Goal: Task Accomplishment & Management: Use online tool/utility

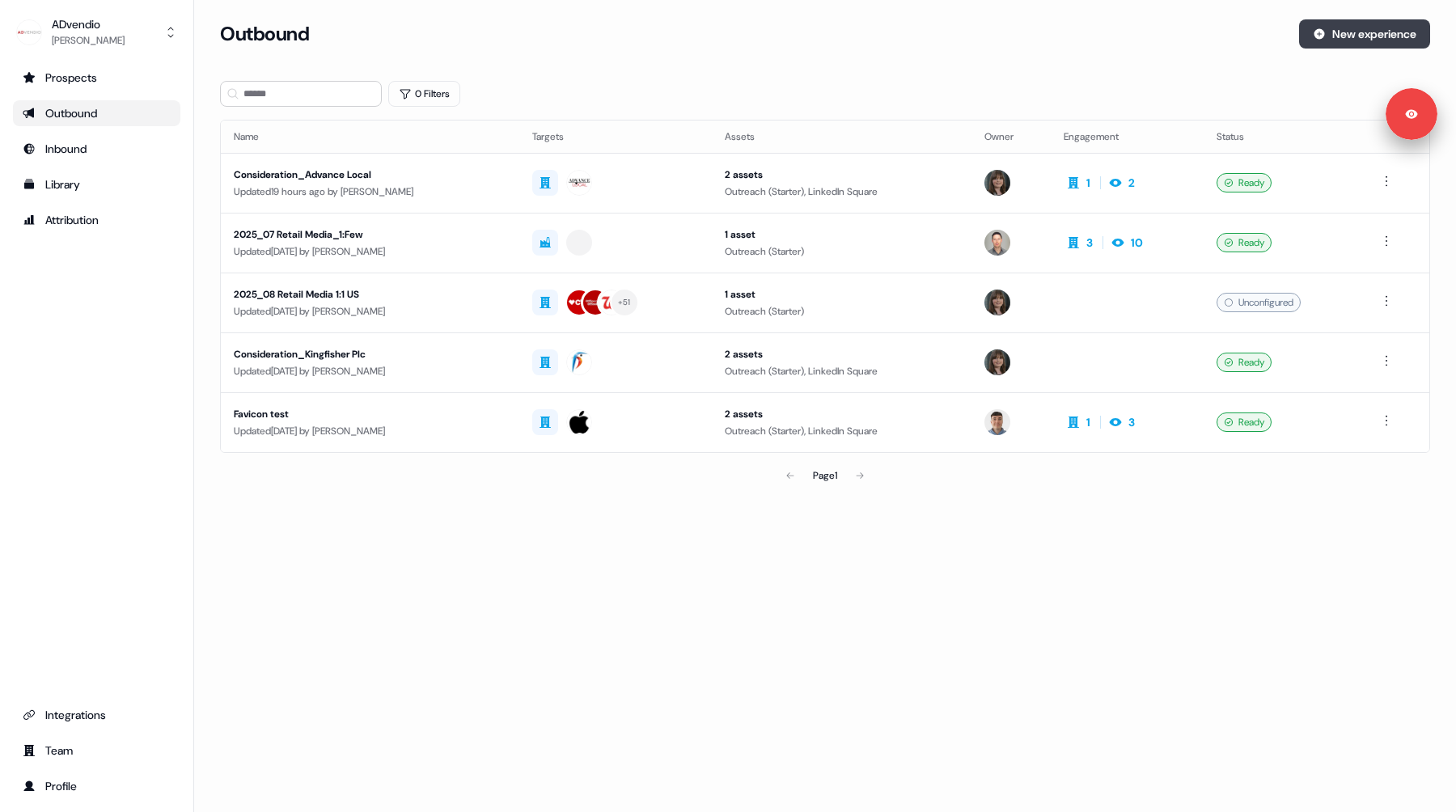
click at [1341, 41] on button "New experience" at bounding box center [1365, 33] width 131 height 29
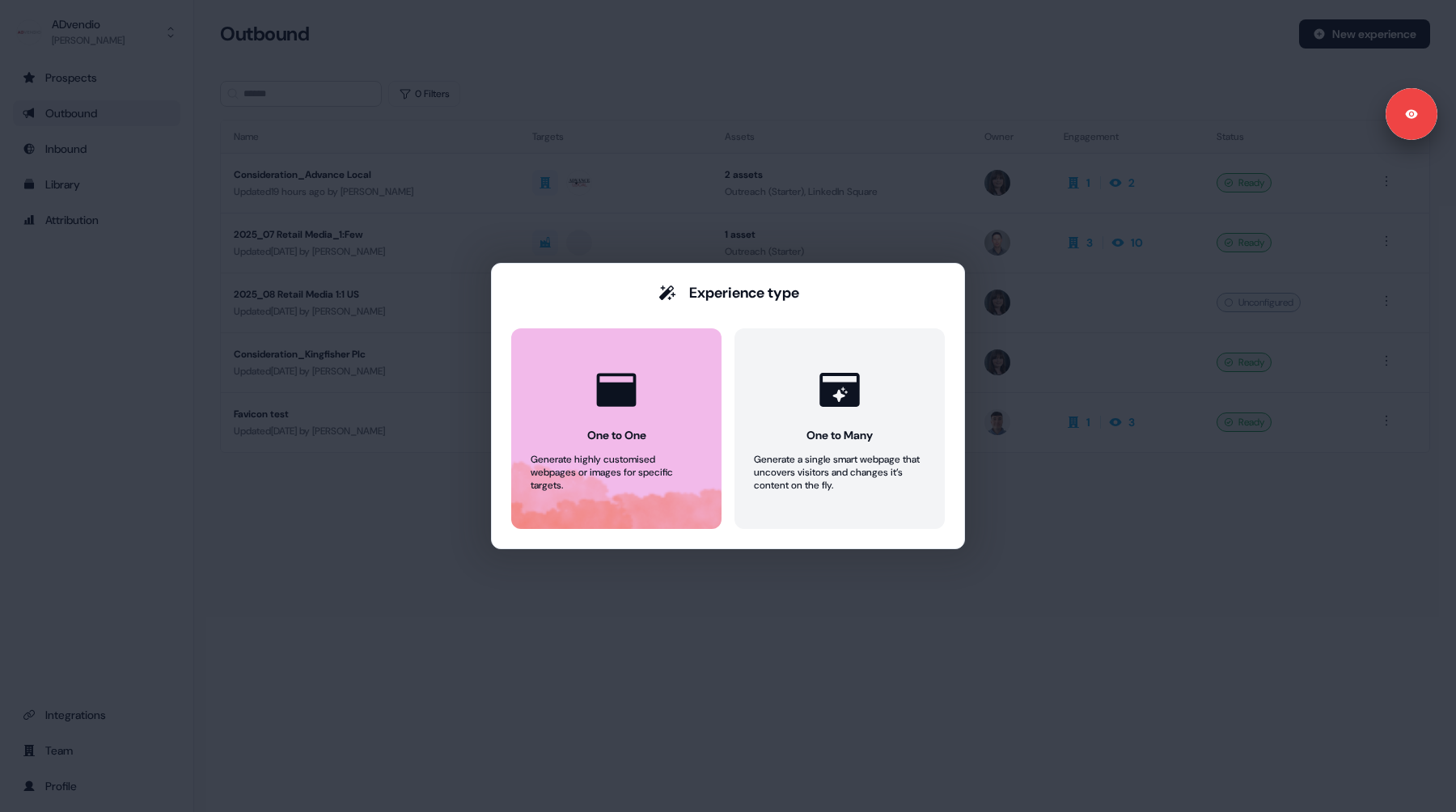
click at [633, 394] on icon at bounding box center [617, 389] width 40 height 33
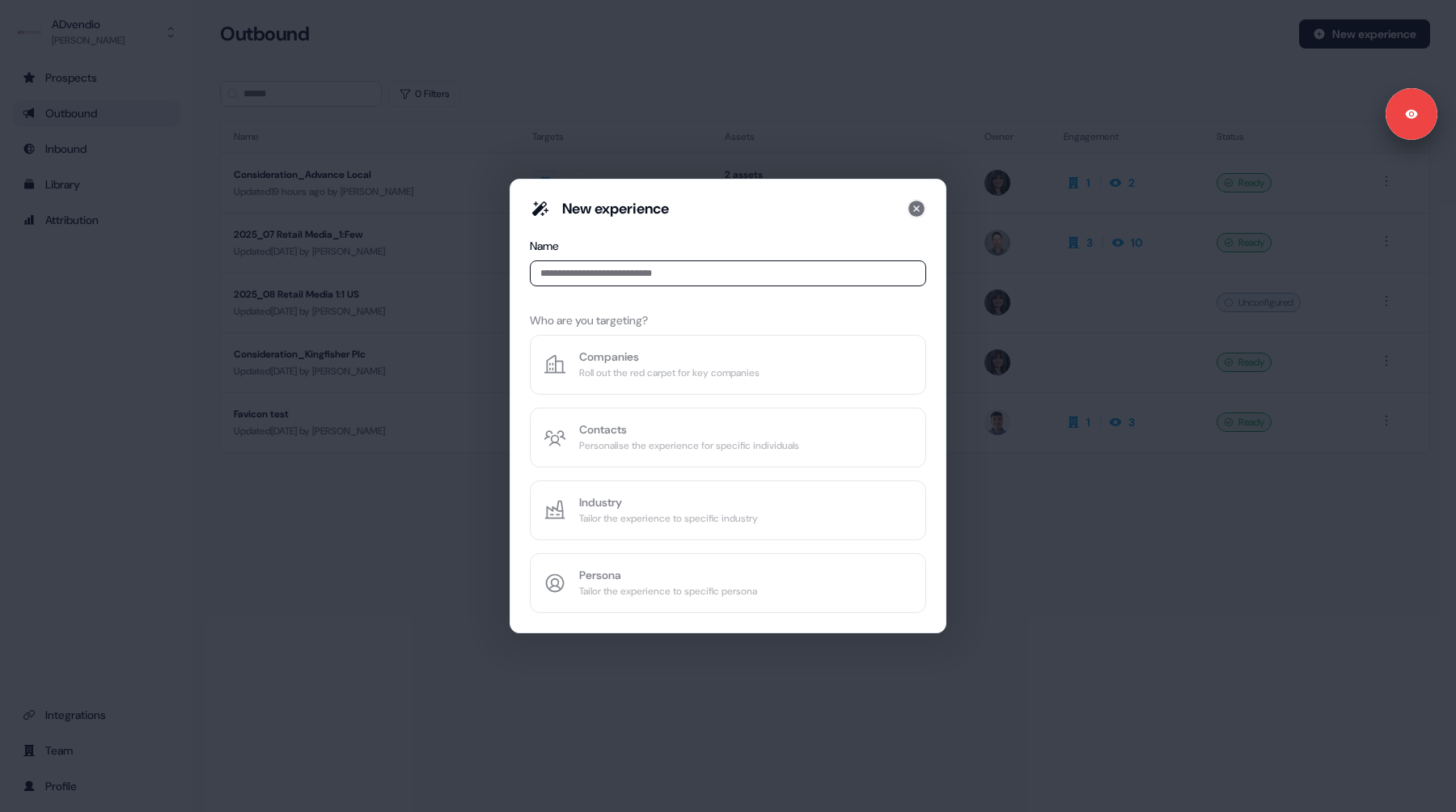
click at [914, 213] on icon at bounding box center [916, 208] width 16 height 16
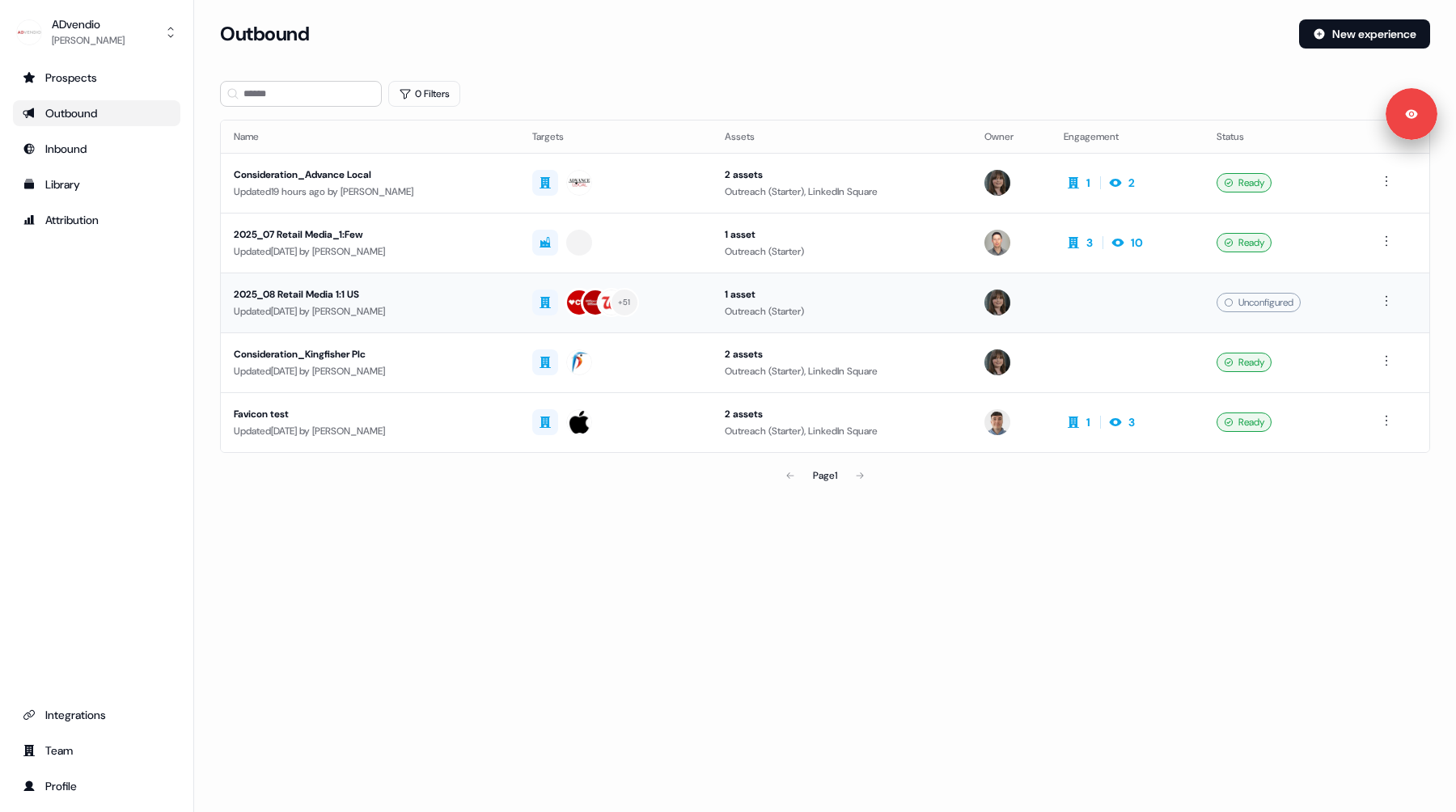
click at [481, 301] on div "2025_08 Retail Media 1:1 US" at bounding box center [370, 294] width 272 height 16
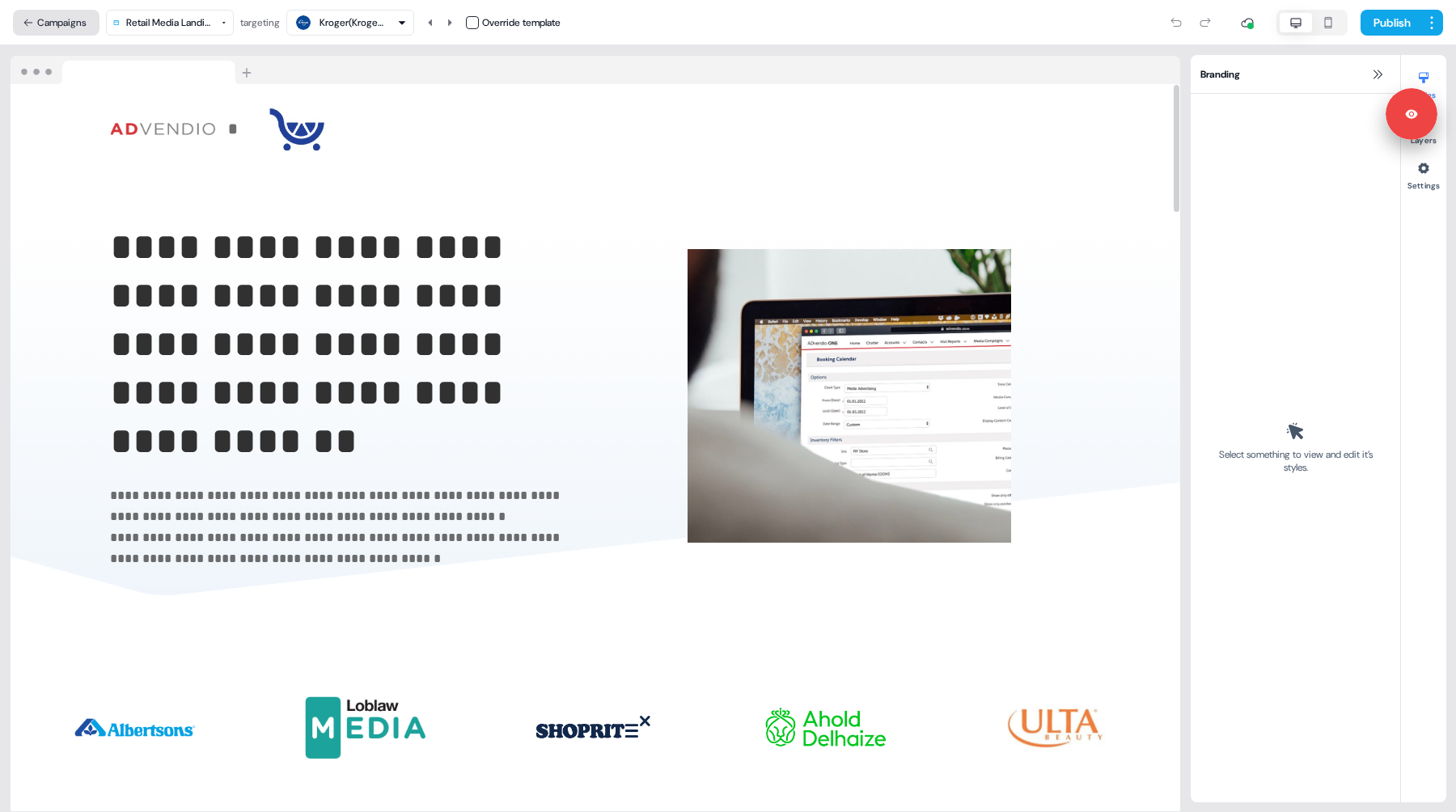
click at [57, 26] on button "Campaigns" at bounding box center [56, 22] width 86 height 26
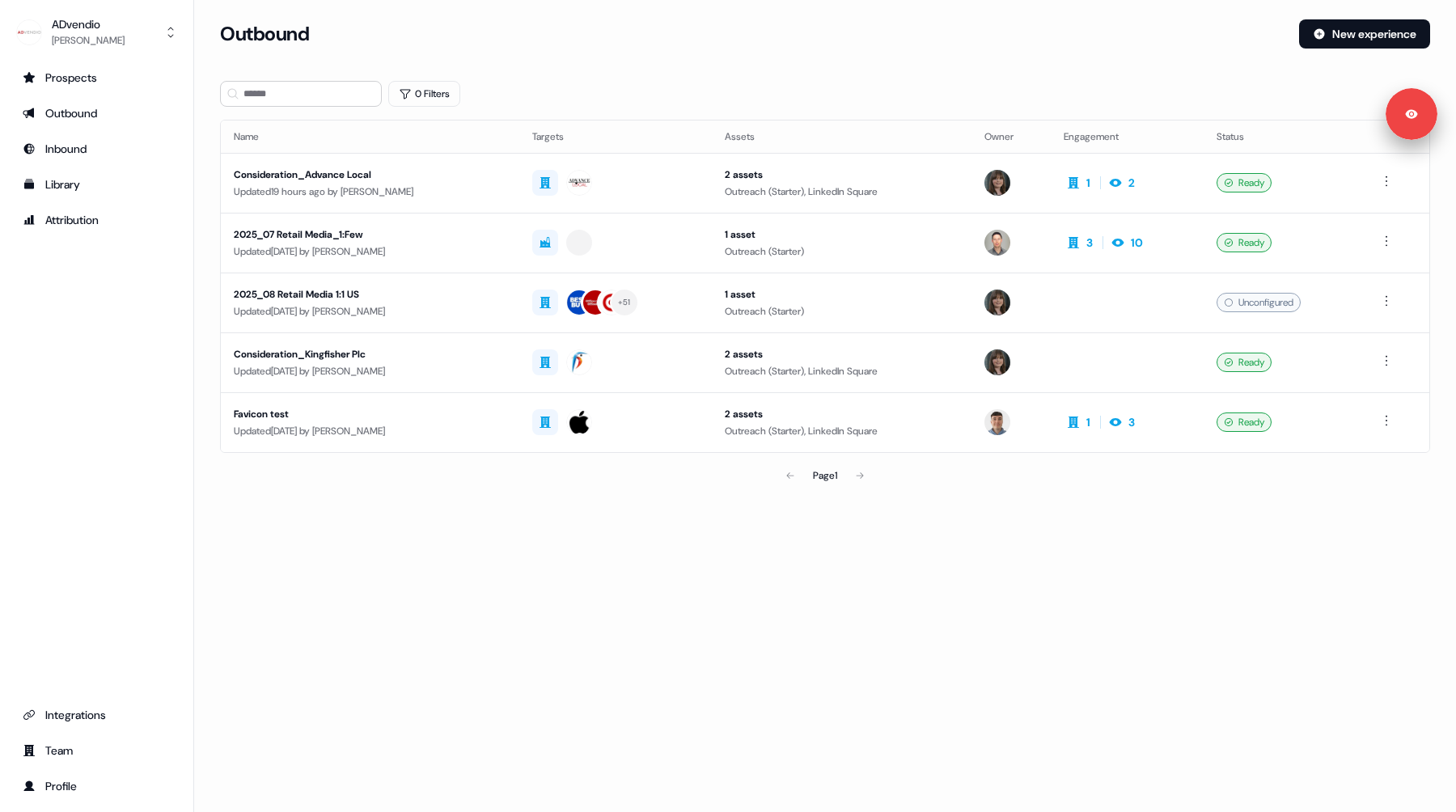
click at [724, 568] on div "Loading... Outbound New experience 0 Filters Name Targets Assets Owner Engageme…" at bounding box center [825, 406] width 1262 height 812
click at [687, 174] on div at bounding box center [615, 183] width 167 height 29
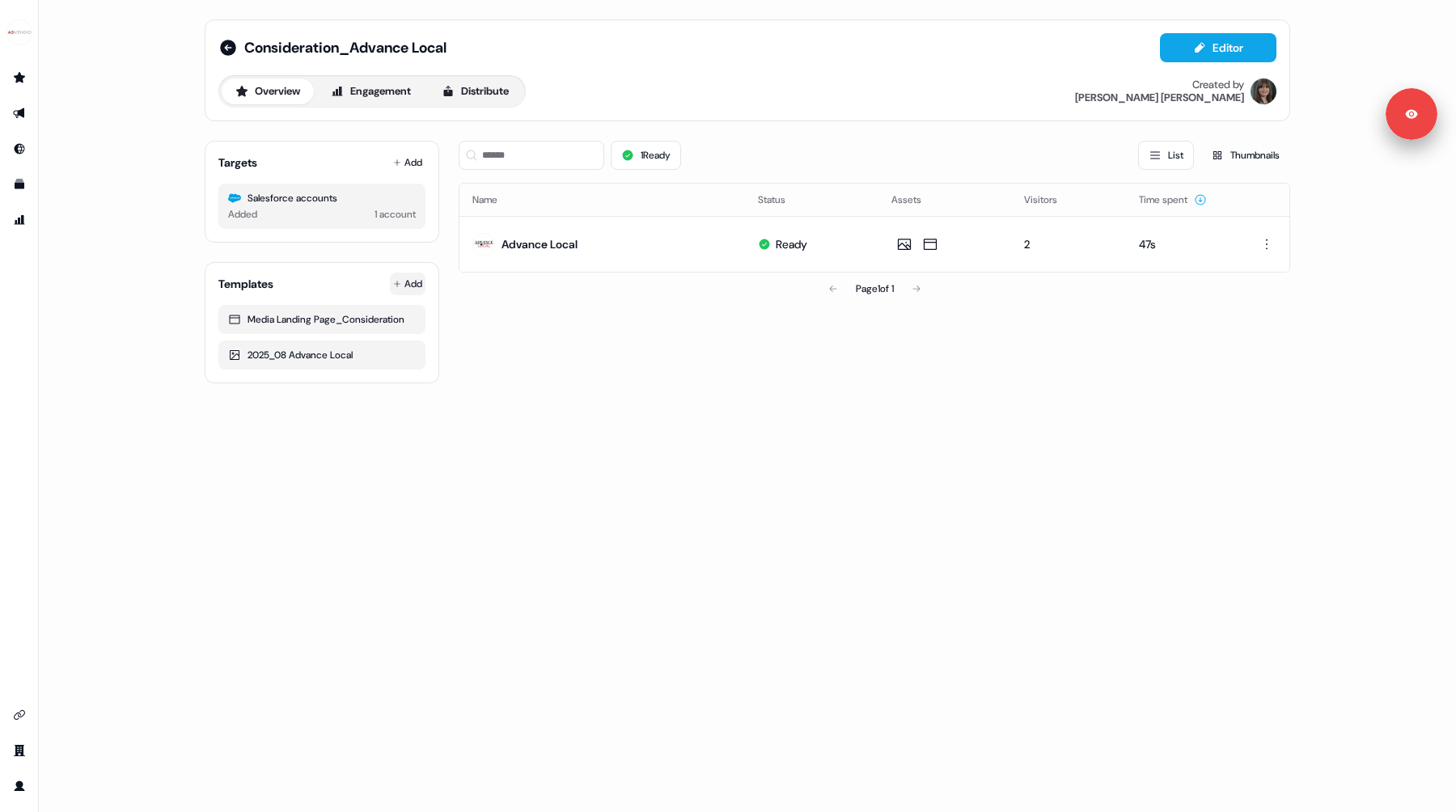
click at [413, 276] on html "For the best experience switch devices to a bigger screen. Go to Userled.io Con…" at bounding box center [728, 406] width 1456 height 812
drag, startPoint x: 341, startPoint y: 345, endPoint x: 402, endPoint y: 526, distance: 191.0
click at [402, 526] on html "For the best experience switch devices to a bigger screen. Go to Userled.io Con…" at bounding box center [728, 406] width 1456 height 812
click at [751, 316] on div "1 Ready List Thumbnails Name Status Assets Visitors Time spent Advance Local Re…" at bounding box center [874, 256] width 831 height 256
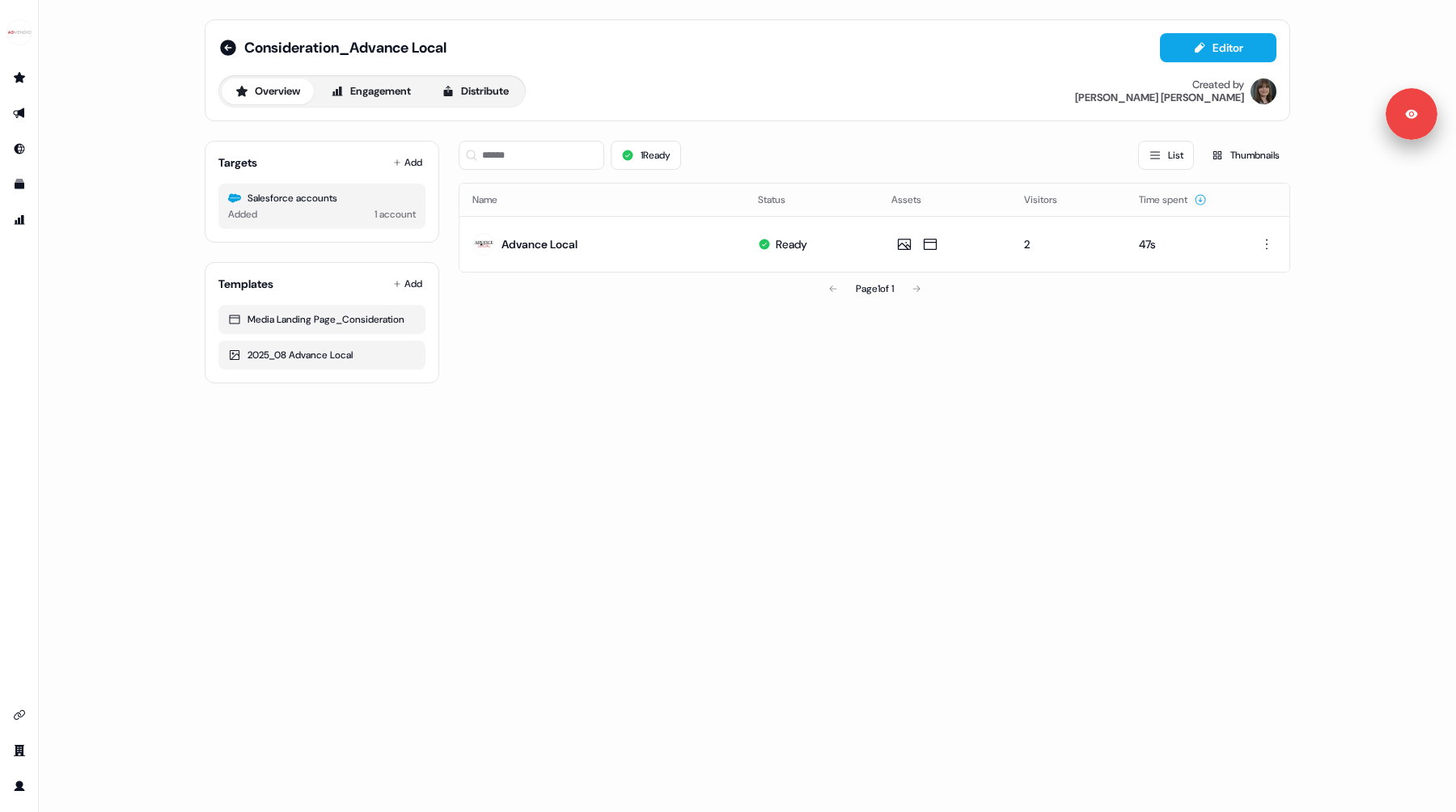
click at [472, 284] on div "Page 1 of 1" at bounding box center [874, 288] width 831 height 32
click at [463, 107] on div "Consideration_Advance Local Editor Overview Engagement Distribute Created by Mi…" at bounding box center [747, 70] width 1086 height 102
click at [503, 79] on button "Distribute" at bounding box center [475, 90] width 95 height 26
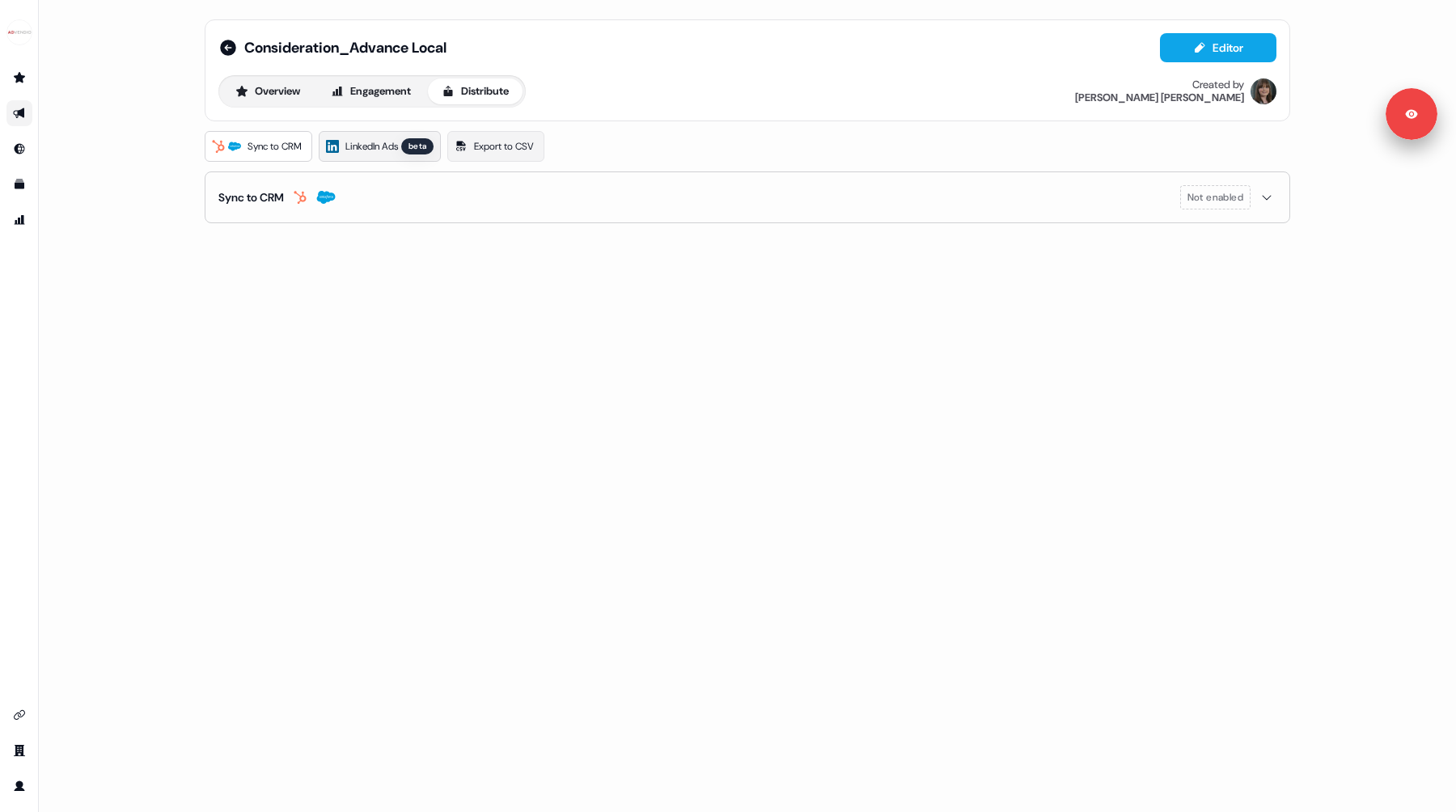
click at [394, 144] on span "LinkedIn Ads" at bounding box center [371, 146] width 52 height 16
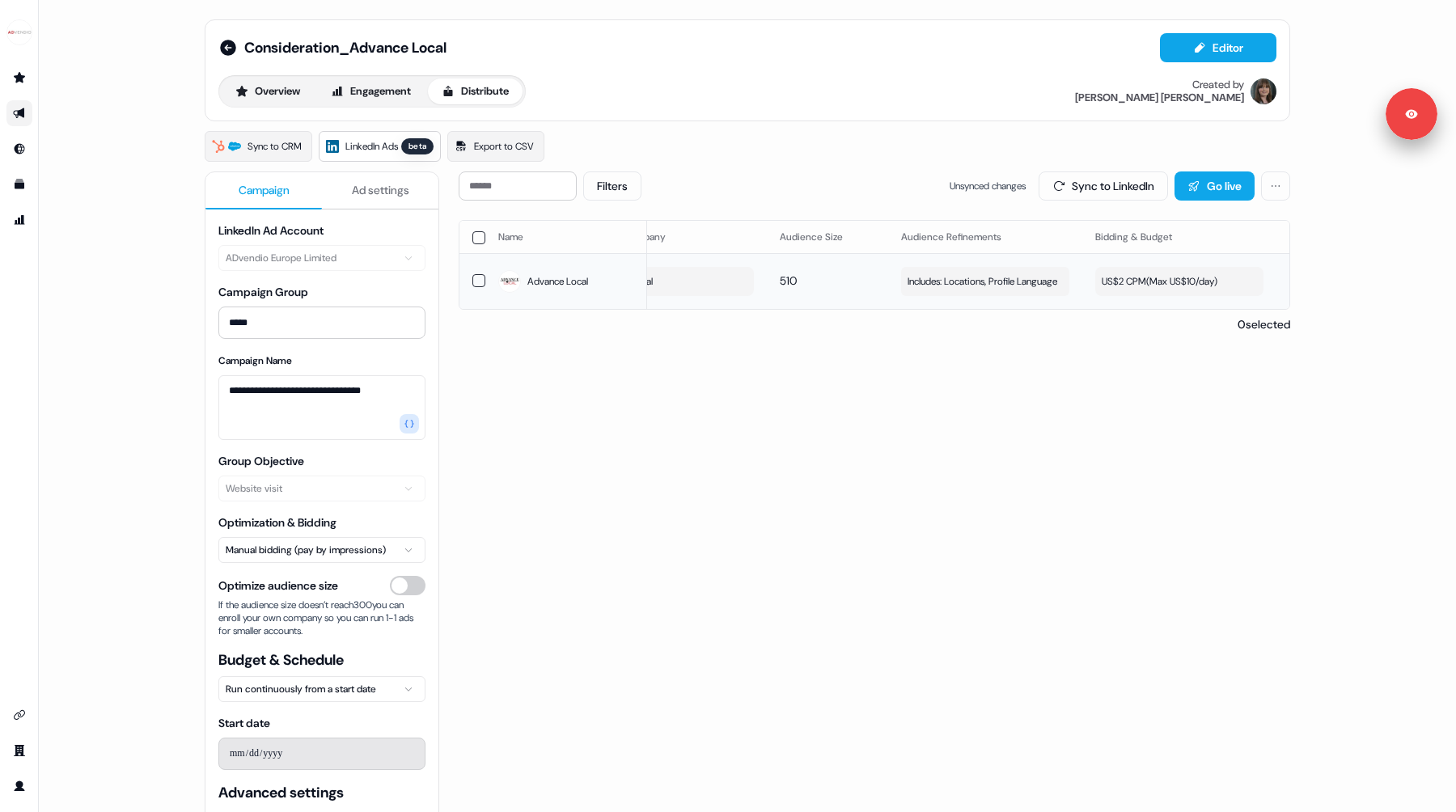
scroll to position [0, 89]
click at [1131, 282] on div "US$2 CPM ( Max US$10/day )" at bounding box center [1145, 281] width 115 height 16
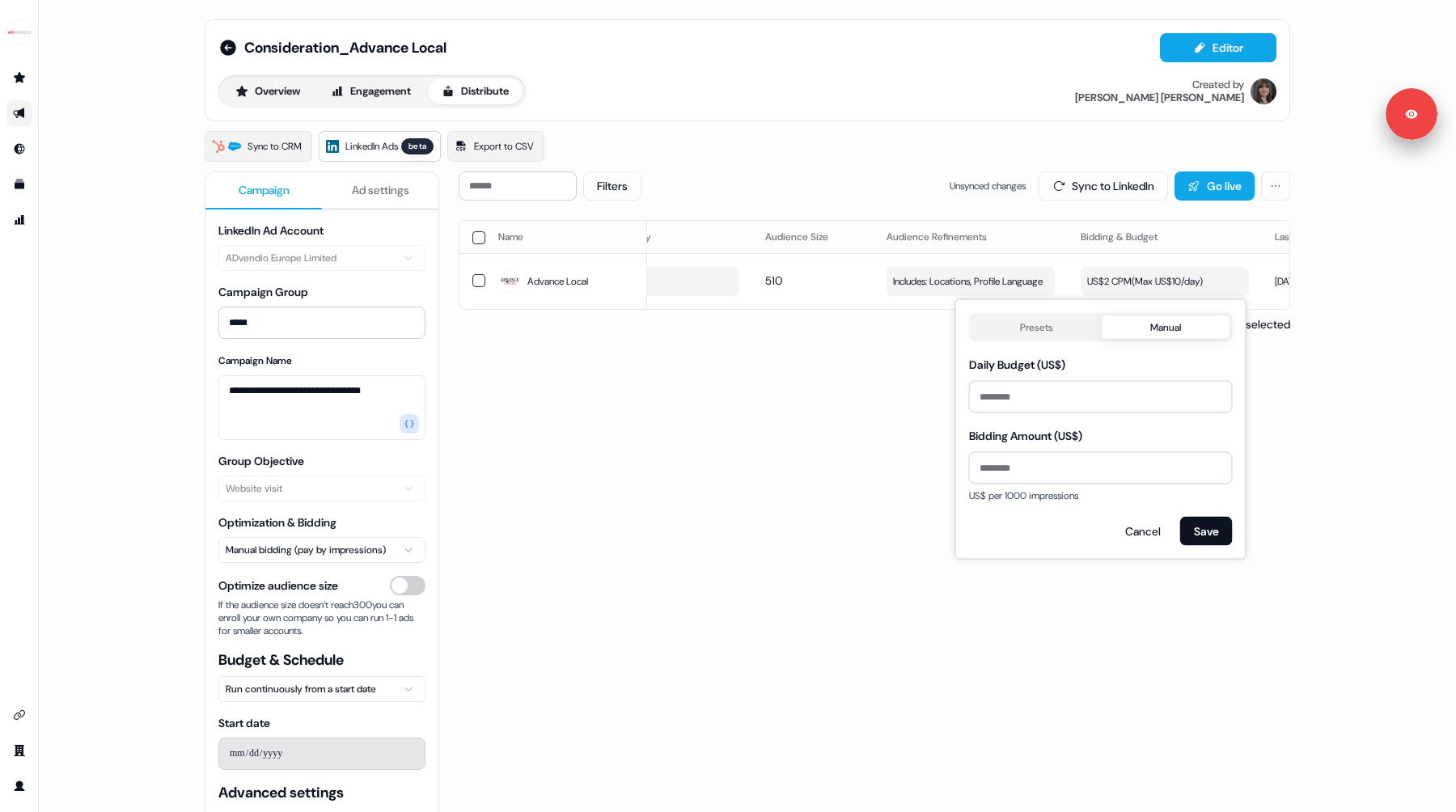
click at [1052, 330] on button "Presets" at bounding box center [1037, 327] width 130 height 22
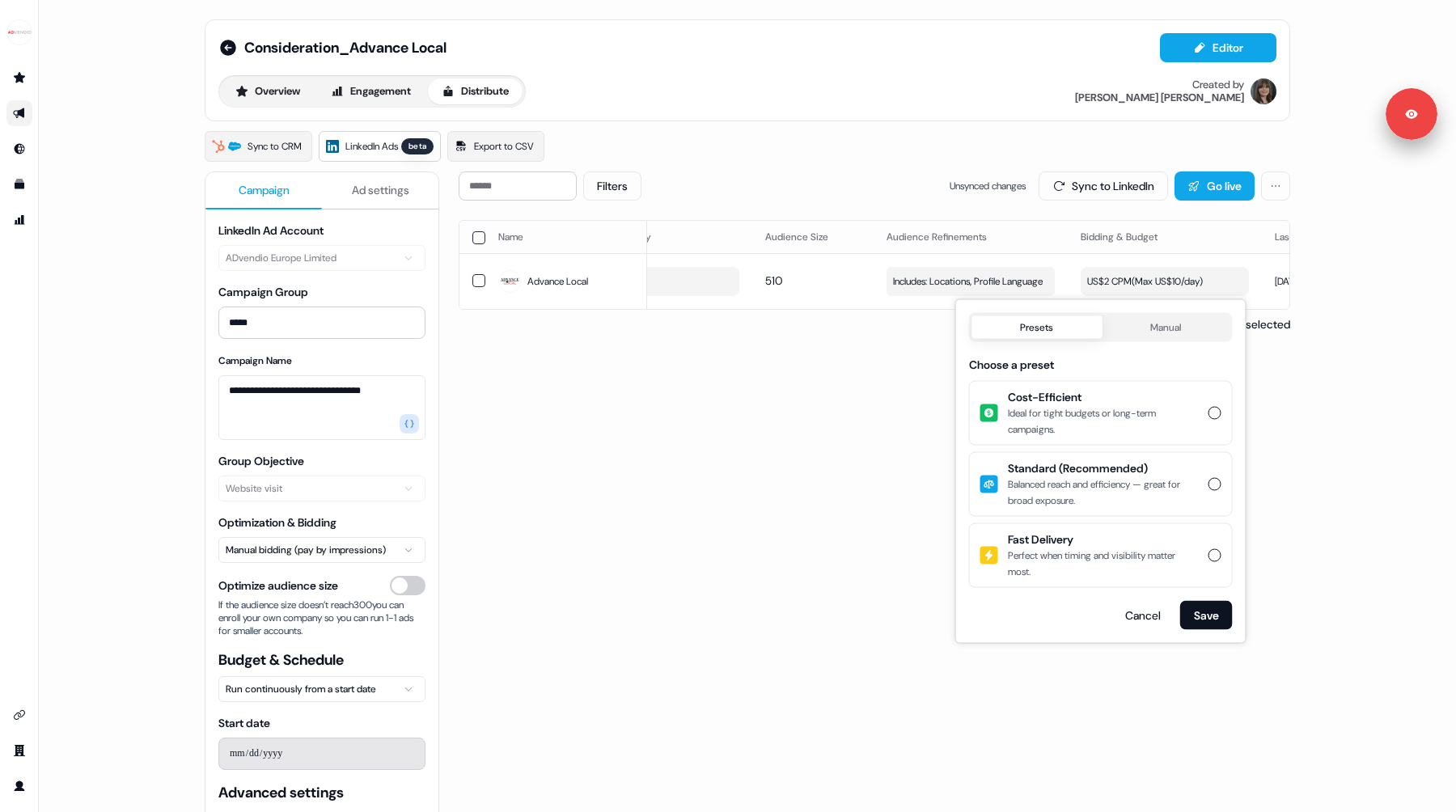
click at [1159, 335] on button "Manual" at bounding box center [1165, 327] width 128 height 22
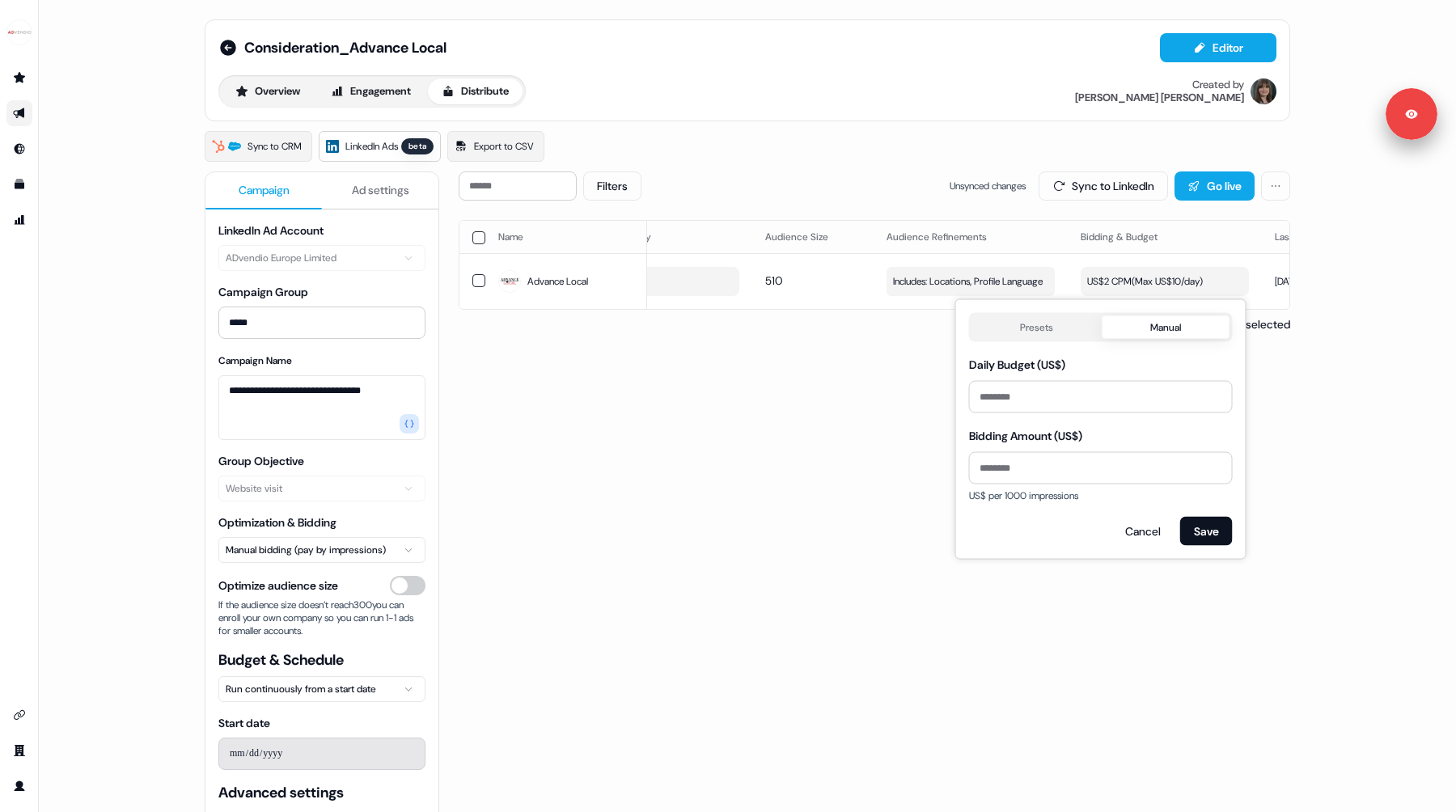
click at [1061, 335] on button "Presets" at bounding box center [1037, 327] width 130 height 22
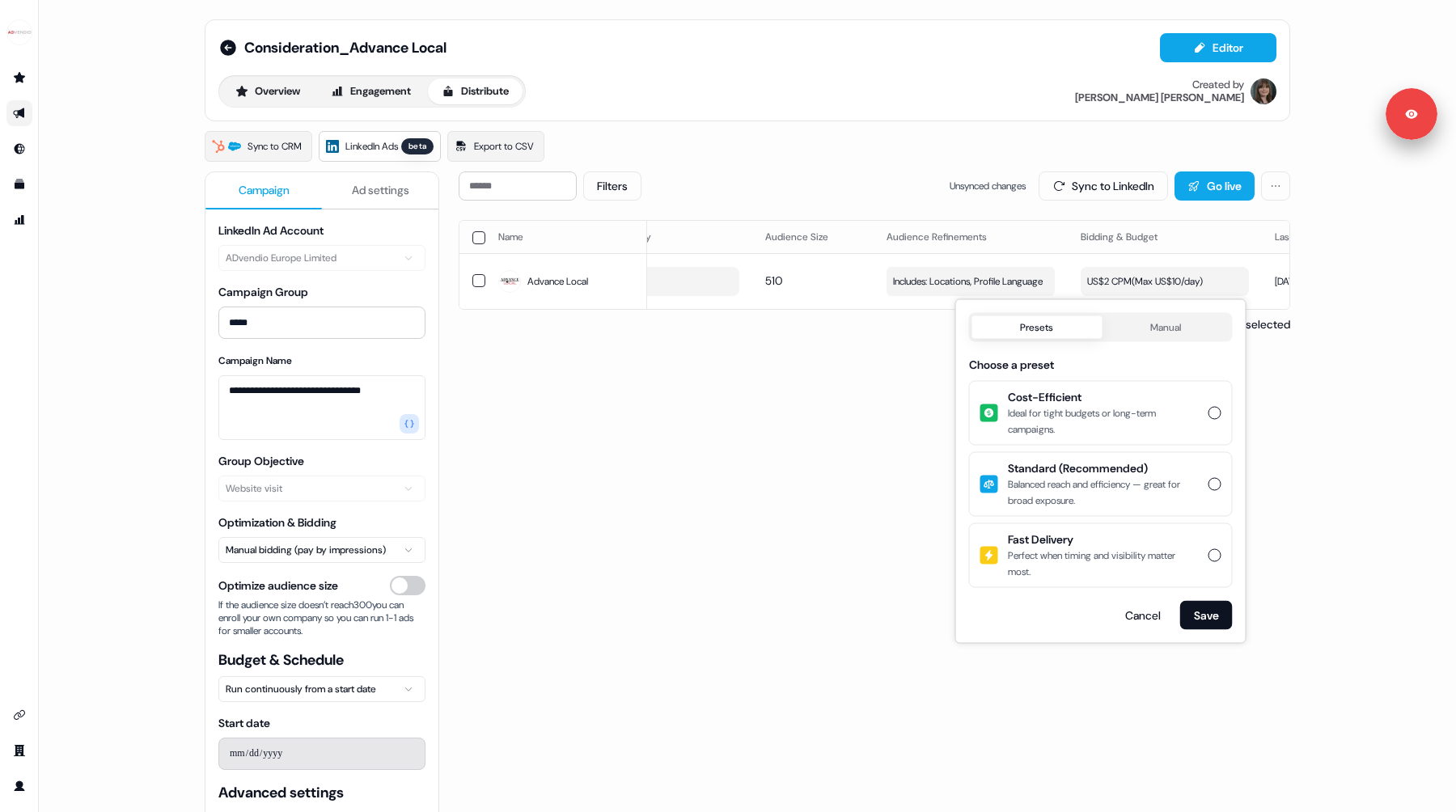
click at [1214, 415] on button "Cost-Efficient Ideal for tight budgets or long-term campaigns." at bounding box center [1215, 413] width 13 height 13
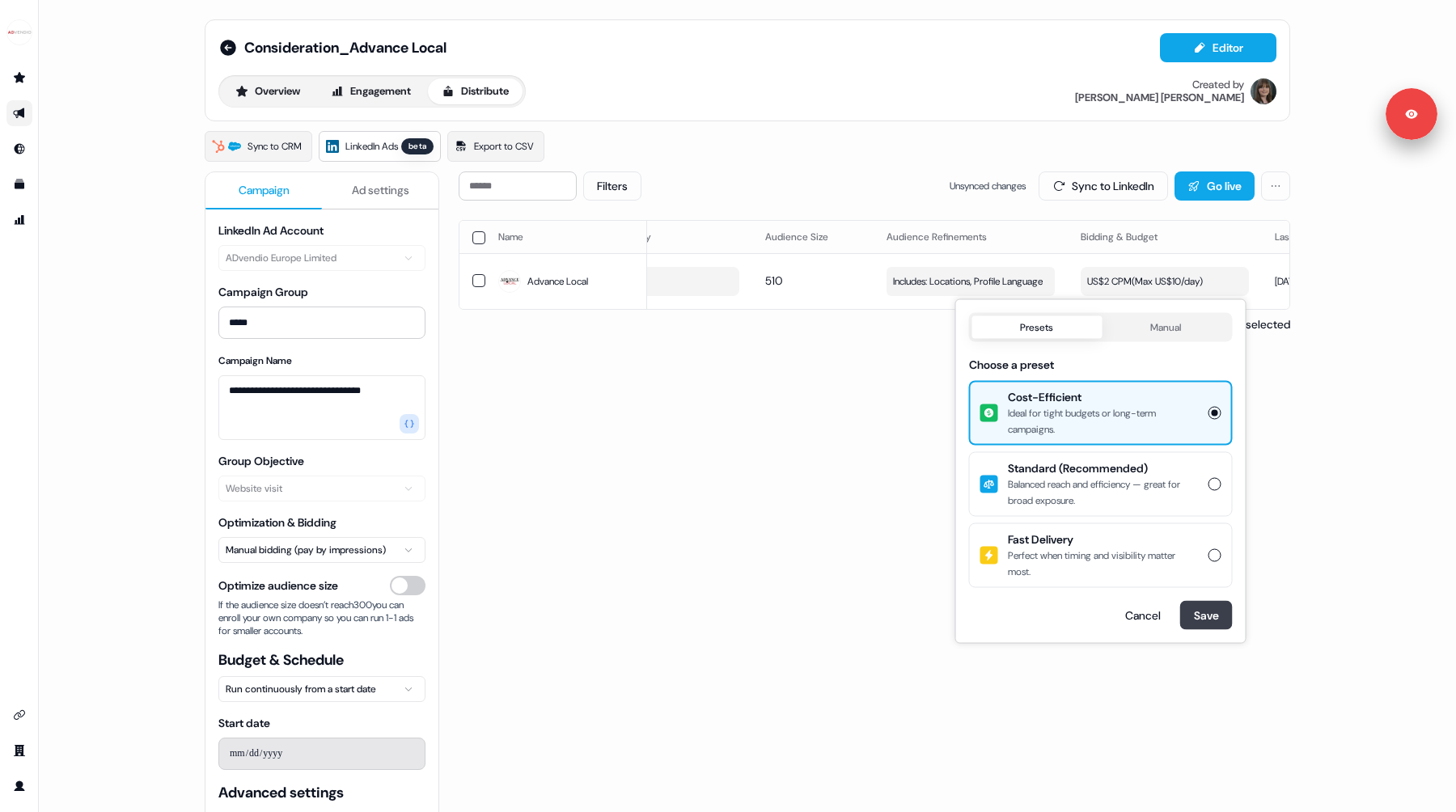
click at [1208, 616] on button "Save" at bounding box center [1206, 615] width 52 height 29
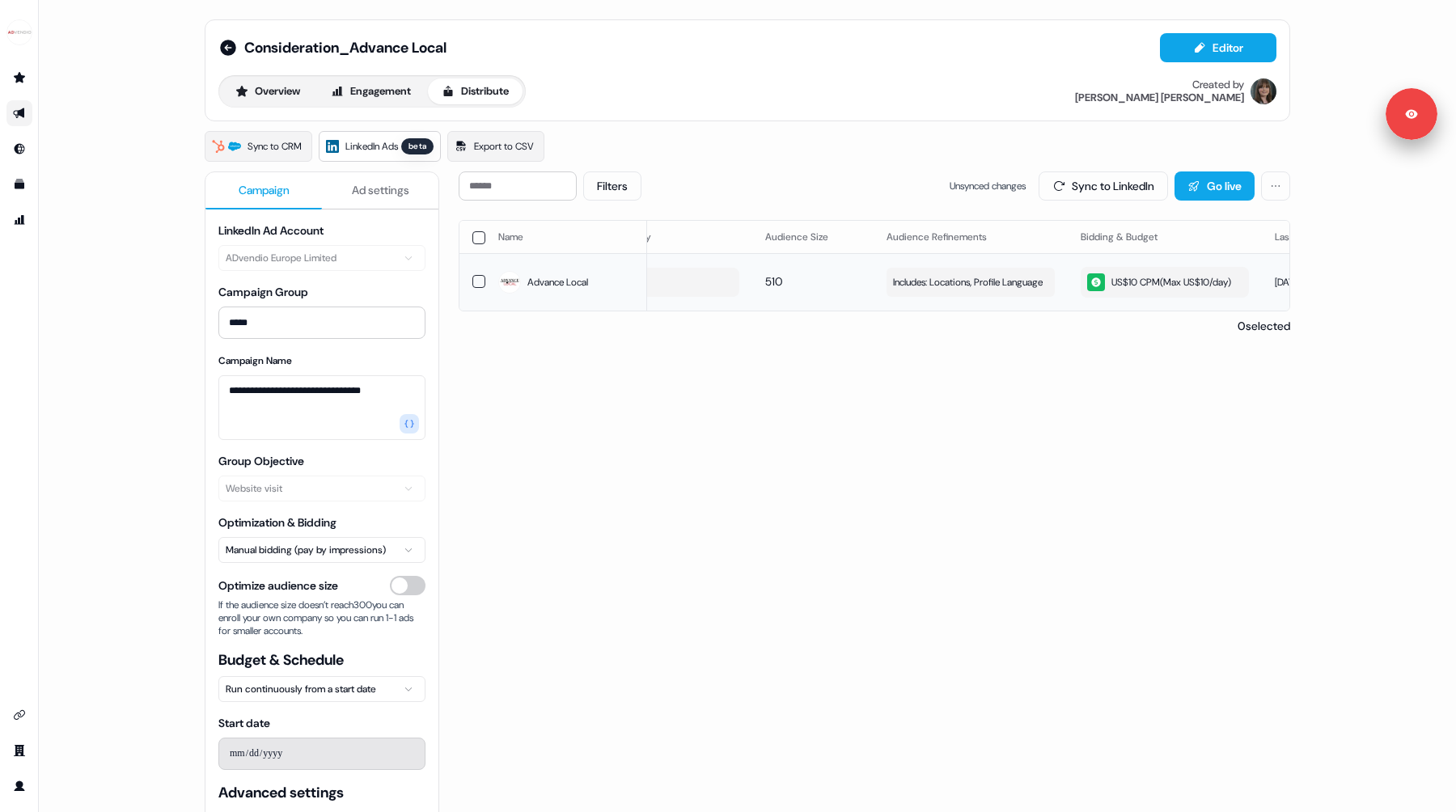
click at [1132, 281] on div "US$10 CPM ( Max US$10/day )" at bounding box center [1159, 281] width 144 height 17
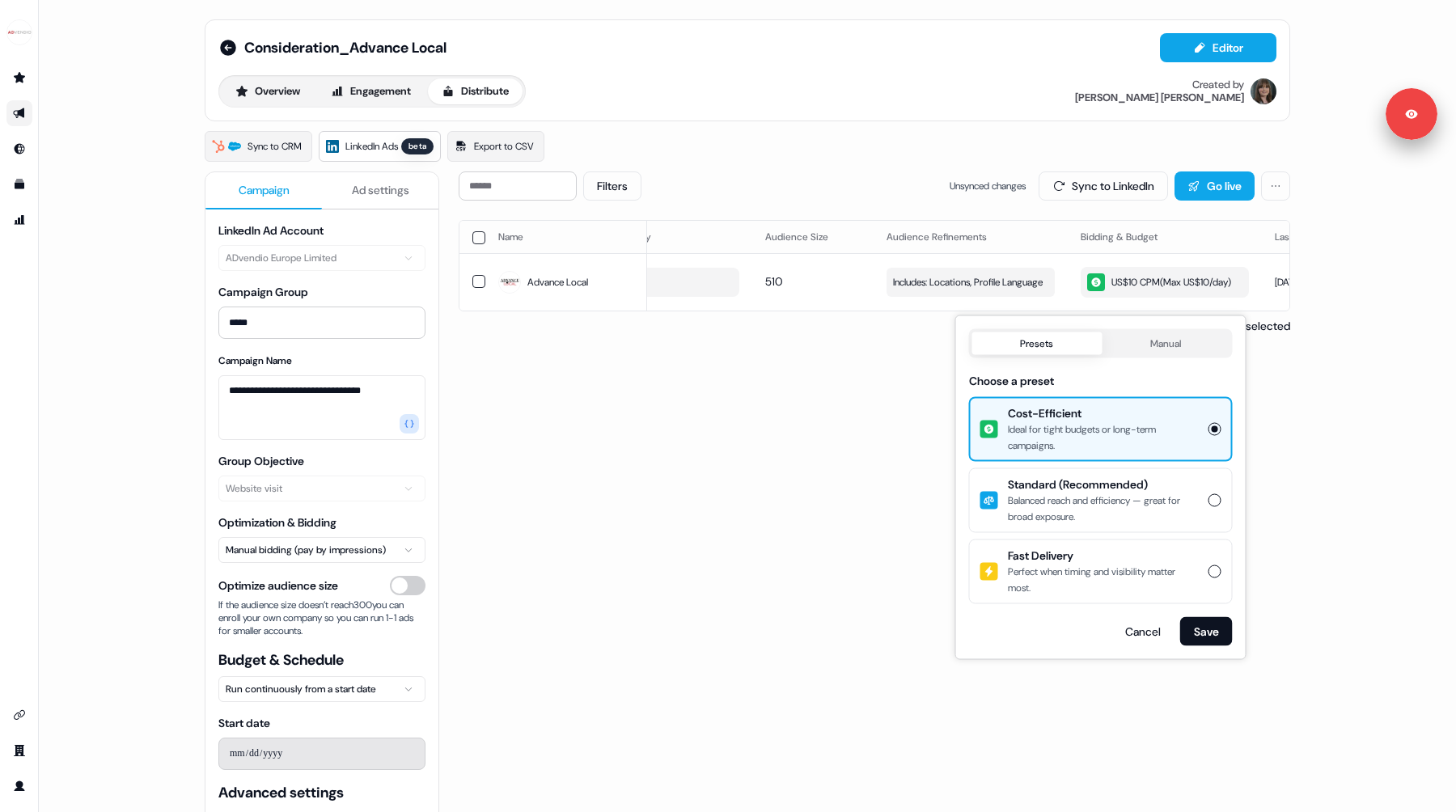
click at [1152, 343] on button "Manual" at bounding box center [1165, 343] width 128 height 22
click at [1052, 349] on button "Presets" at bounding box center [1037, 343] width 130 height 22
click at [1197, 633] on button "Save" at bounding box center [1206, 631] width 52 height 29
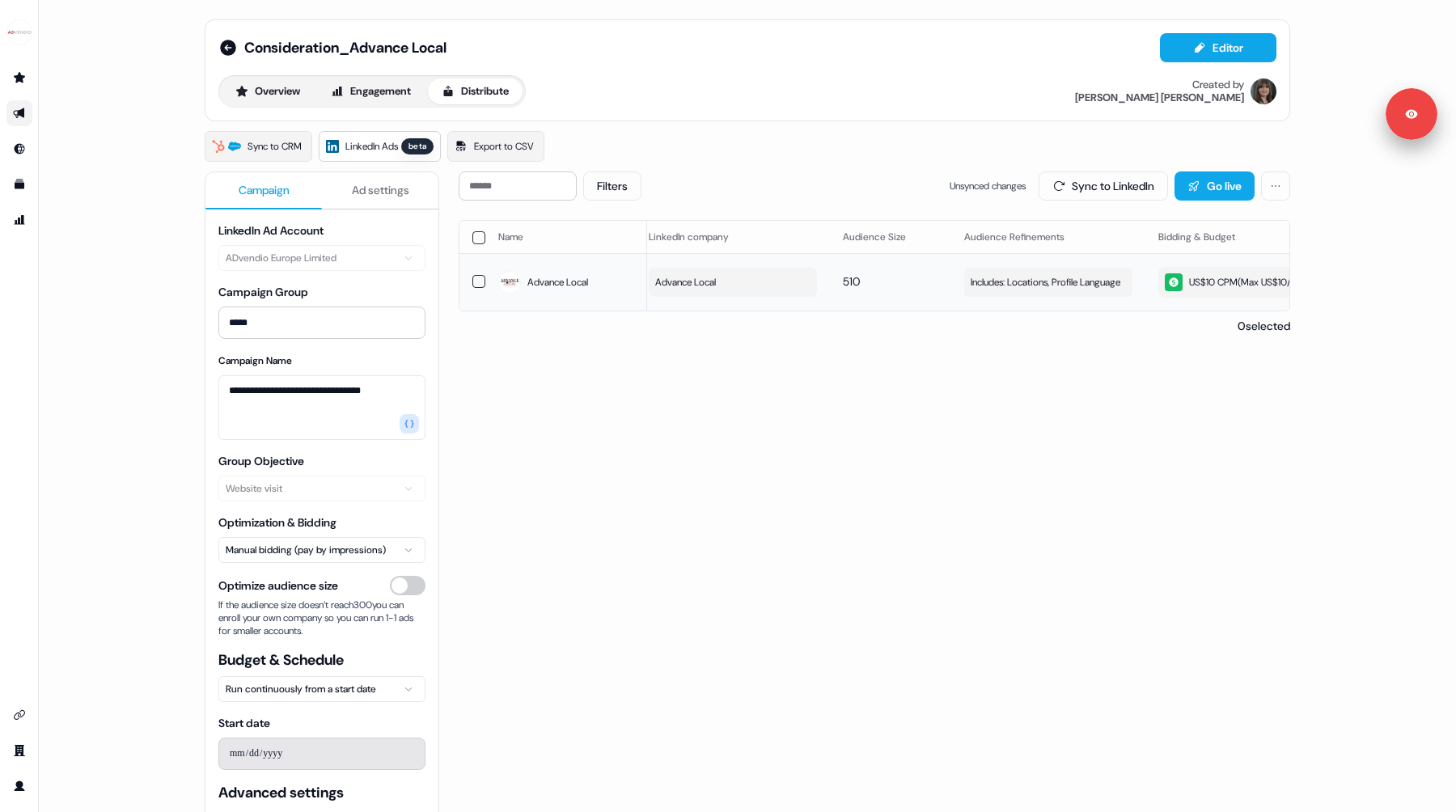
scroll to position [0, 0]
click at [400, 105] on div "Overview Engagement Distribute" at bounding box center [372, 91] width 307 height 32
click at [384, 90] on button "Engagement" at bounding box center [371, 90] width 108 height 26
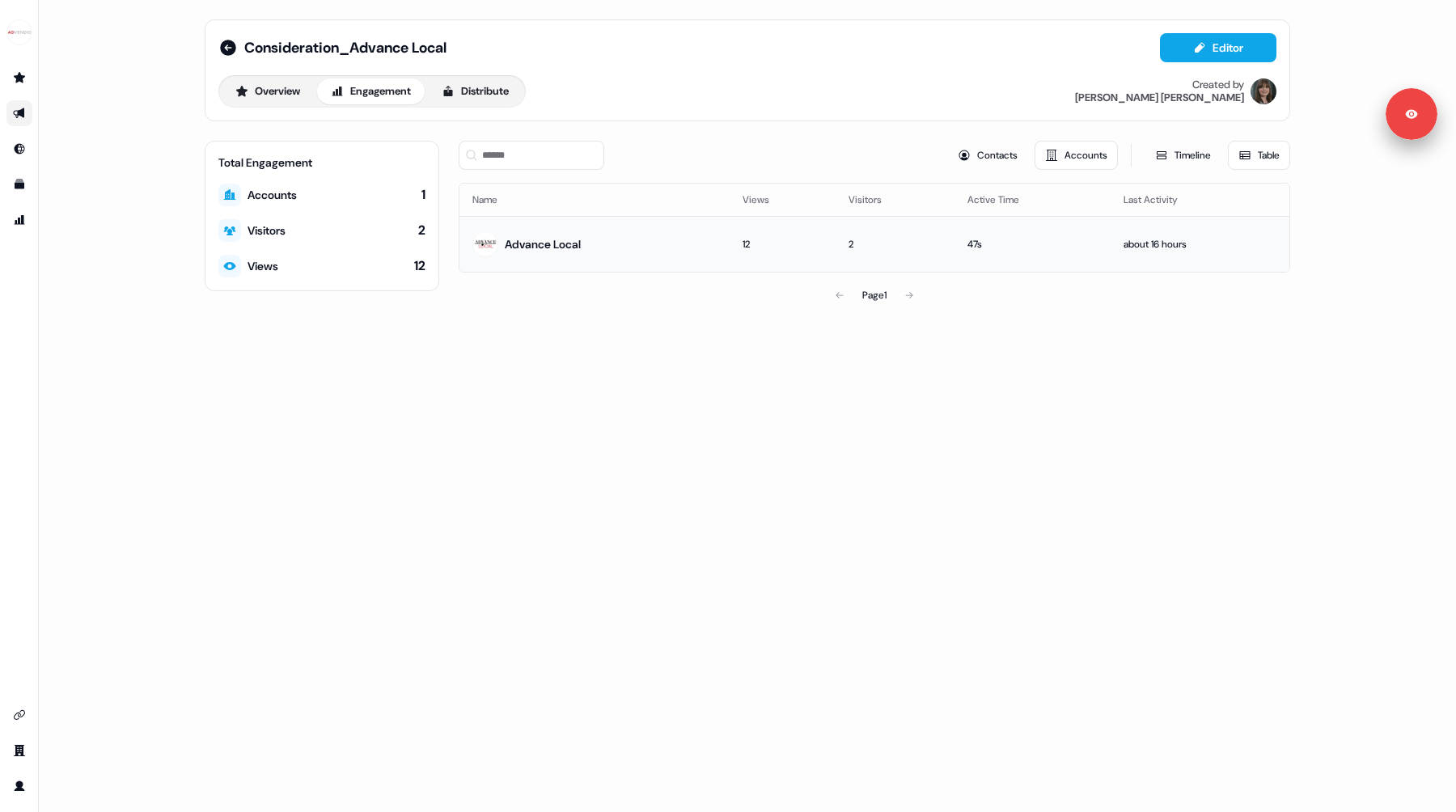
click at [677, 252] on td "Advance Local" at bounding box center [594, 243] width 270 height 56
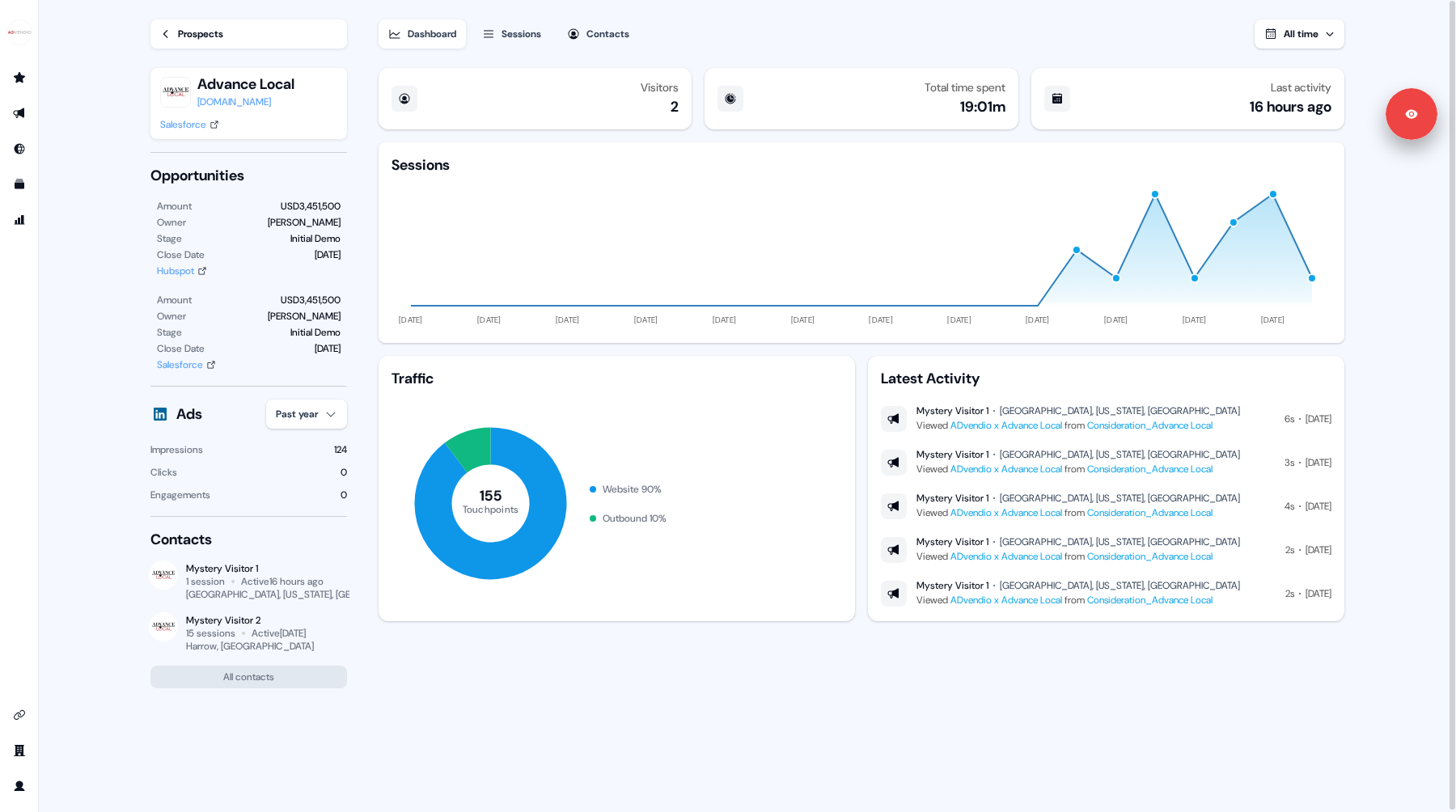
click at [542, 36] on div "Sessions" at bounding box center [522, 33] width 40 height 16
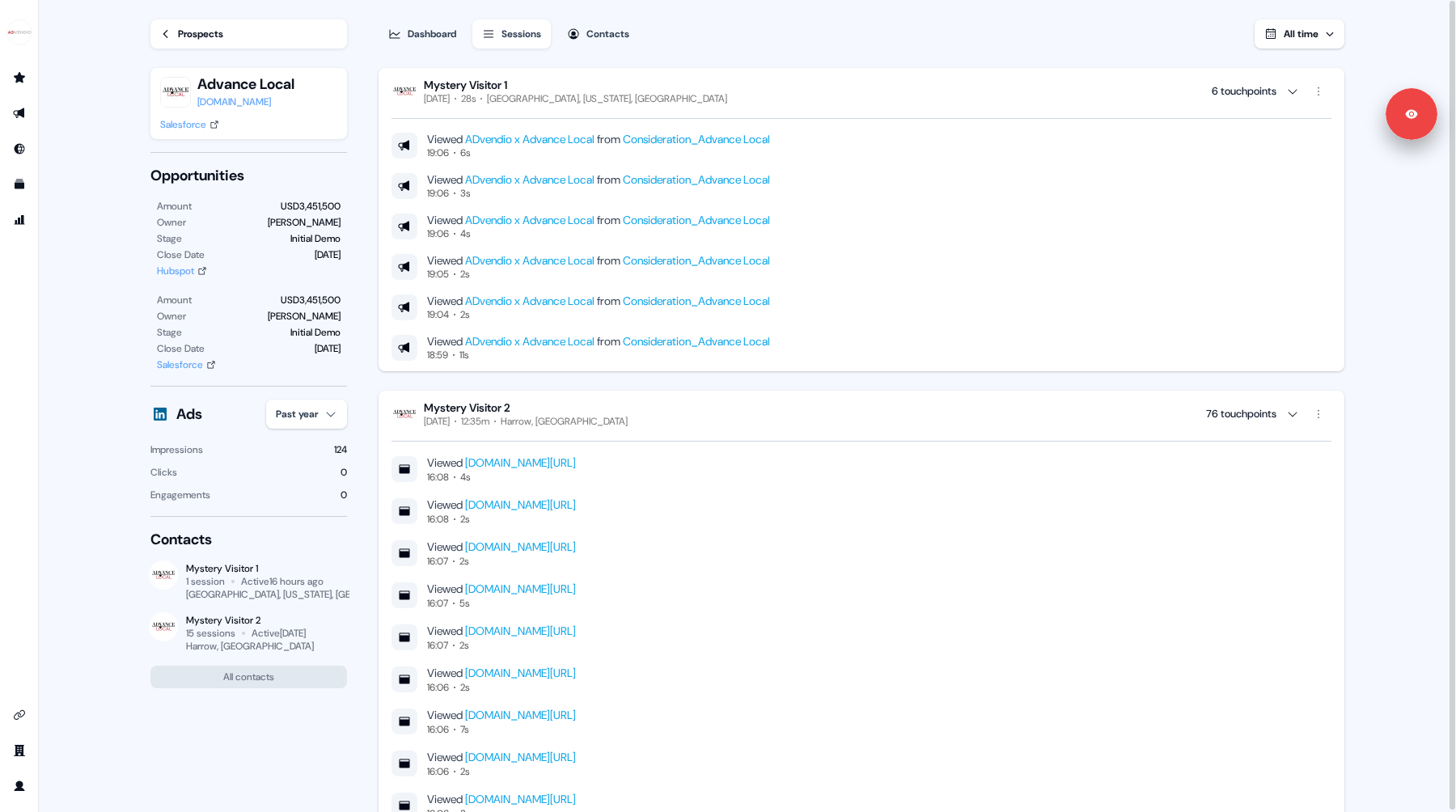
click at [423, 26] on div "Dashboard" at bounding box center [432, 33] width 48 height 16
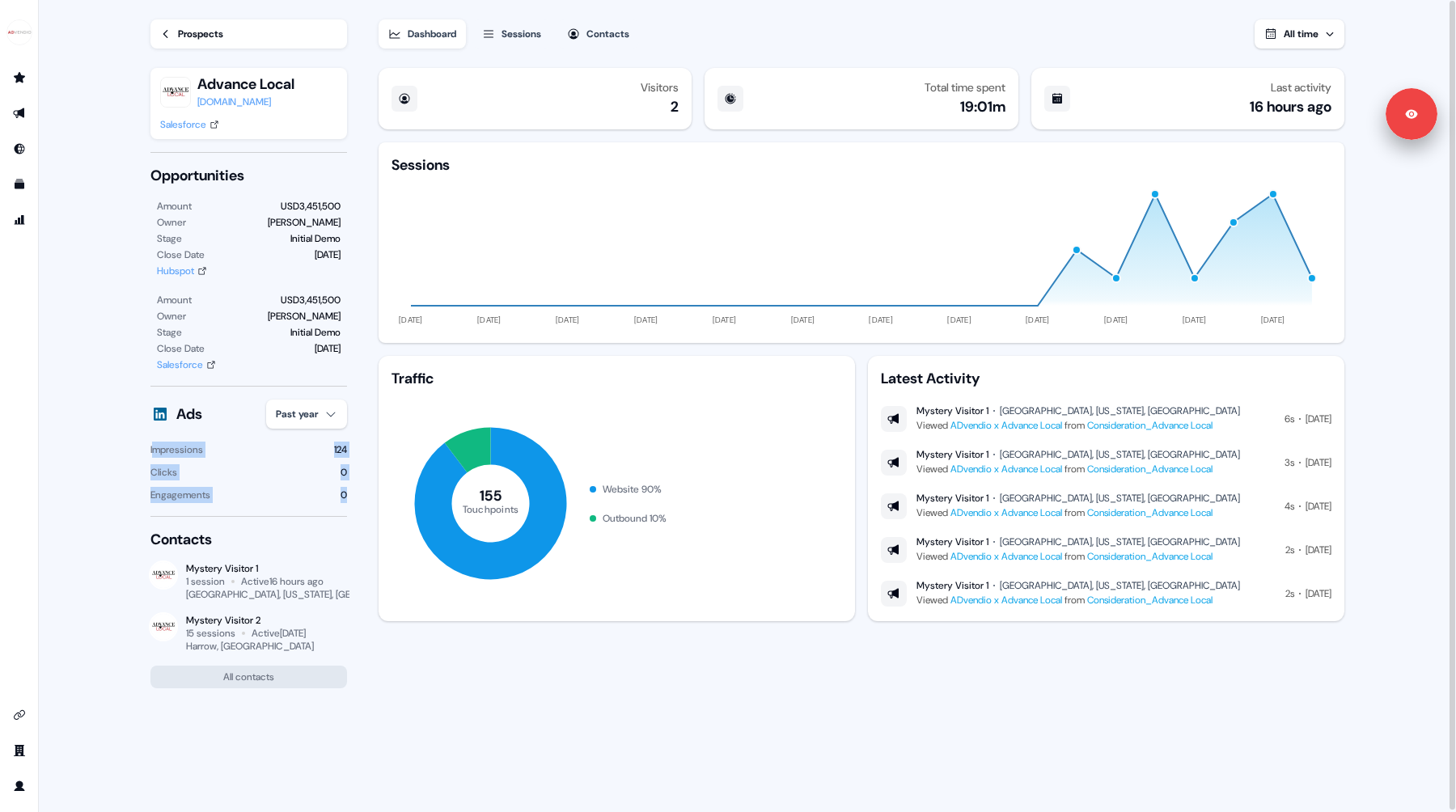
drag, startPoint x: 346, startPoint y: 496, endPoint x: 154, endPoint y: 448, distance: 197.9
click at [154, 448] on div "Impressions 124 Clicks 0 Engagements 0" at bounding box center [248, 472] width 197 height 61
click at [154, 448] on div "Impressions" at bounding box center [176, 449] width 52 height 16
click at [331, 451] on div "Impressions 124" at bounding box center [248, 449] width 197 height 16
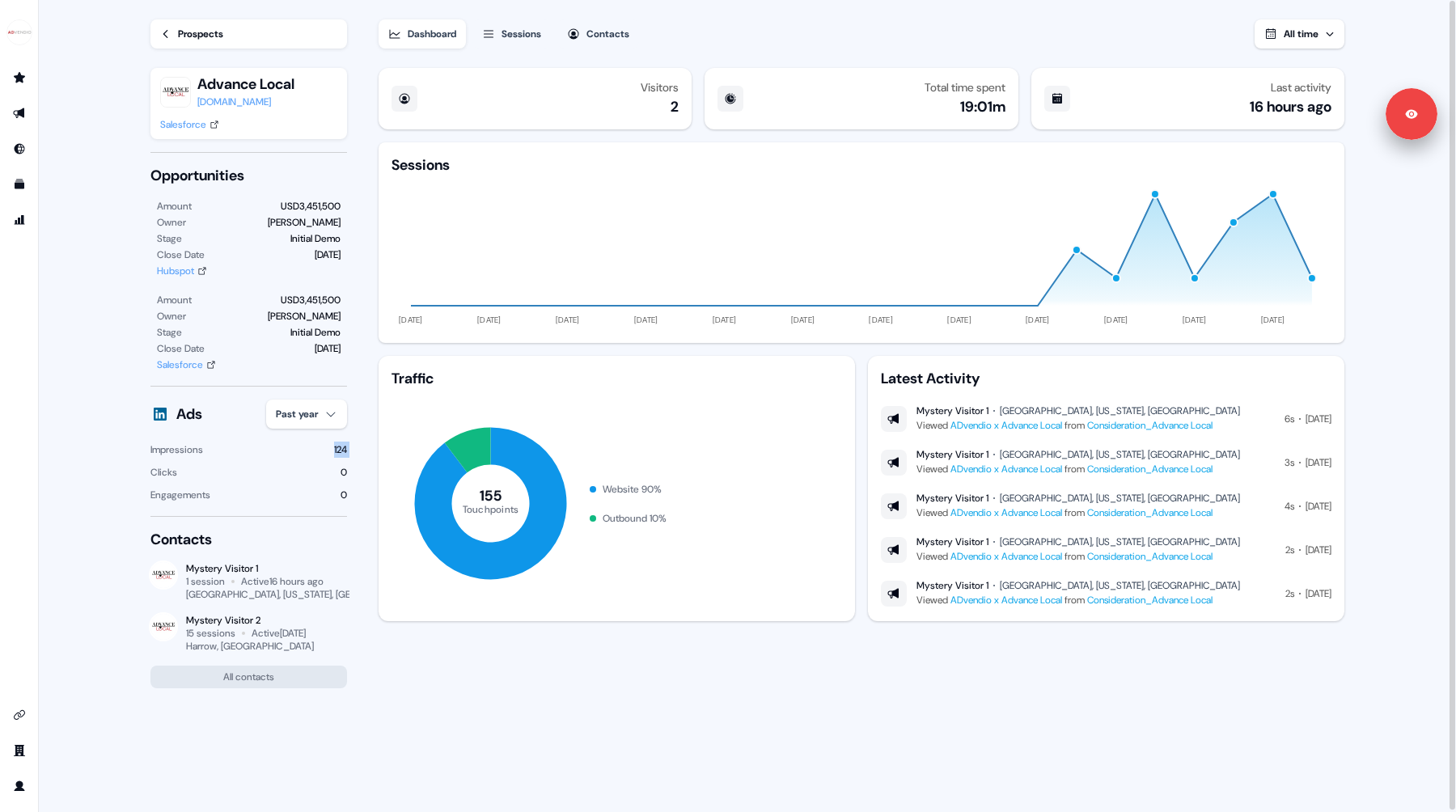
click at [331, 451] on div "Impressions 124" at bounding box center [248, 449] width 197 height 16
click at [319, 449] on div "Impressions 124" at bounding box center [248, 449] width 197 height 16
click at [185, 41] on div "Prospects" at bounding box center [200, 33] width 46 height 16
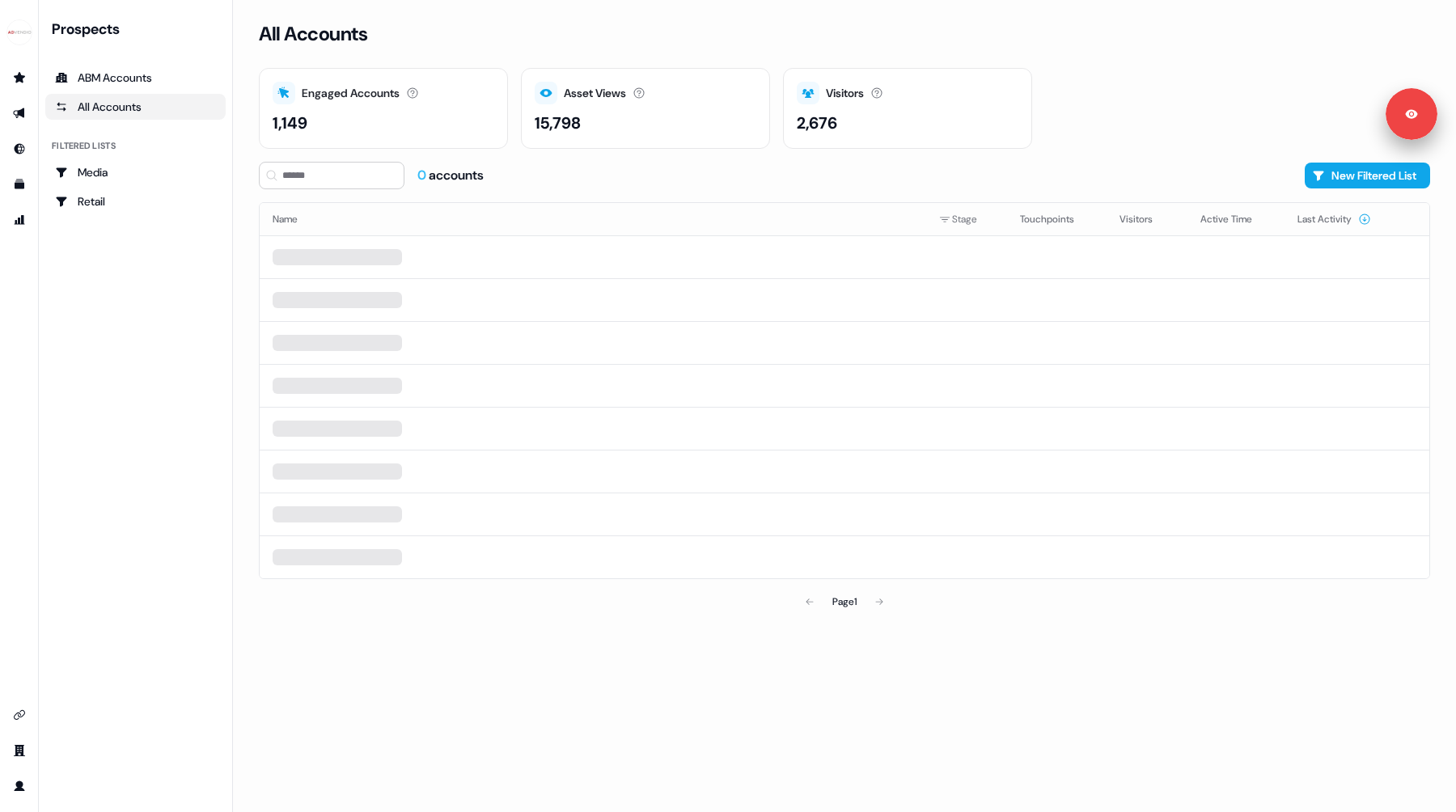
click at [137, 106] on div "All Accounts" at bounding box center [135, 106] width 161 height 16
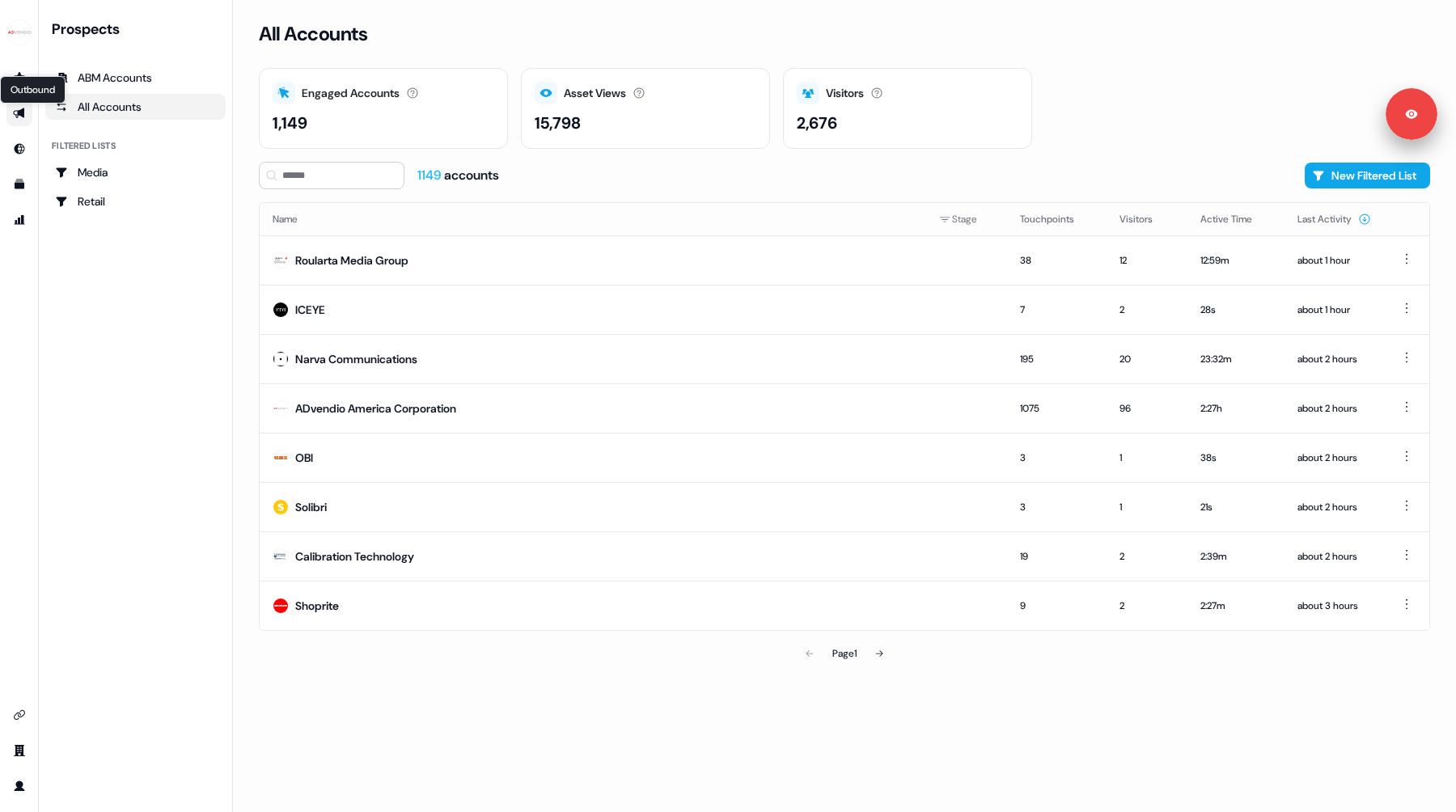
click at [19, 117] on icon "Go to outbound experience" at bounding box center [20, 114] width 13 height 13
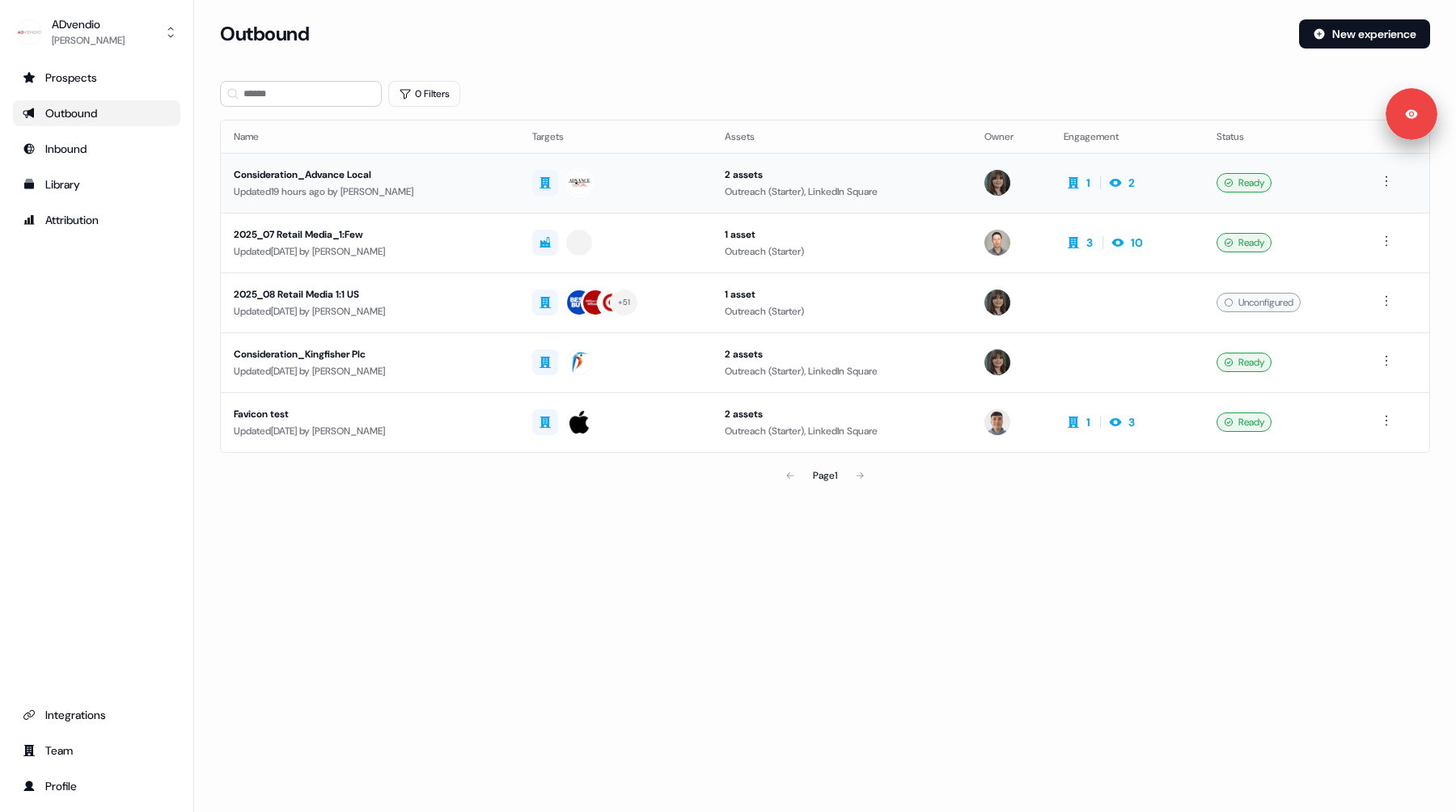
click at [474, 208] on td "Consideration_Advance Local Updated 19 hours ago by Michaela Walsh" at bounding box center [370, 183] width 298 height 60
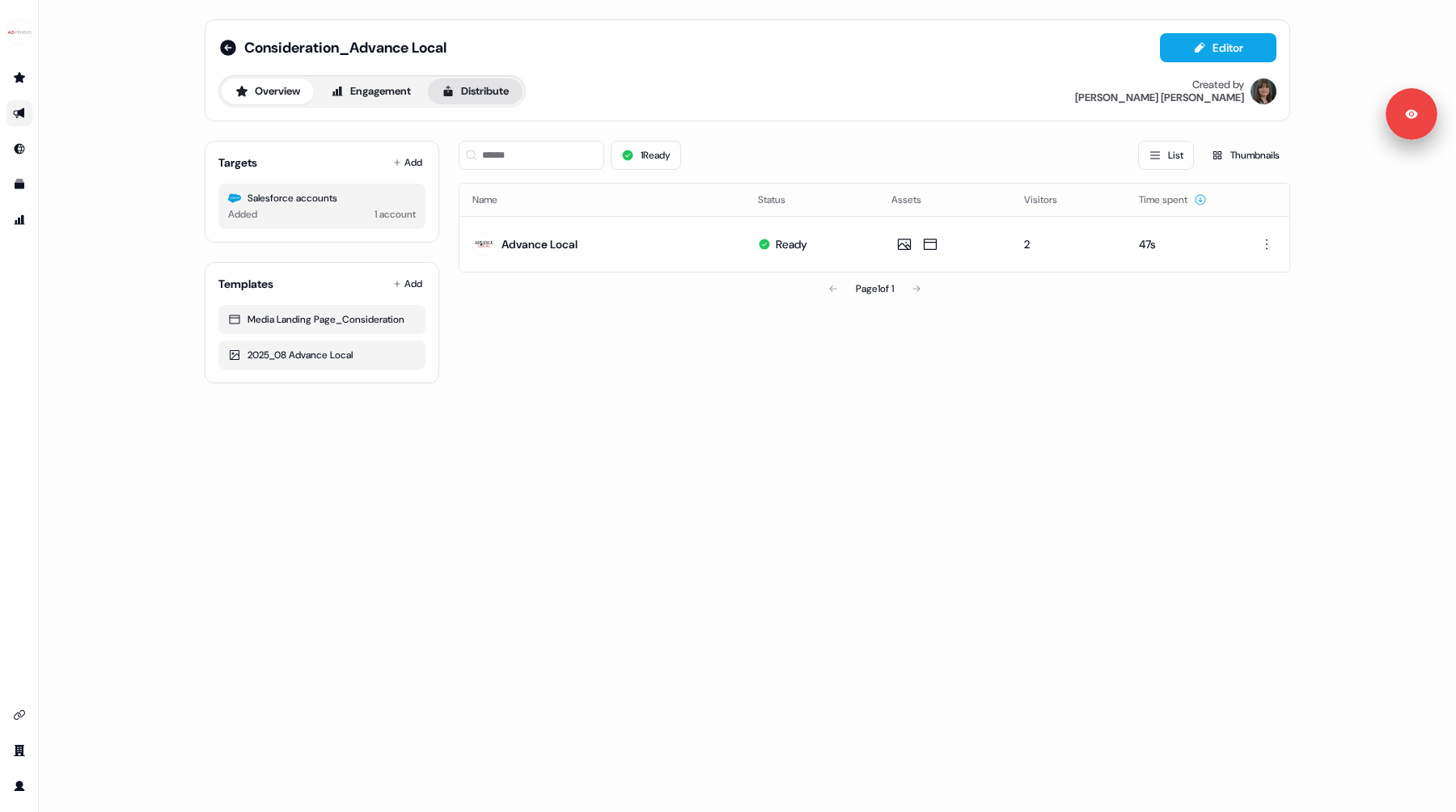
click at [482, 90] on button "Distribute" at bounding box center [475, 90] width 95 height 26
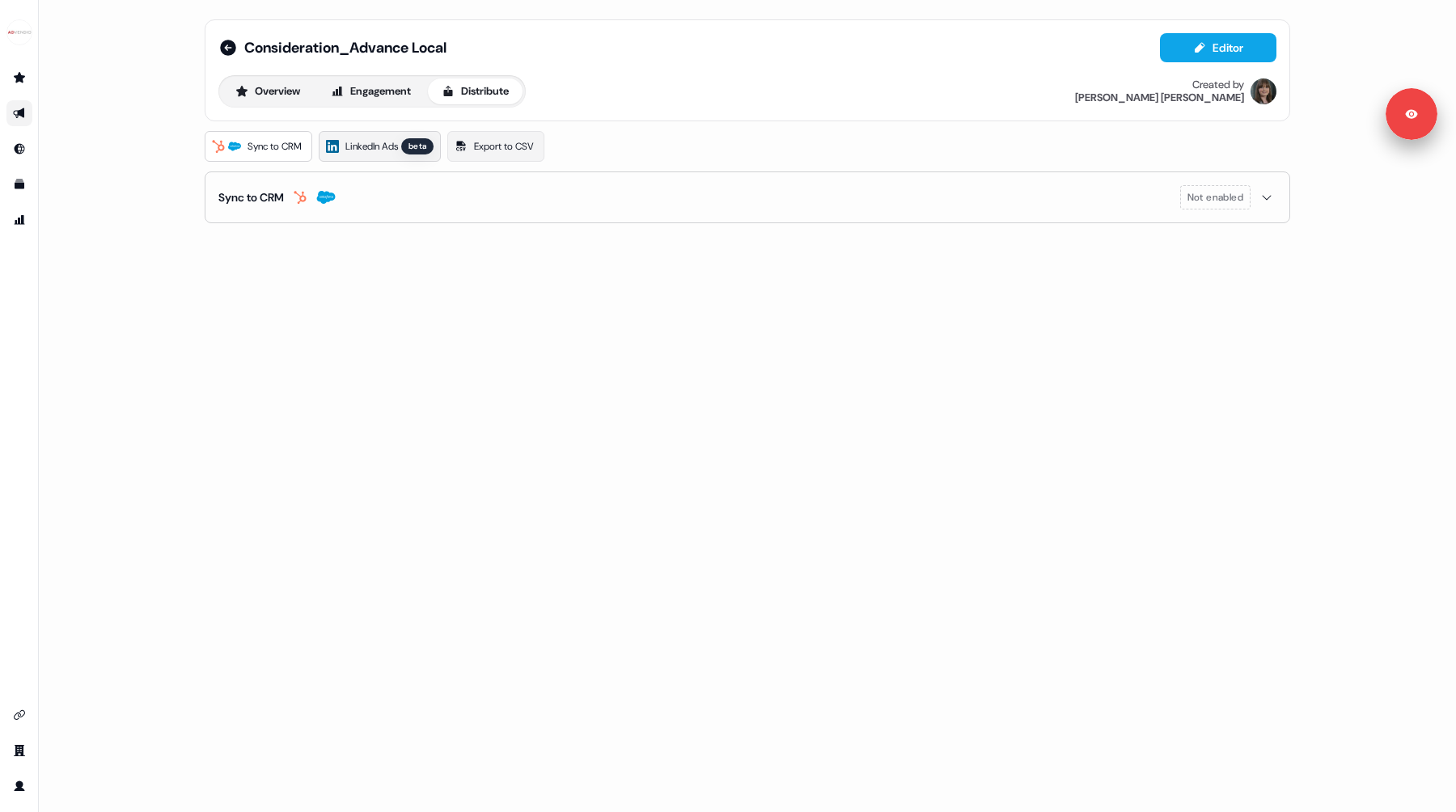
click at [354, 154] on span "LinkedIn Ads" at bounding box center [371, 146] width 52 height 16
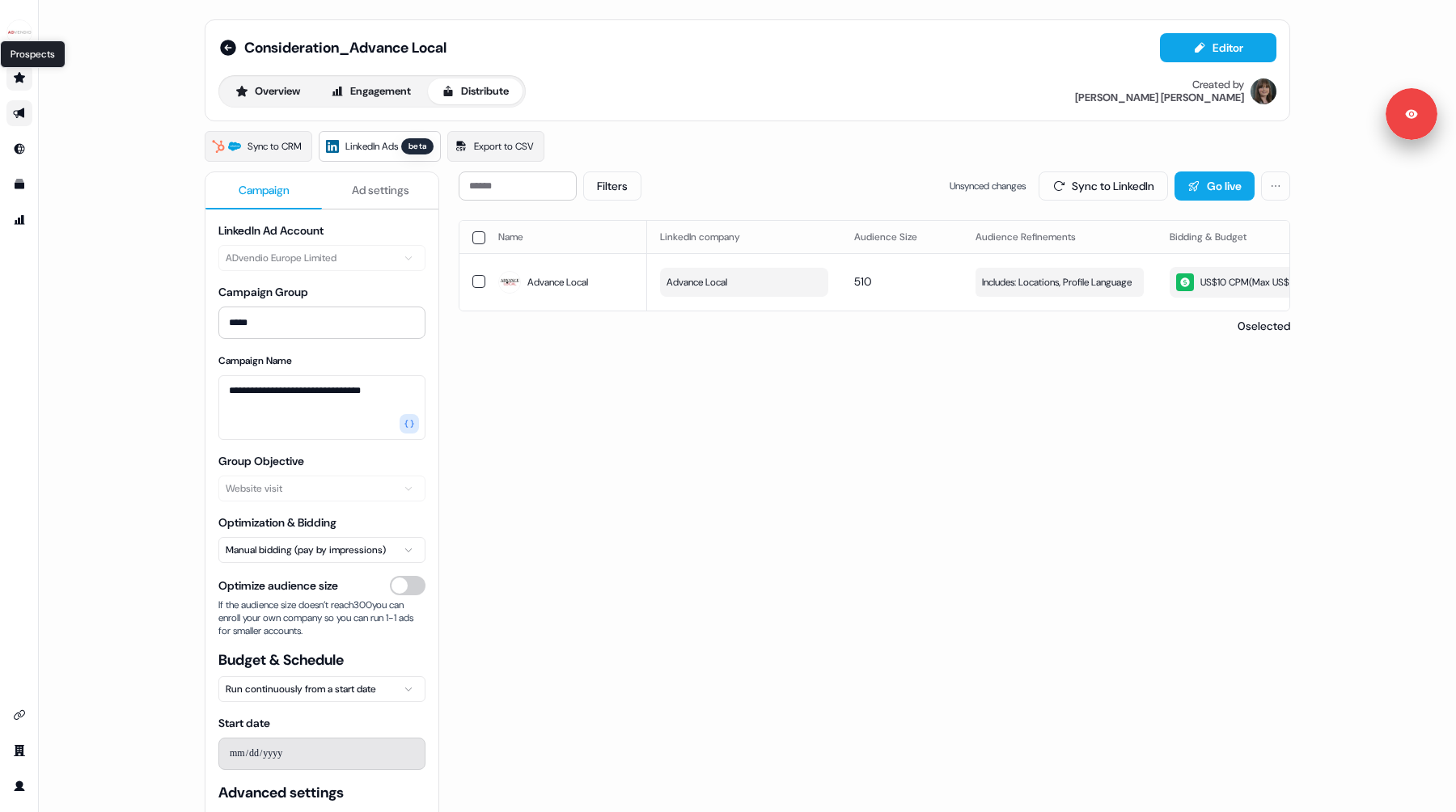
click at [22, 72] on icon "Go to prospects" at bounding box center [20, 78] width 13 height 13
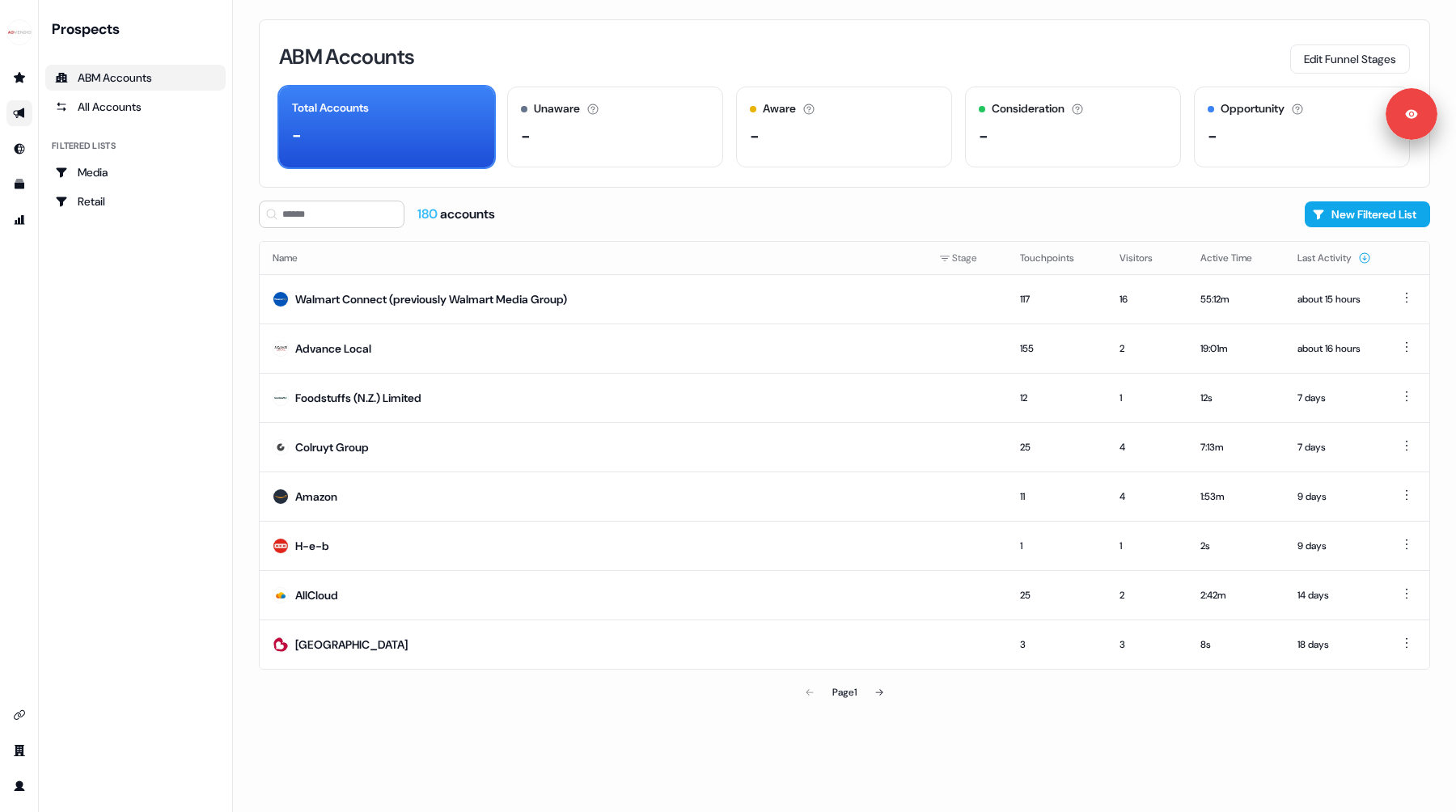
click at [27, 110] on link "Go to outbound experience" at bounding box center [19, 113] width 26 height 26
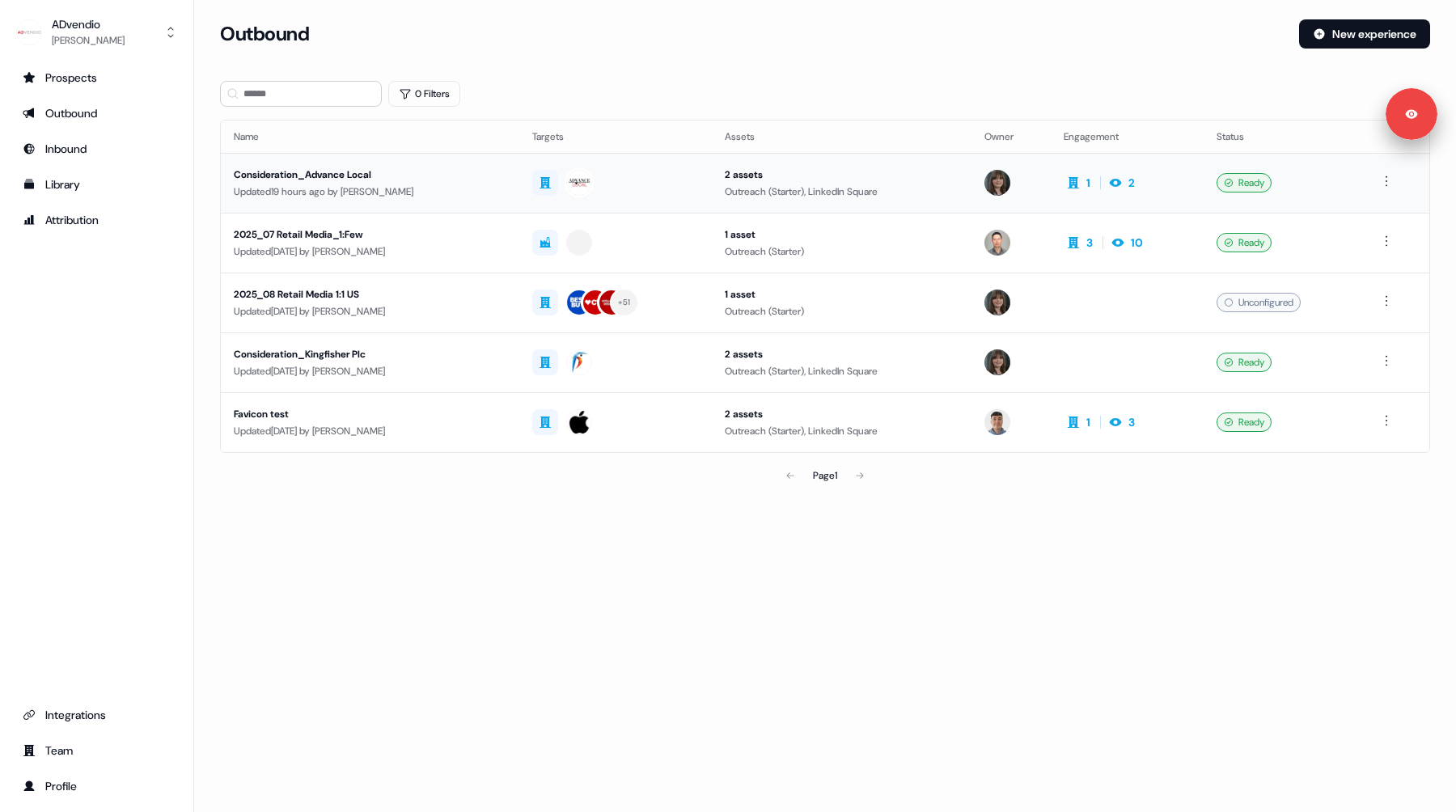
click at [458, 190] on div "Updated 19 hours ago by Michaela Walsh" at bounding box center [370, 191] width 272 height 16
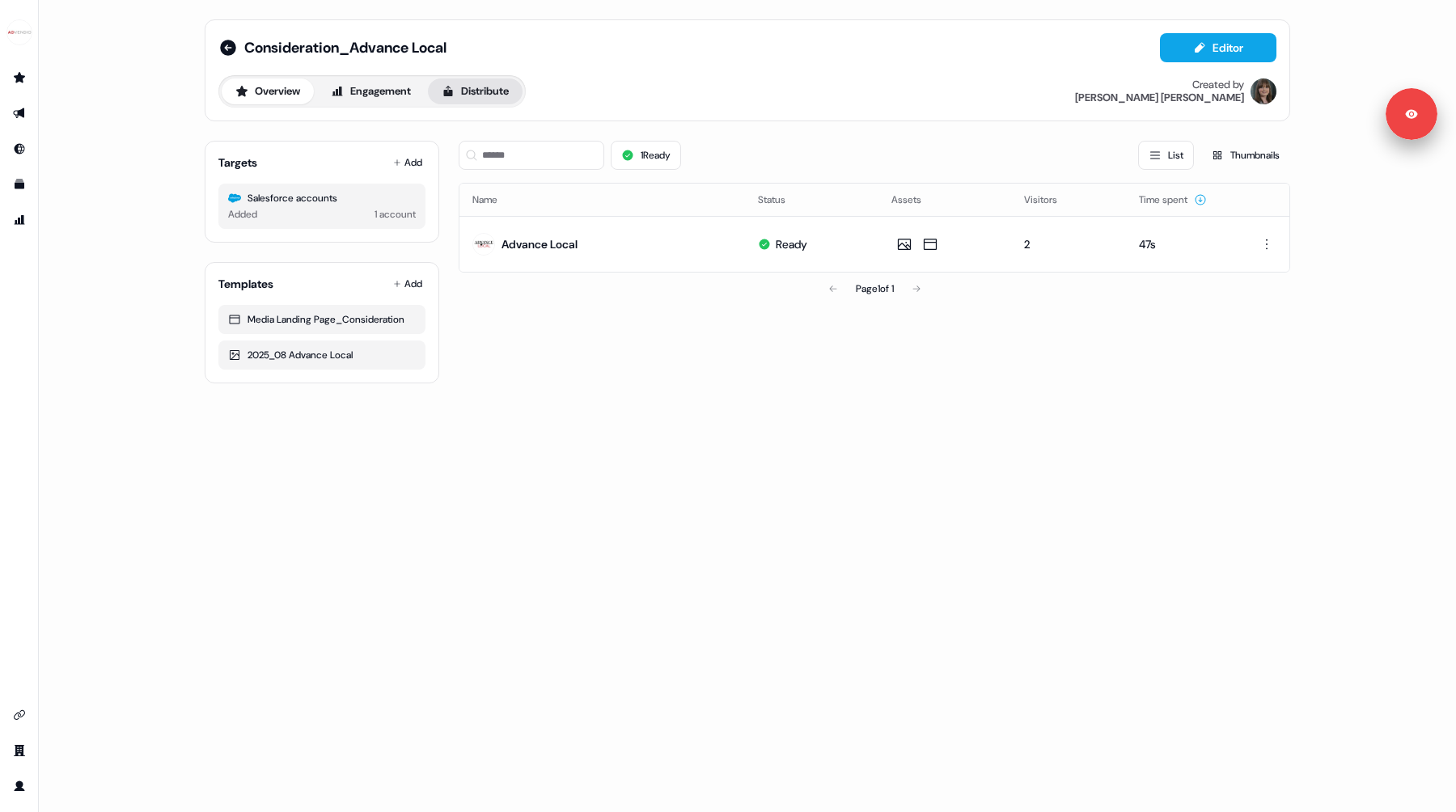
click at [487, 81] on button "Distribute" at bounding box center [475, 90] width 95 height 26
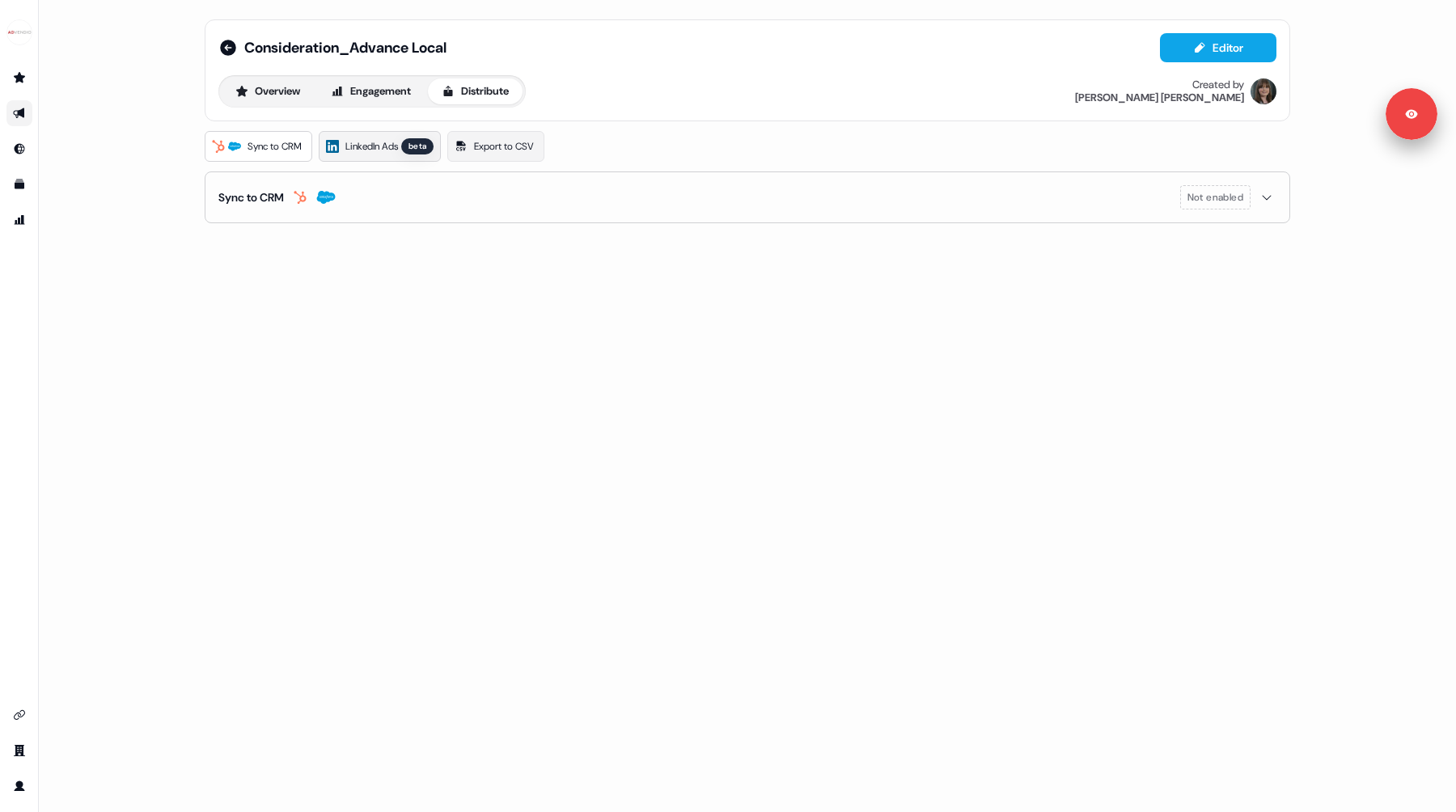
click at [380, 150] on span "LinkedIn Ads" at bounding box center [371, 146] width 52 height 16
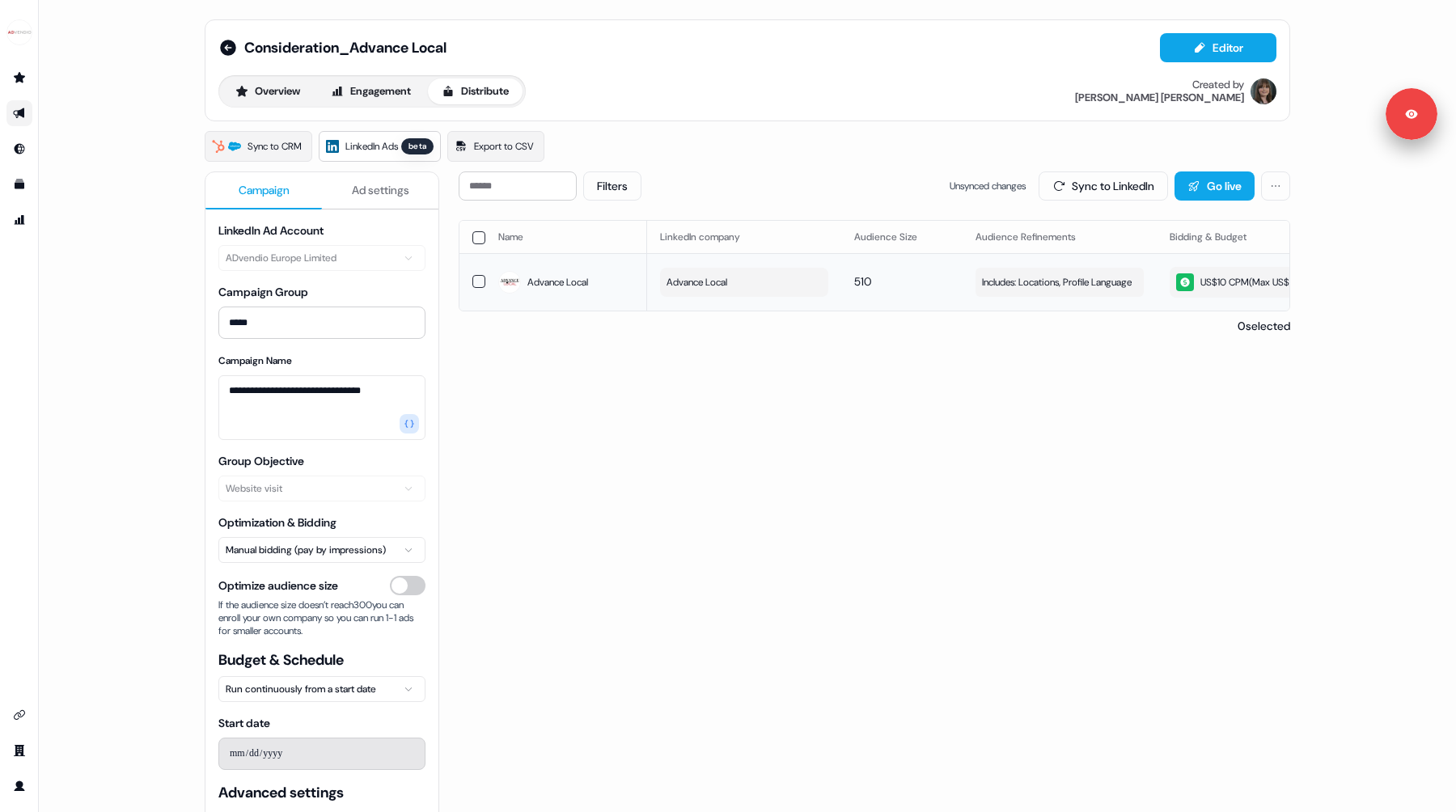
click at [478, 284] on button "button" at bounding box center [479, 281] width 13 height 13
click at [473, 289] on button "button" at bounding box center [479, 282] width 13 height 13
click at [475, 288] on button "button" at bounding box center [479, 281] width 13 height 13
click at [1003, 185] on button "Update Audience" at bounding box center [1014, 185] width 133 height 29
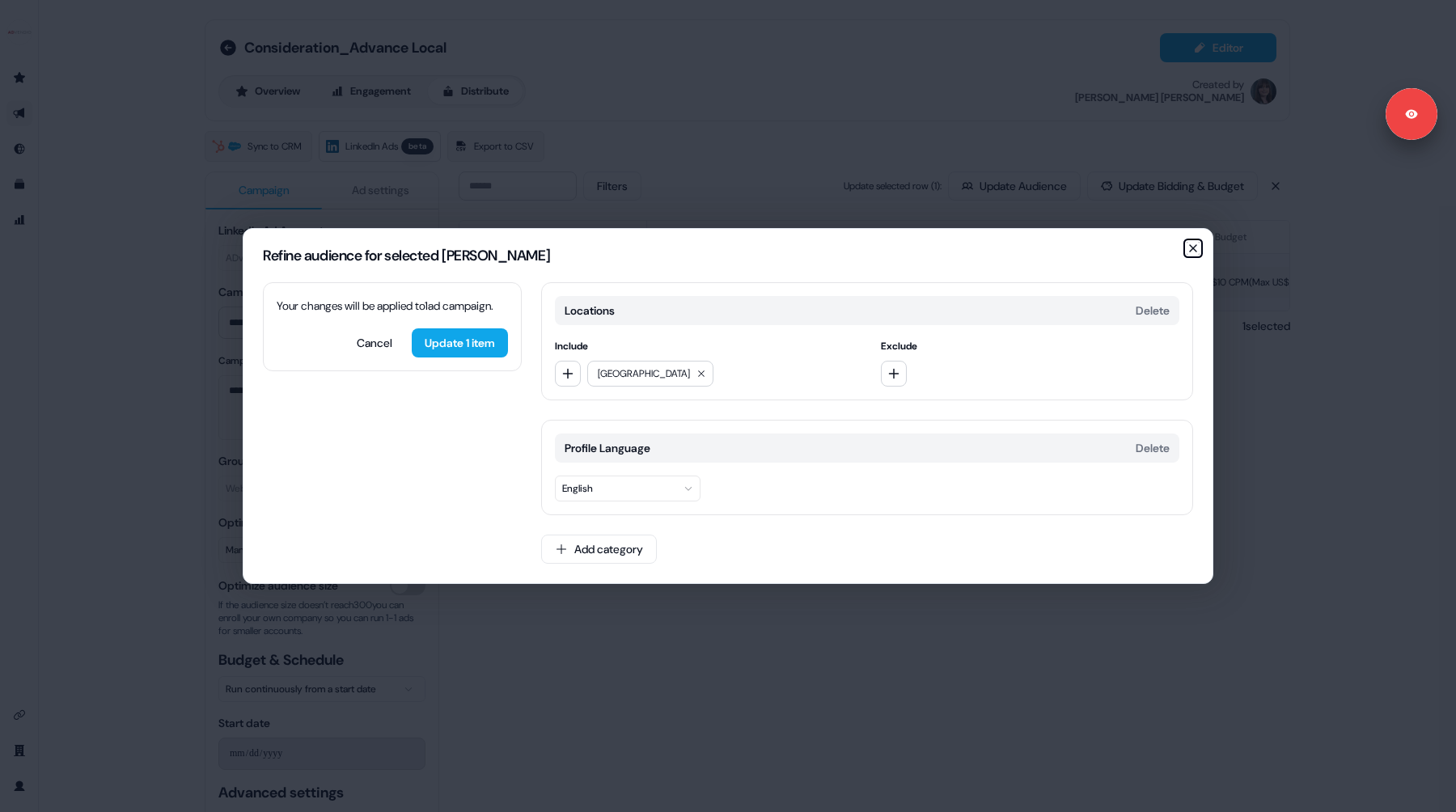
click at [1195, 249] on icon "button" at bounding box center [1194, 248] width 13 height 13
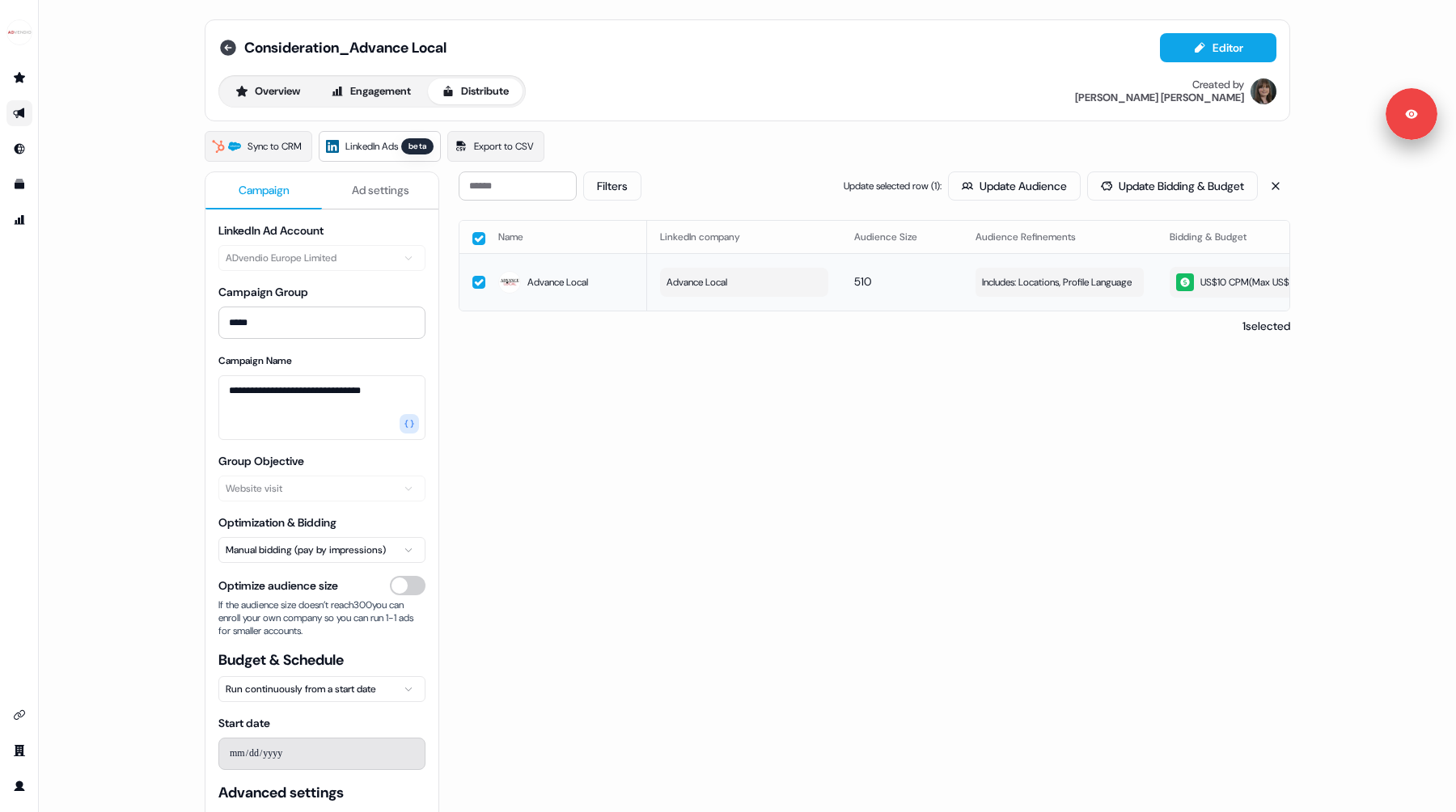
click at [227, 51] on icon at bounding box center [228, 47] width 16 height 16
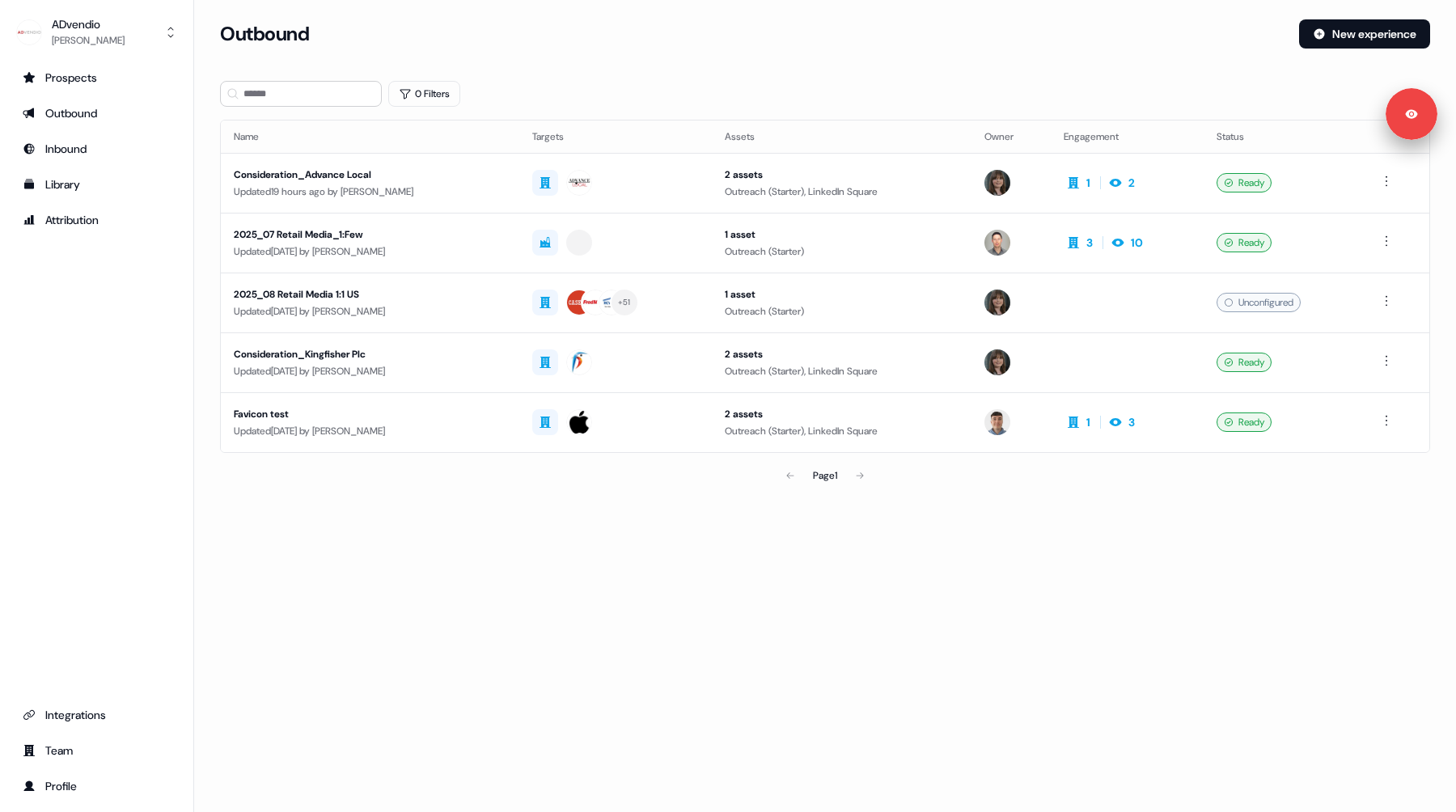
drag, startPoint x: 419, startPoint y: 172, endPoint x: 512, endPoint y: 109, distance: 112.3
click at [512, 109] on section "Loading... Outbound New experience 0 Filters Name Targets Assets Owner Engageme…" at bounding box center [825, 277] width 1262 height 517
click at [62, 182] on div "Library" at bounding box center [96, 183] width 148 height 16
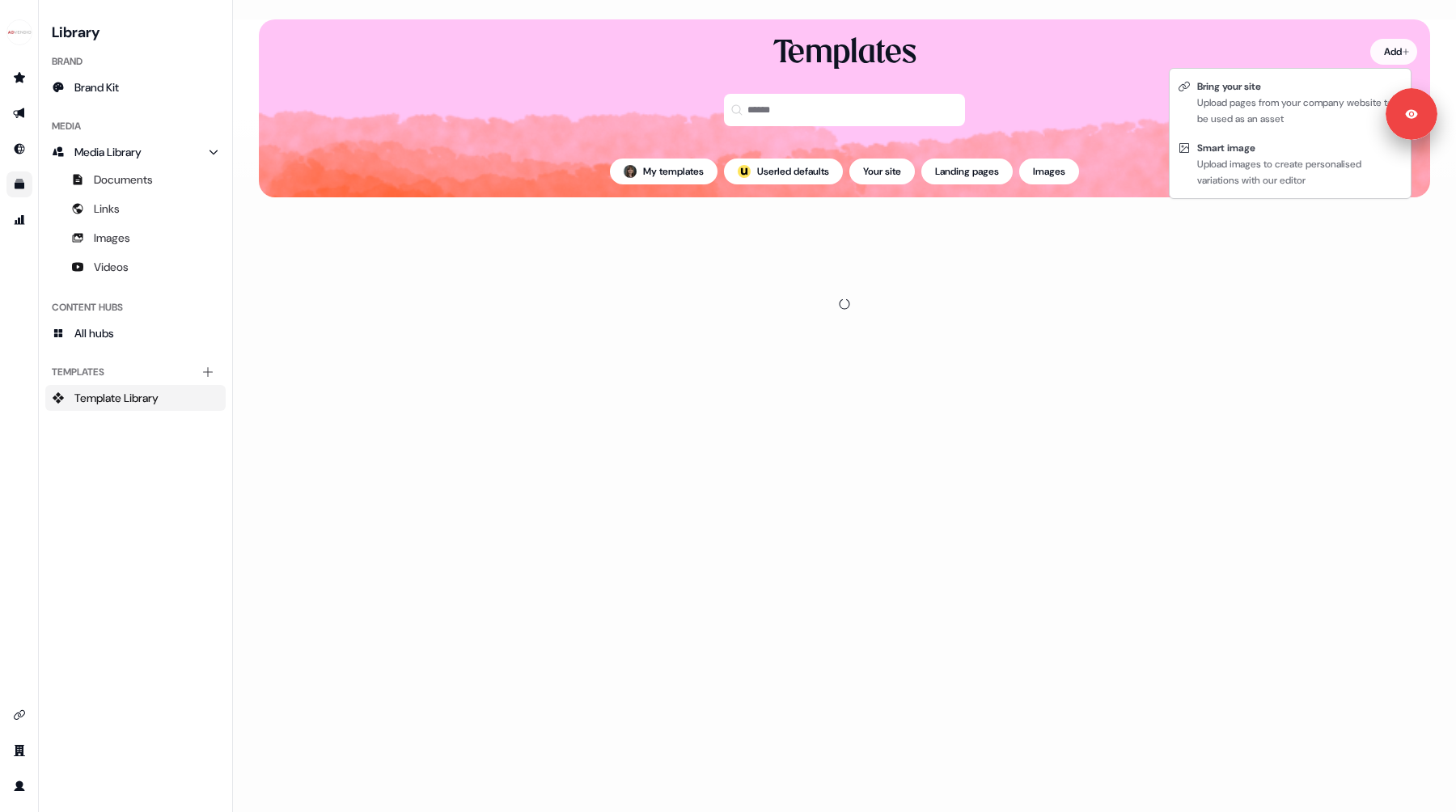
click at [1385, 46] on html "For the best experience switch devices to a bigger screen. Go to Userled.io Lib…" at bounding box center [728, 406] width 1456 height 812
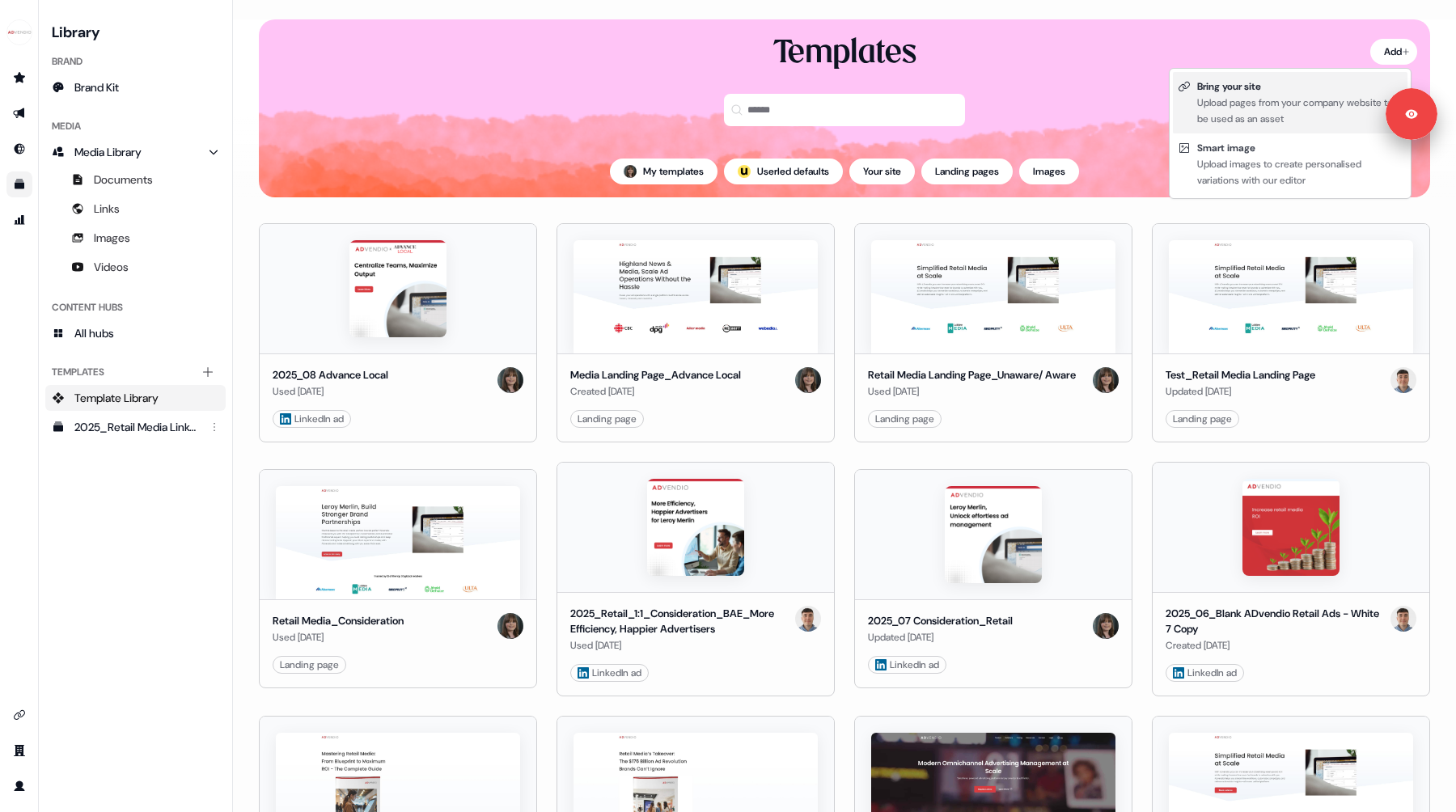
click at [1255, 92] on div "Bring your site" at bounding box center [1299, 86] width 205 height 16
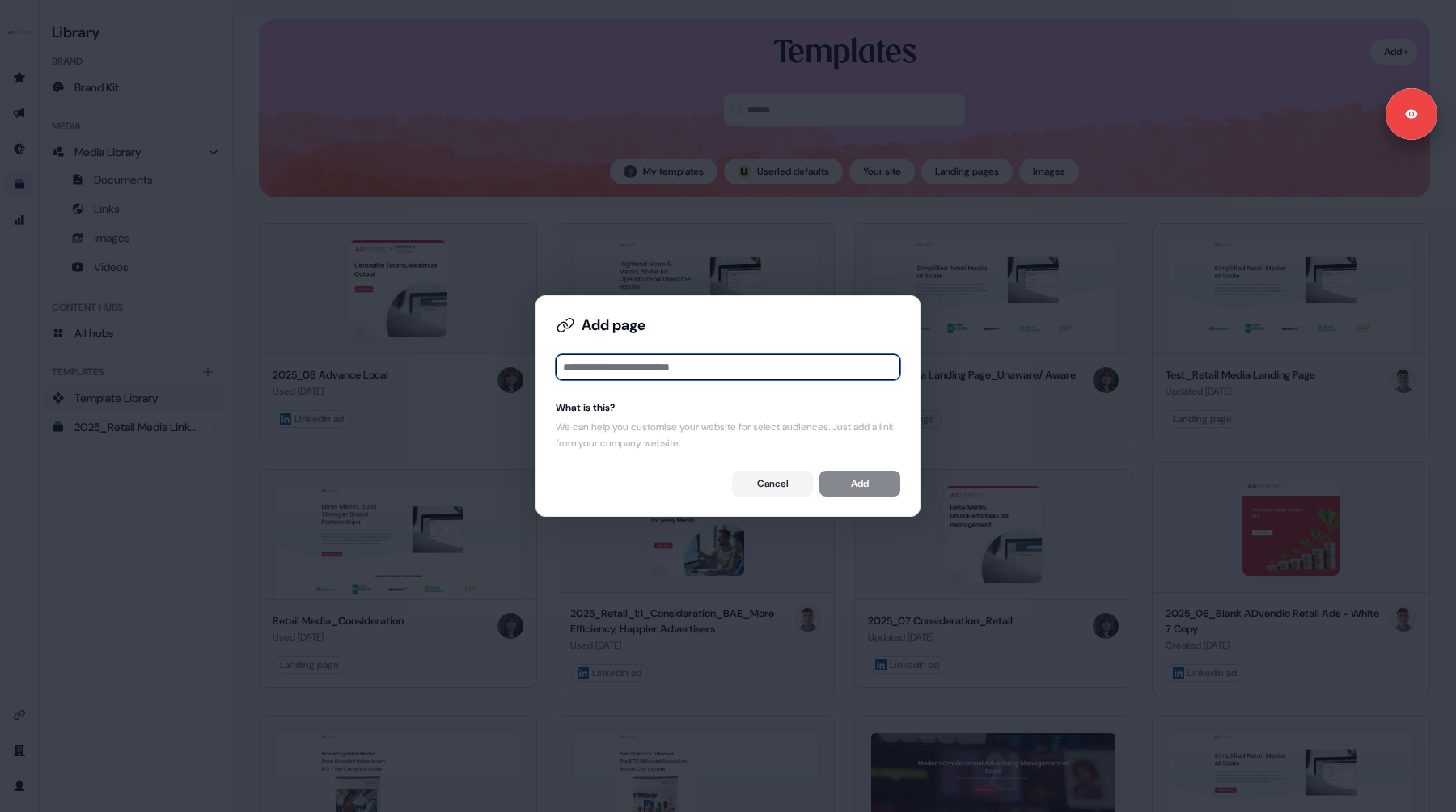
paste input "**********"
type input "**********"
click at [891, 482] on button "Add" at bounding box center [860, 483] width 81 height 26
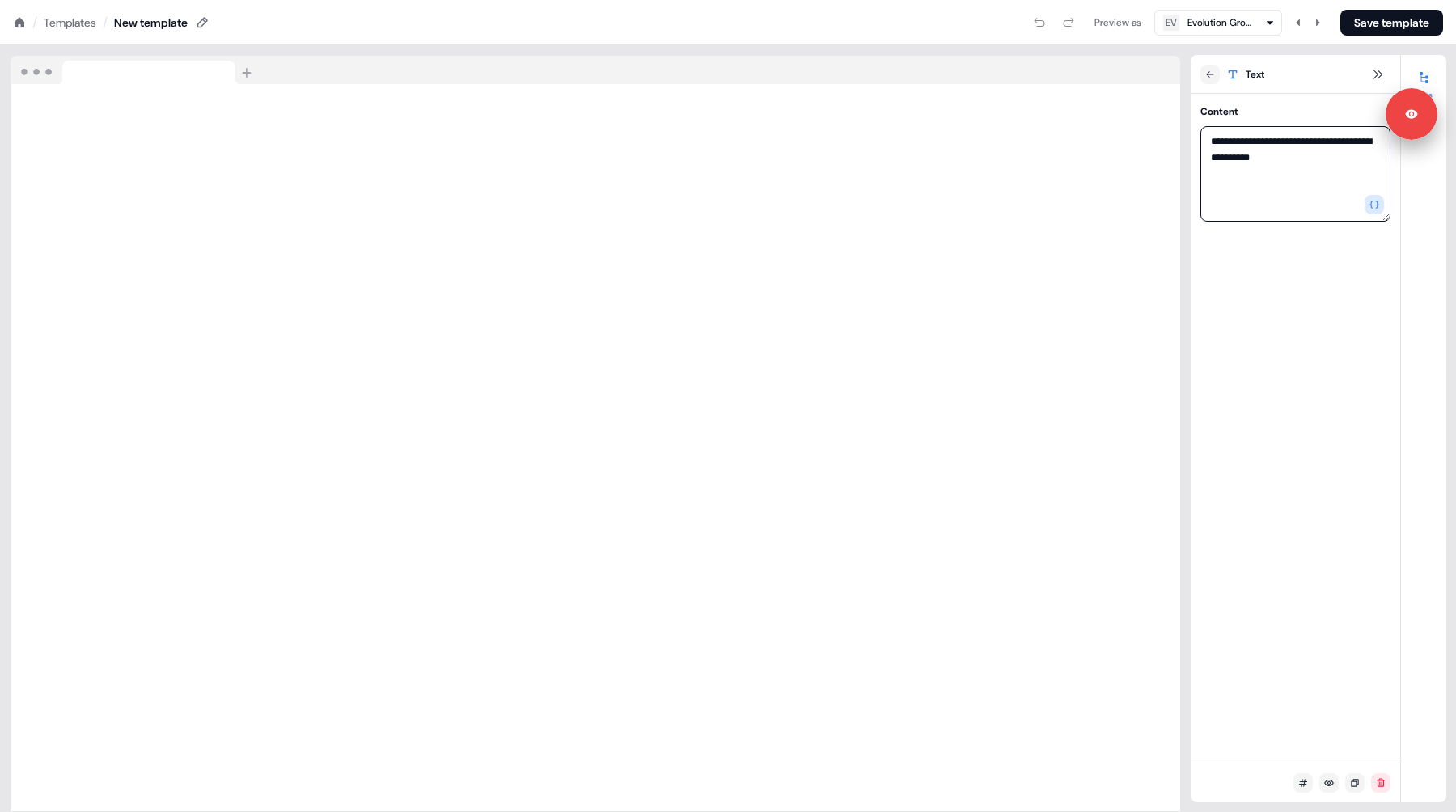
click at [1213, 140] on textarea "**********" at bounding box center [1295, 174] width 190 height 95
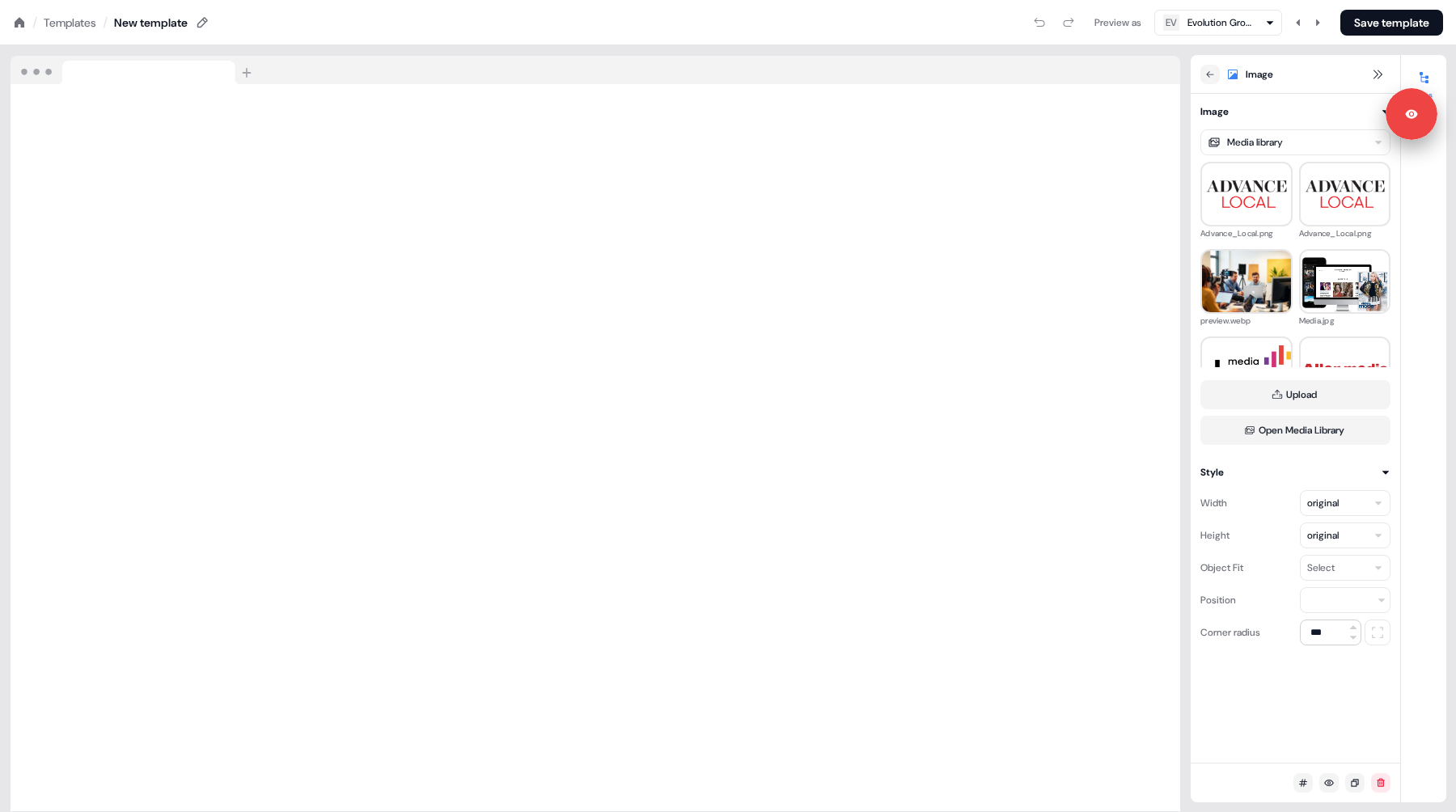
click at [16, 20] on icon at bounding box center [20, 22] width 10 height 10
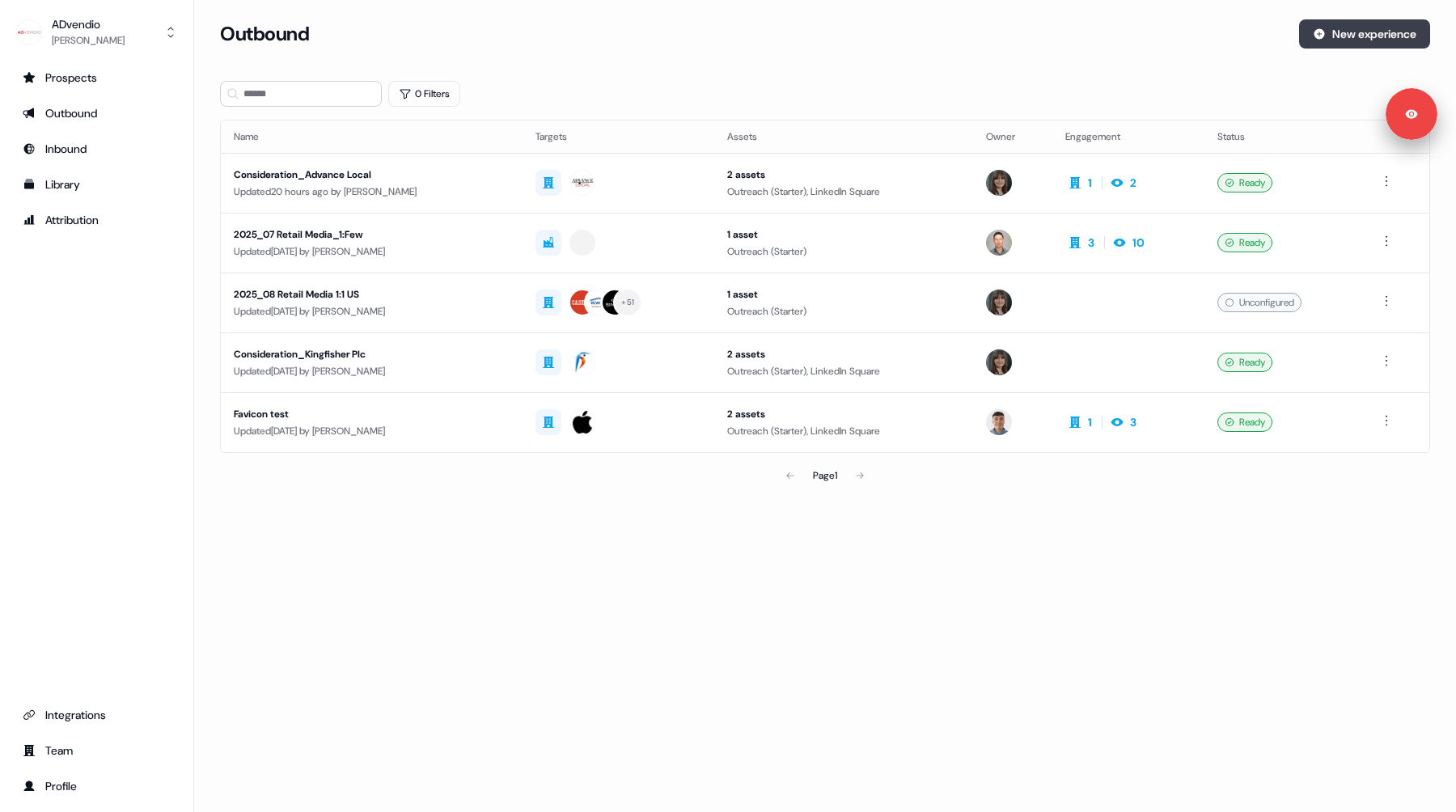
click at [1357, 42] on button "New experience" at bounding box center [1365, 33] width 131 height 29
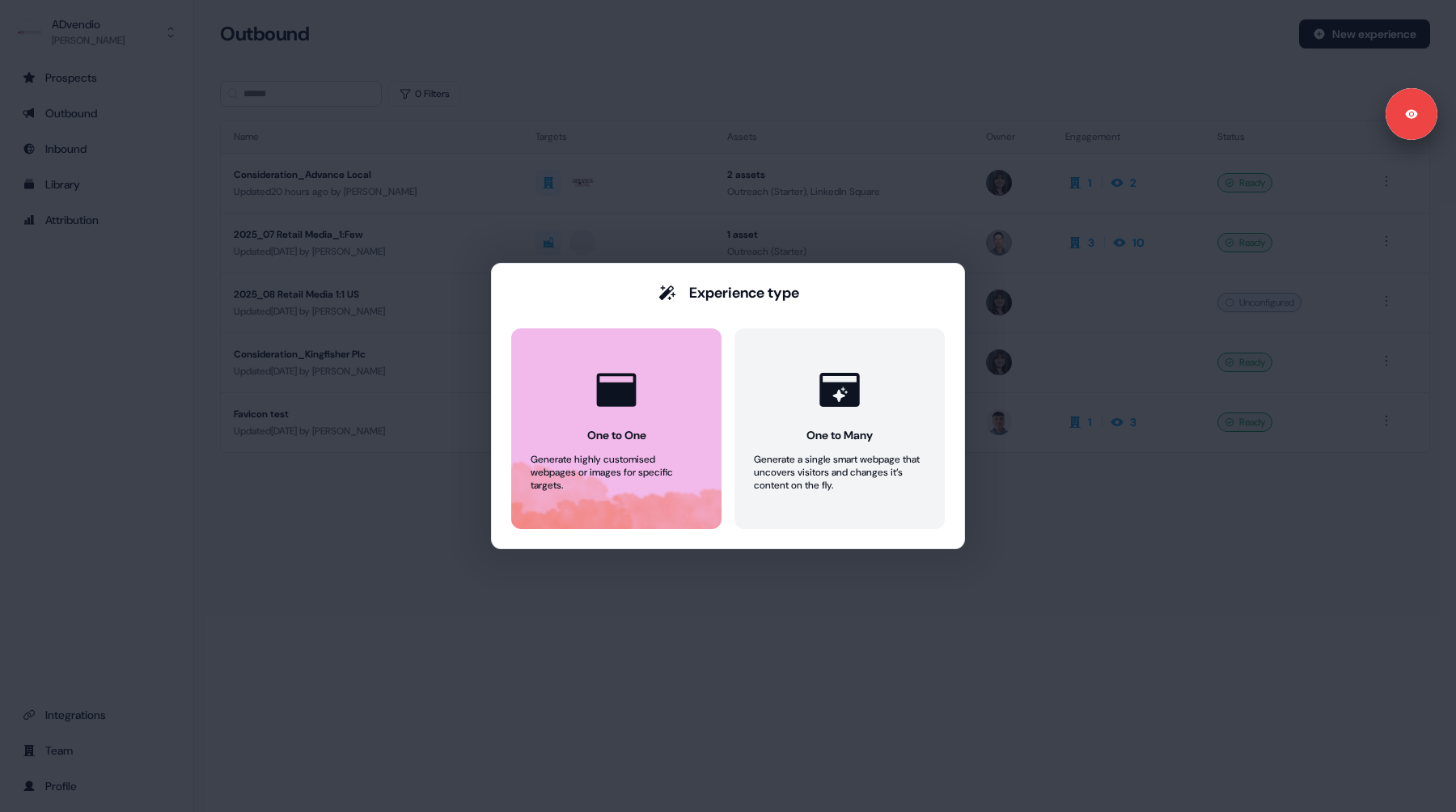
click at [638, 394] on icon at bounding box center [616, 389] width 48 height 48
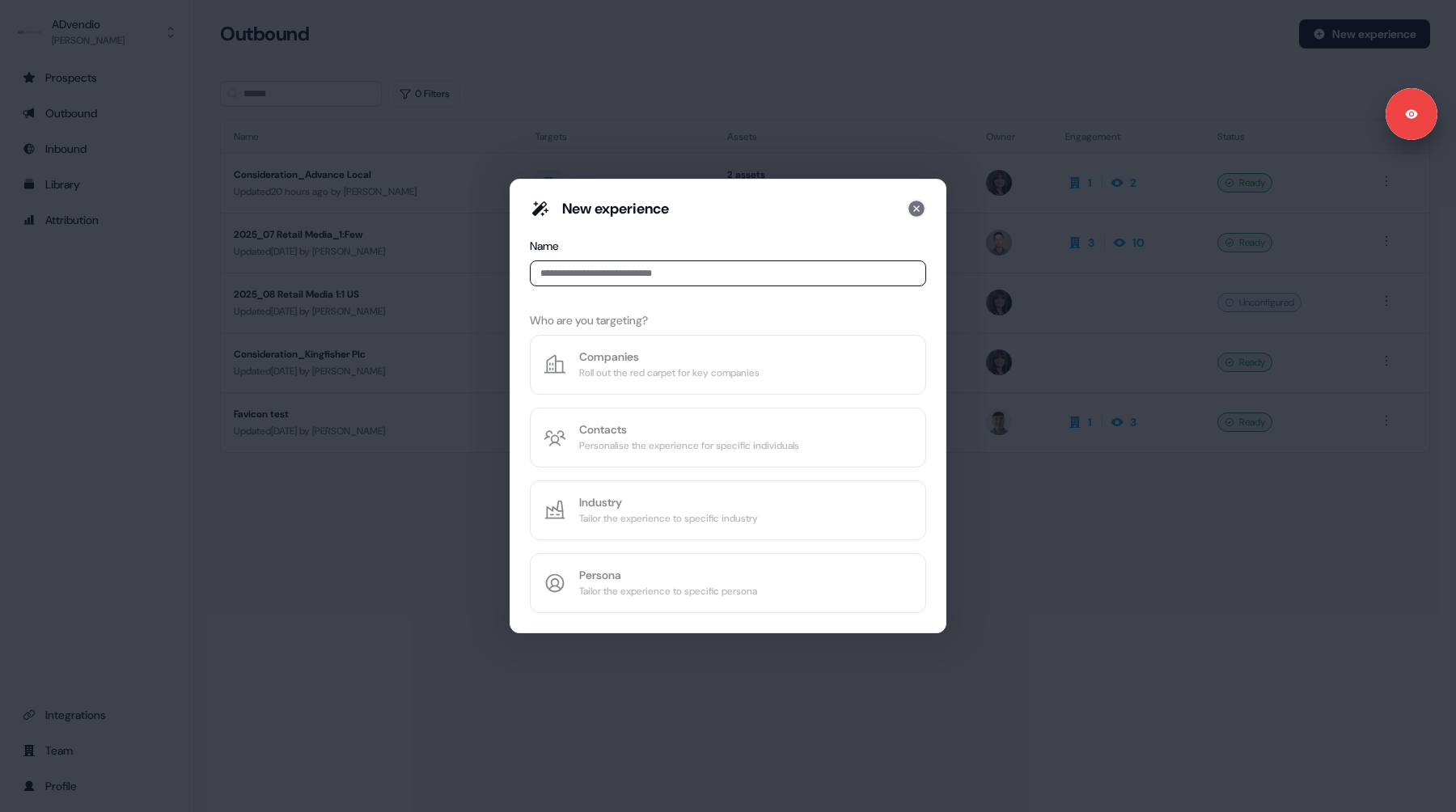
click at [919, 211] on icon at bounding box center [916, 208] width 16 height 16
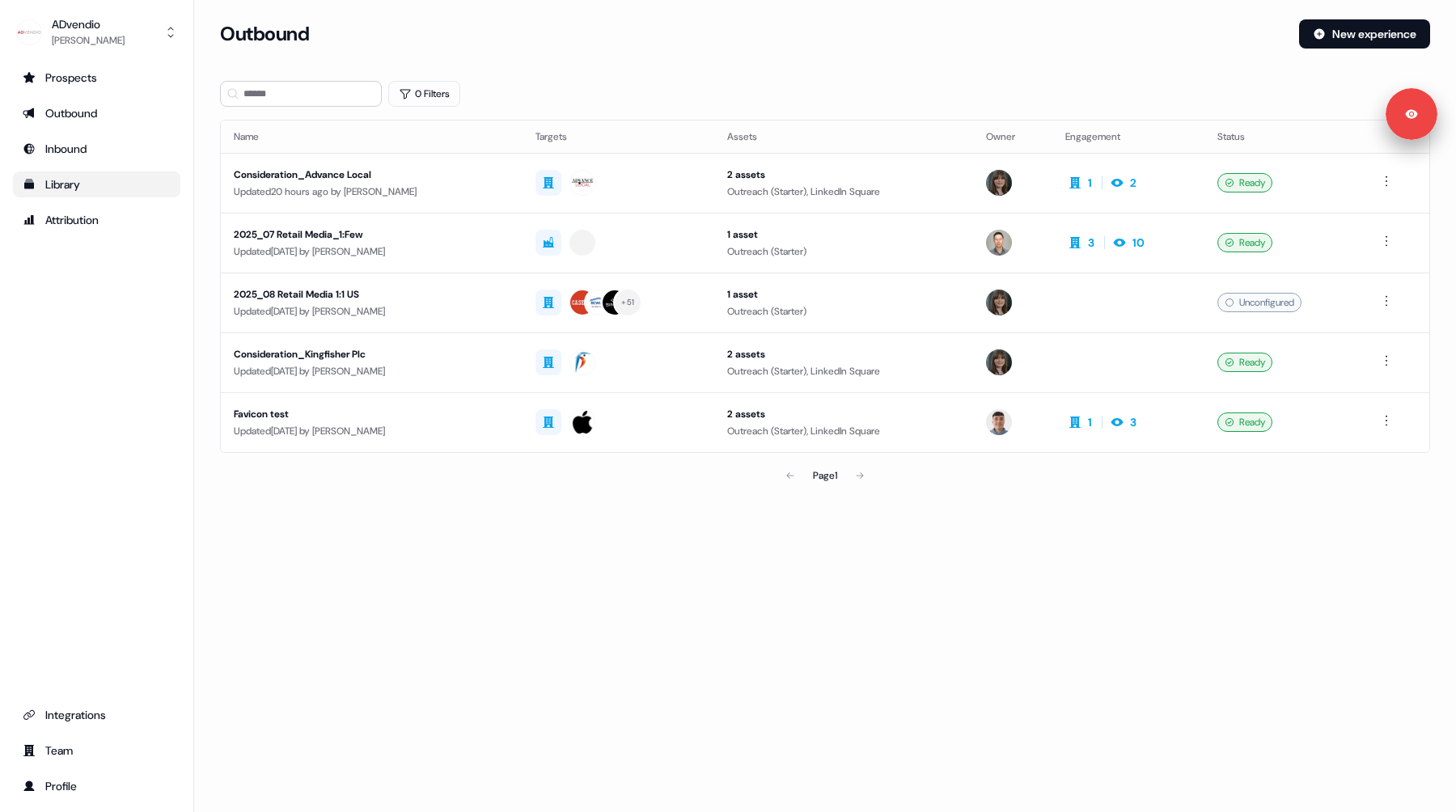
click at [77, 179] on div "Library" at bounding box center [96, 183] width 148 height 16
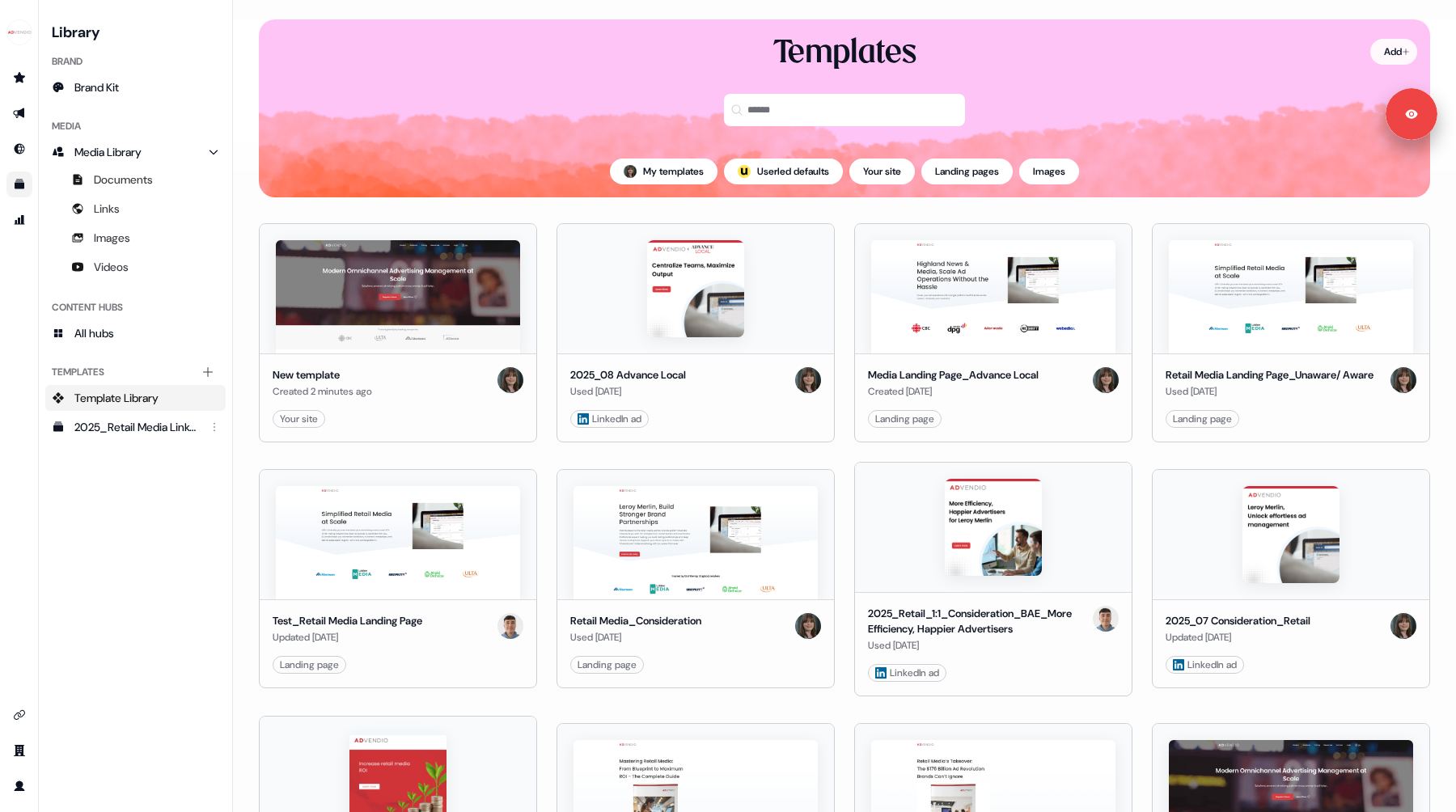
click at [1387, 47] on html "For the best experience switch devices to a bigger screen. Go to Userled.io Lib…" at bounding box center [728, 406] width 1456 height 812
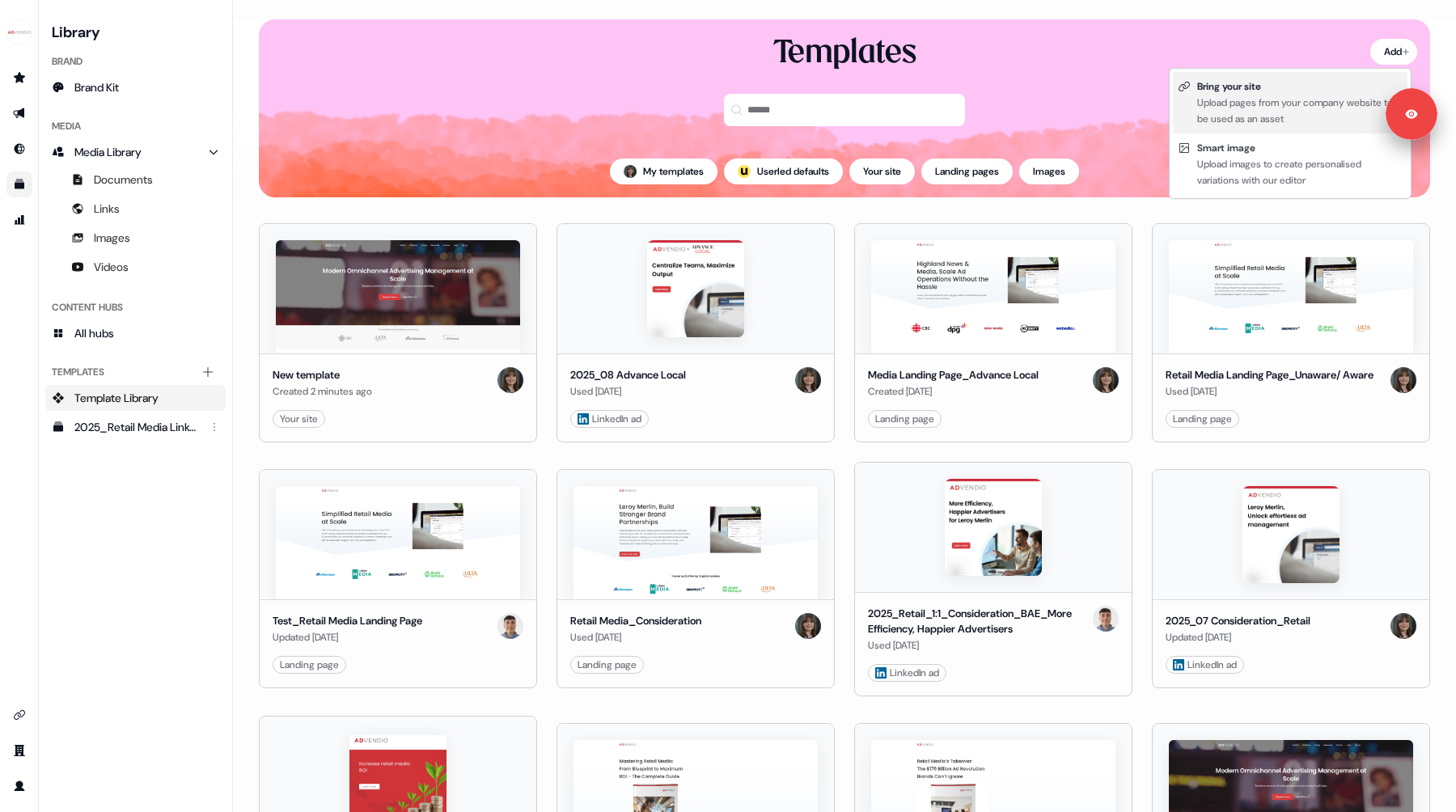
click at [1262, 97] on div "Upload pages from your company website to be used as an asset" at bounding box center [1299, 110] width 205 height 32
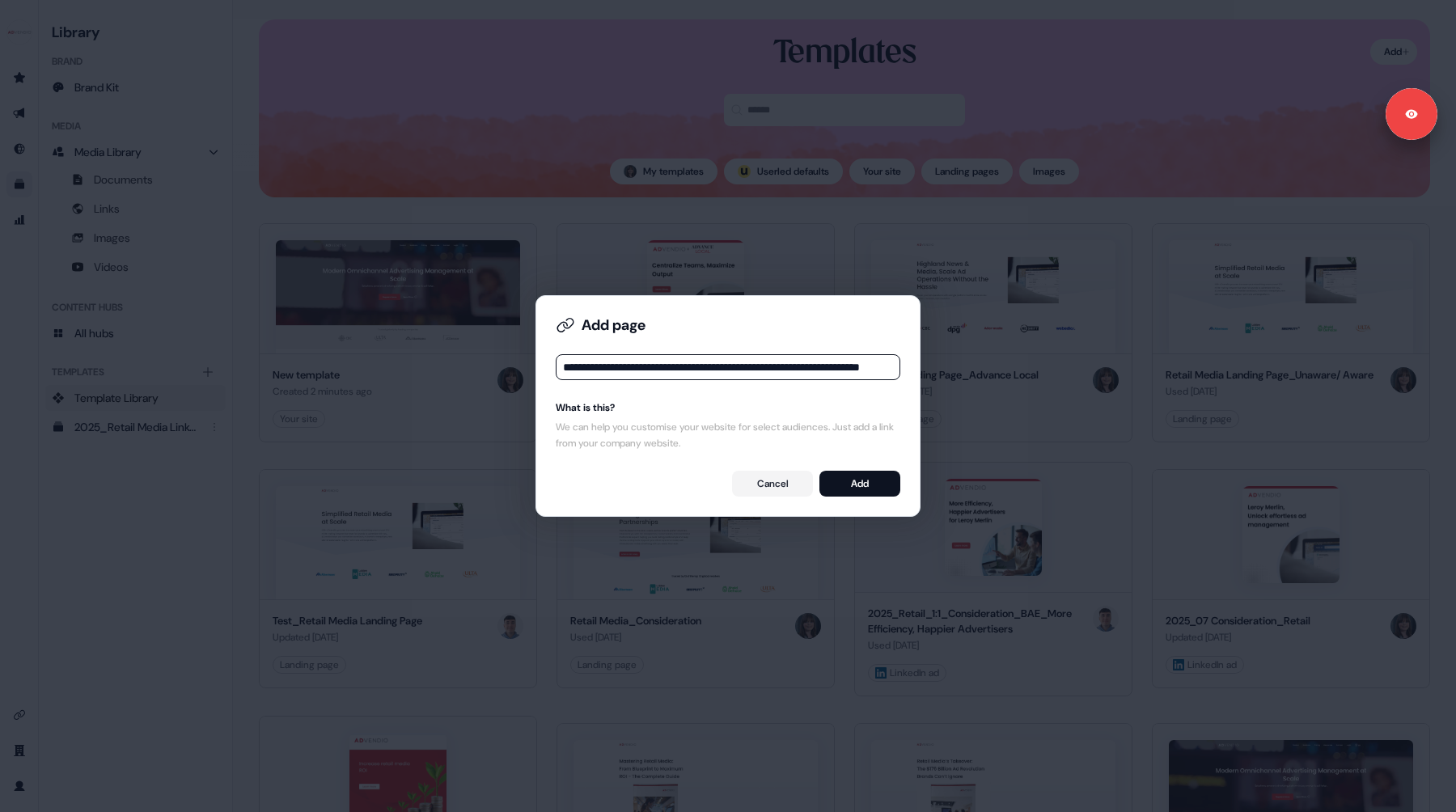
scroll to position [0, 100]
type input "**********"
click at [866, 478] on button "Add" at bounding box center [860, 483] width 81 height 26
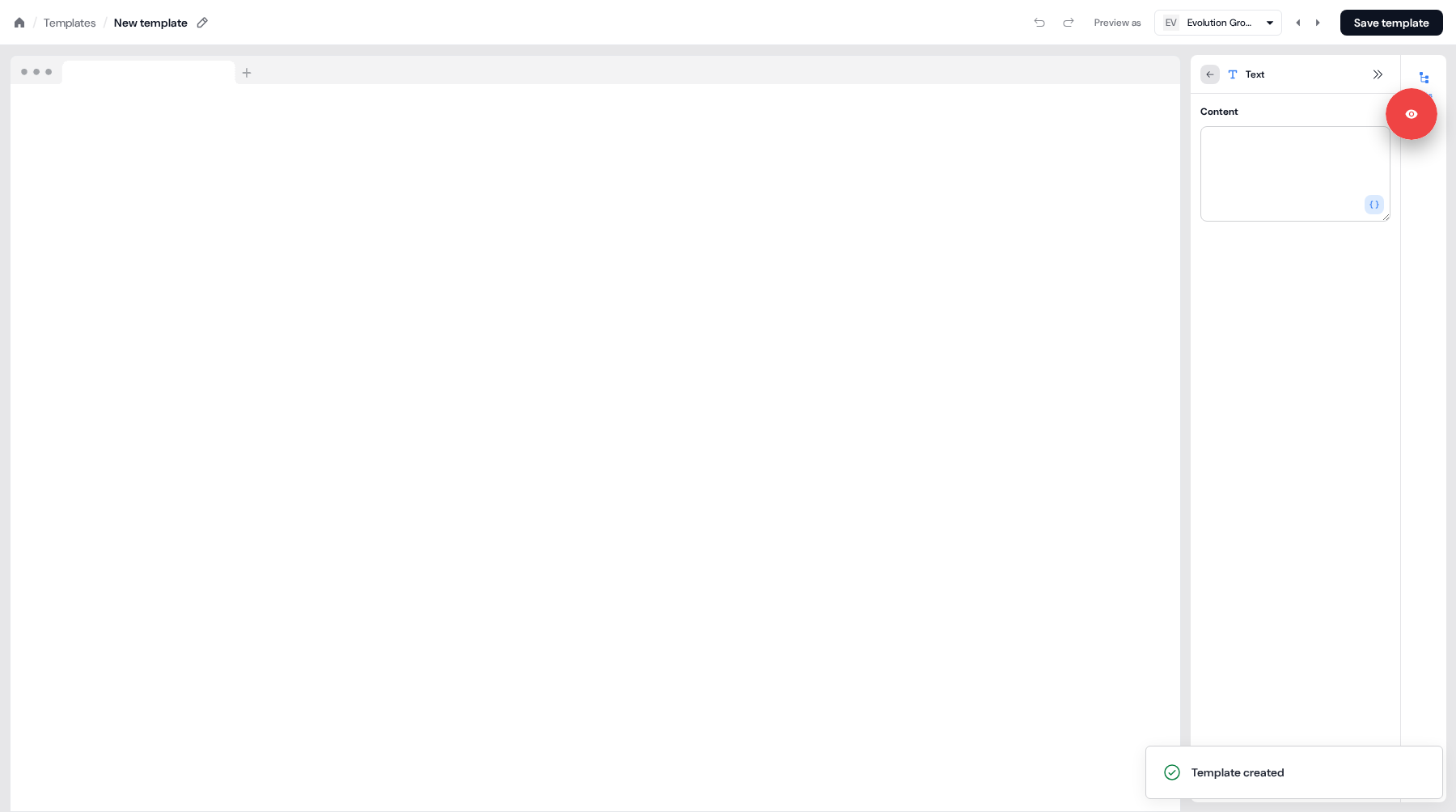
click at [1215, 71] on button at bounding box center [1209, 74] width 19 height 19
click at [1211, 143] on textarea "**********" at bounding box center [1295, 174] width 190 height 95
click at [1379, 204] on icon "button" at bounding box center [1375, 204] width 10 height 7
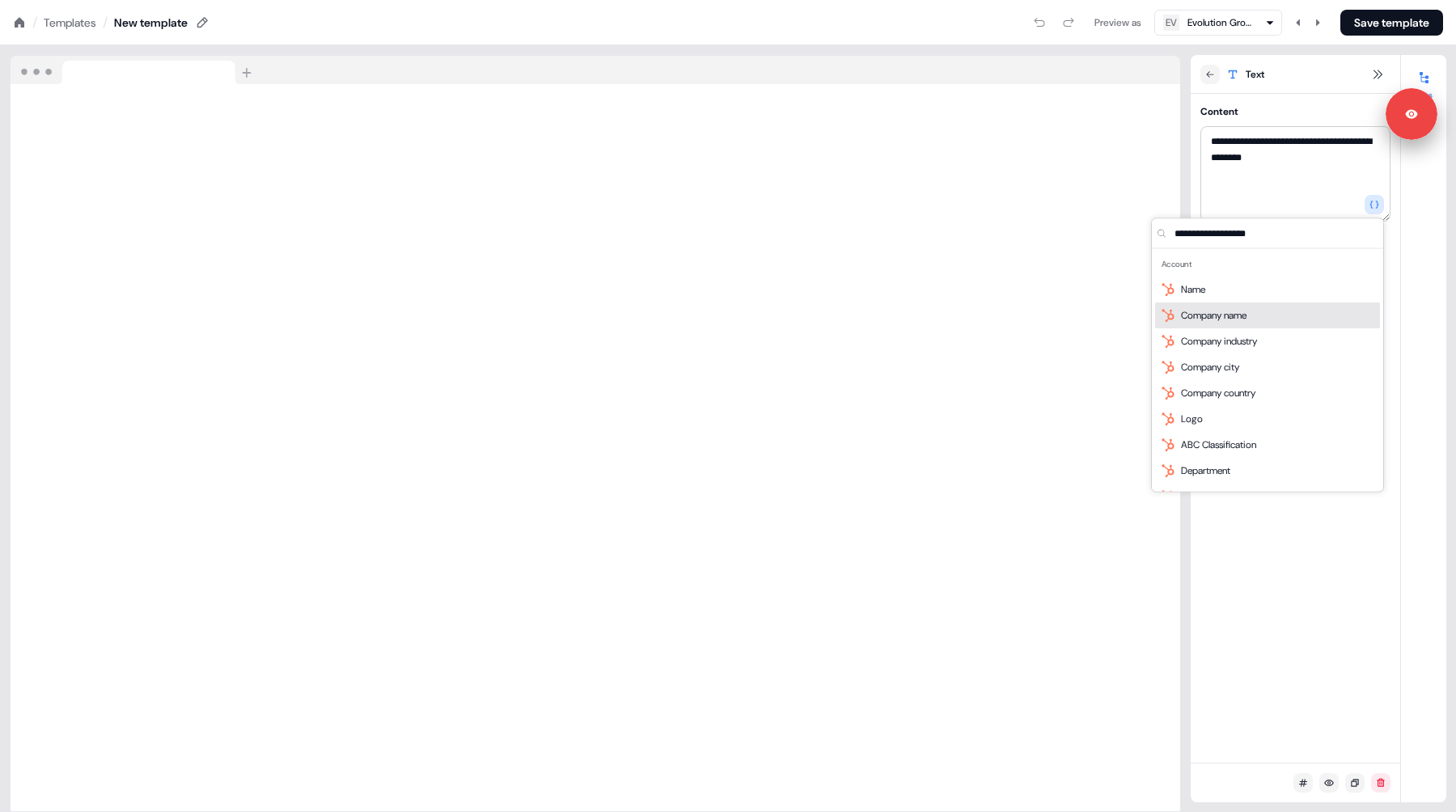
click at [1241, 311] on span "Company name" at bounding box center [1213, 315] width 66 height 16
type textarea "**********"
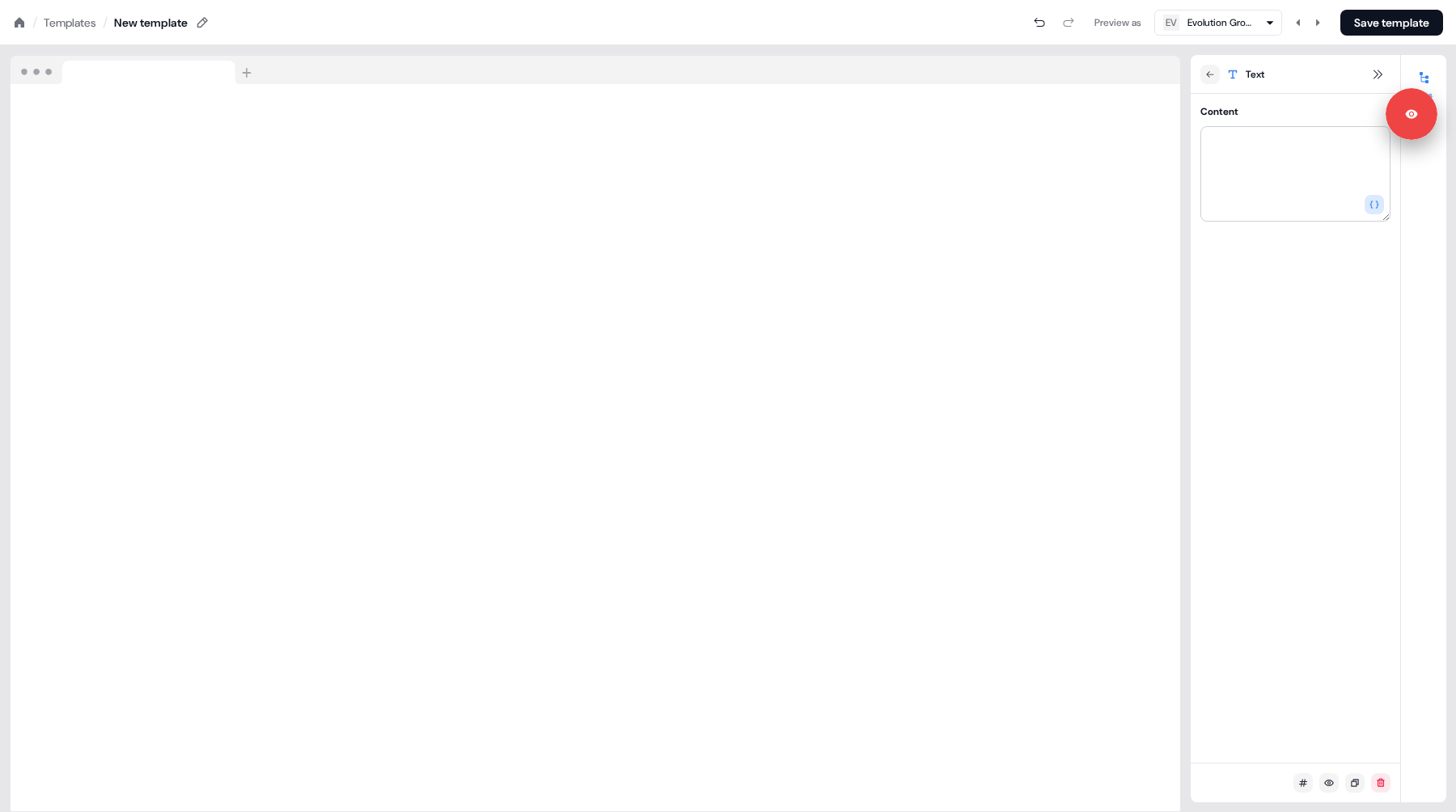
click at [657, 44] on nav "/ Templates / New template Preview as EV Evolution Group Save template" at bounding box center [728, 22] width 1456 height 46
click at [10, 18] on nav "/ Templates / New template Preview as EV Evolution Group Save template" at bounding box center [728, 22] width 1456 height 46
click at [1380, 25] on button "Save template" at bounding box center [1392, 22] width 103 height 26
click at [17, 22] on icon at bounding box center [20, 22] width 10 height 10
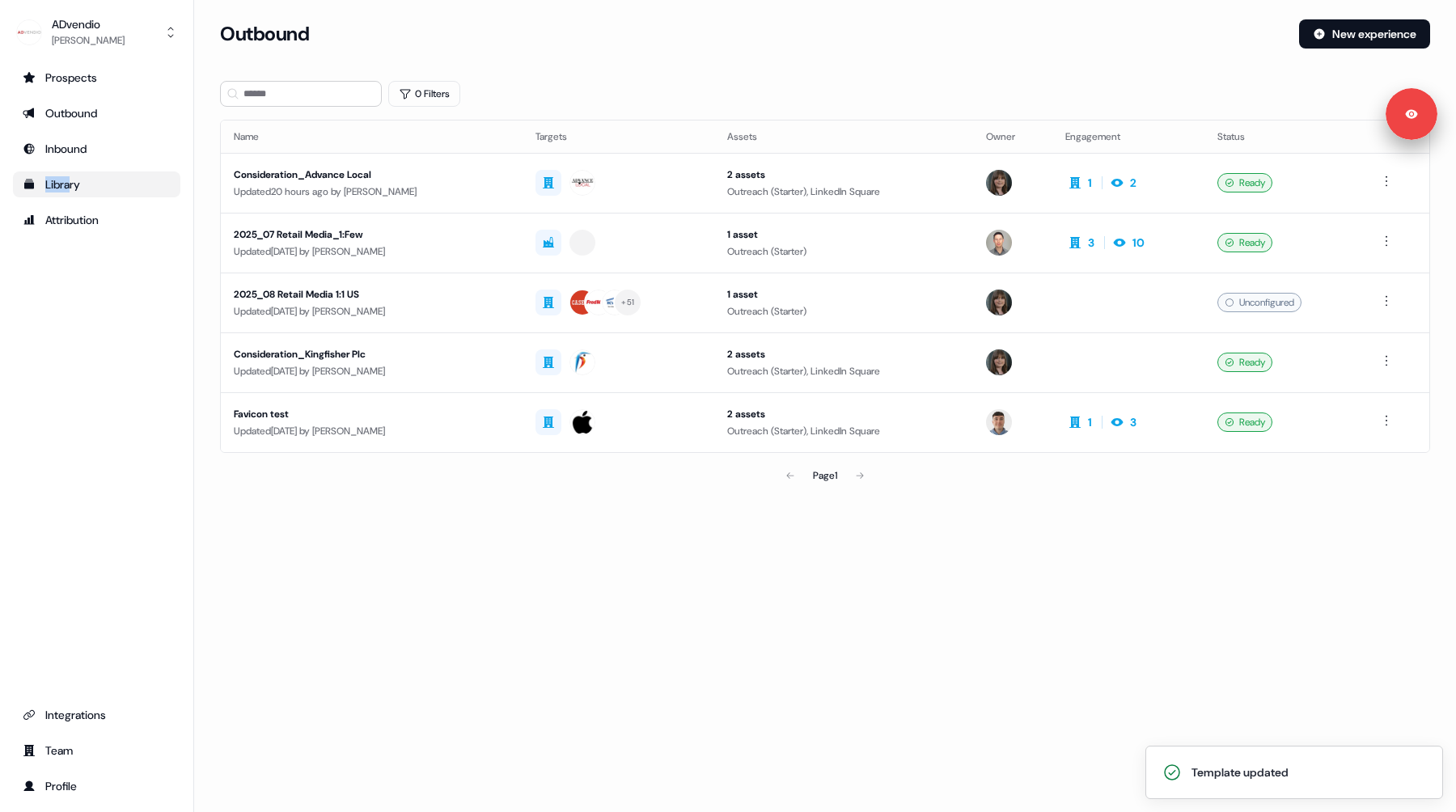
click at [71, 176] on div "Library" at bounding box center [96, 183] width 148 height 16
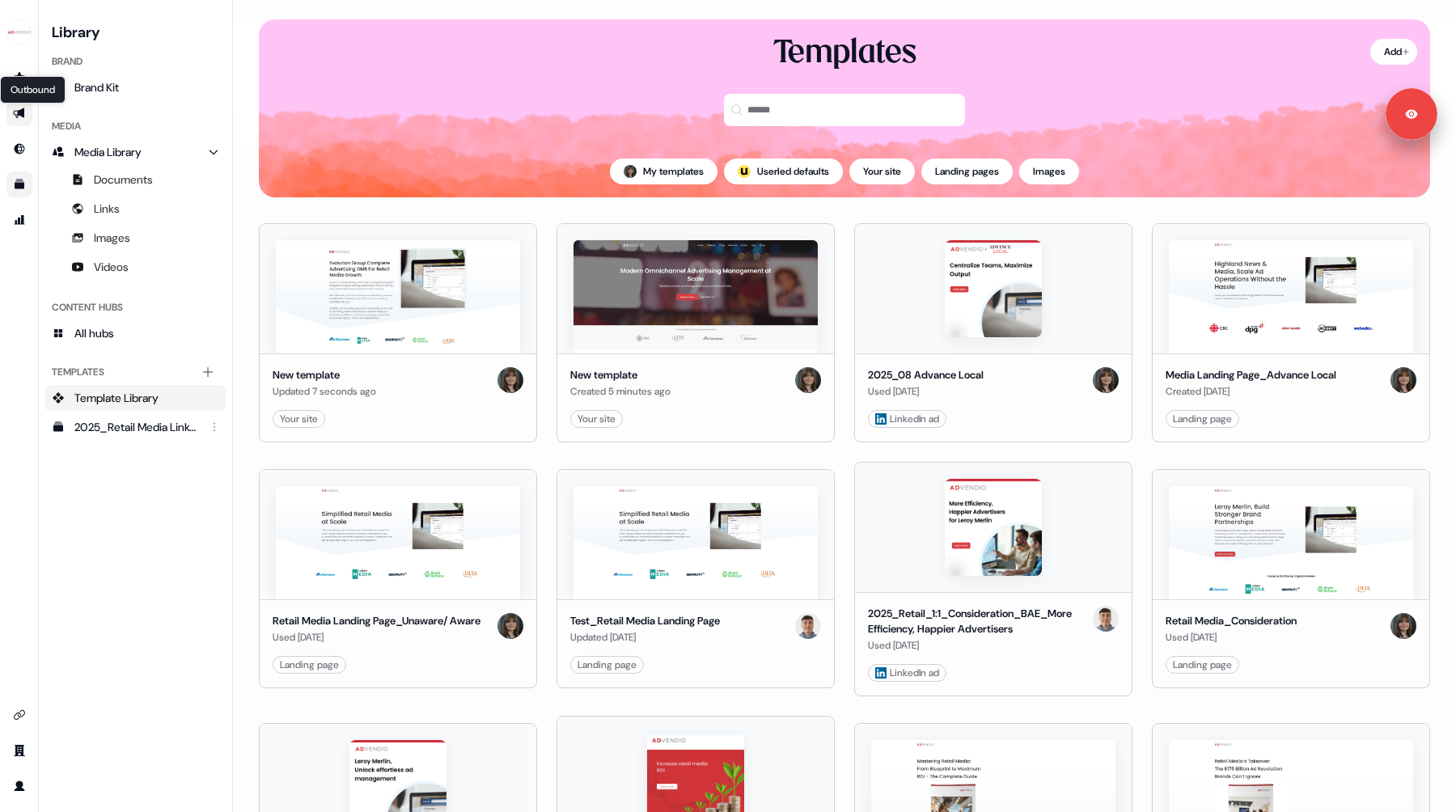
click at [16, 115] on icon "Go to outbound experience" at bounding box center [19, 114] width 12 height 11
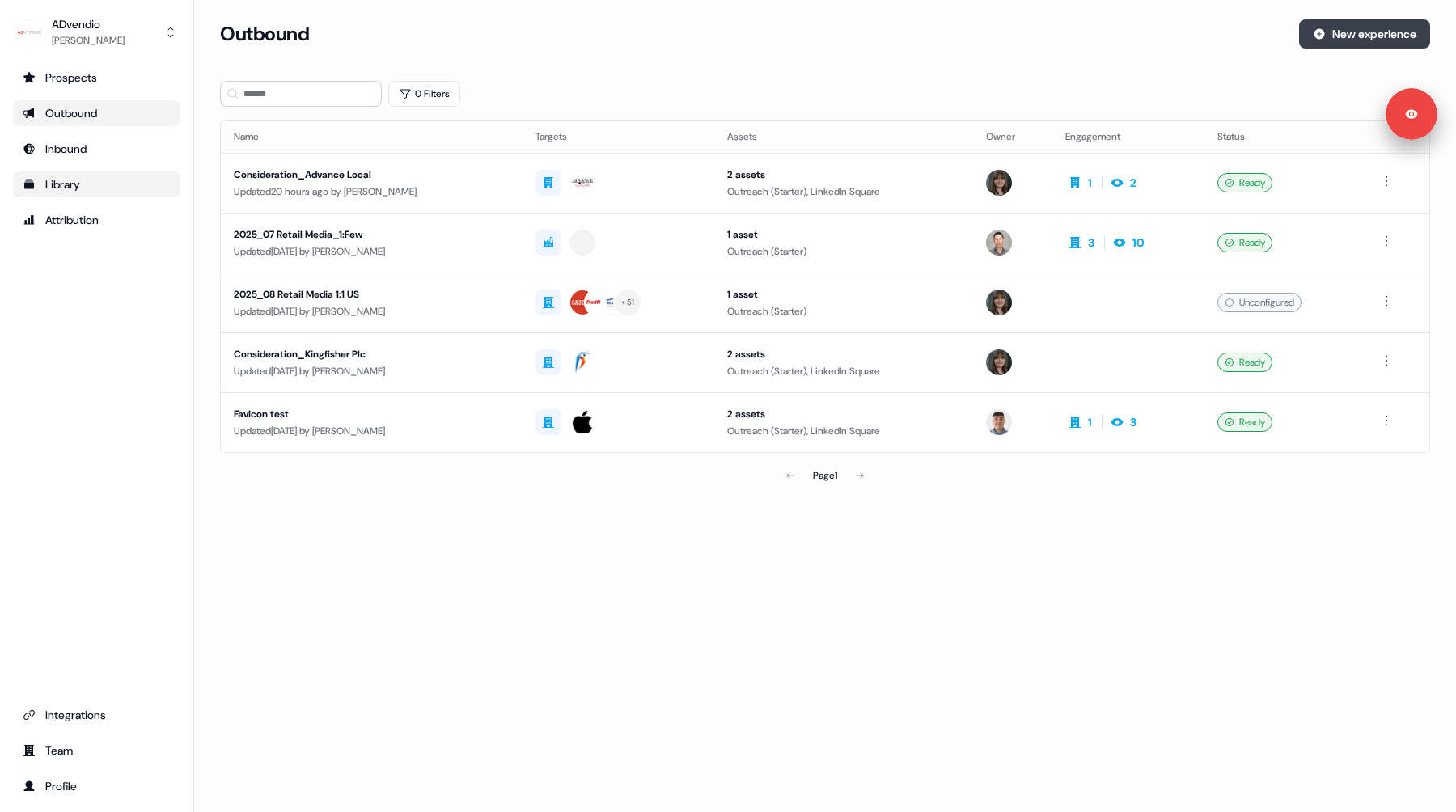
click at [1340, 37] on button "New experience" at bounding box center [1365, 33] width 131 height 29
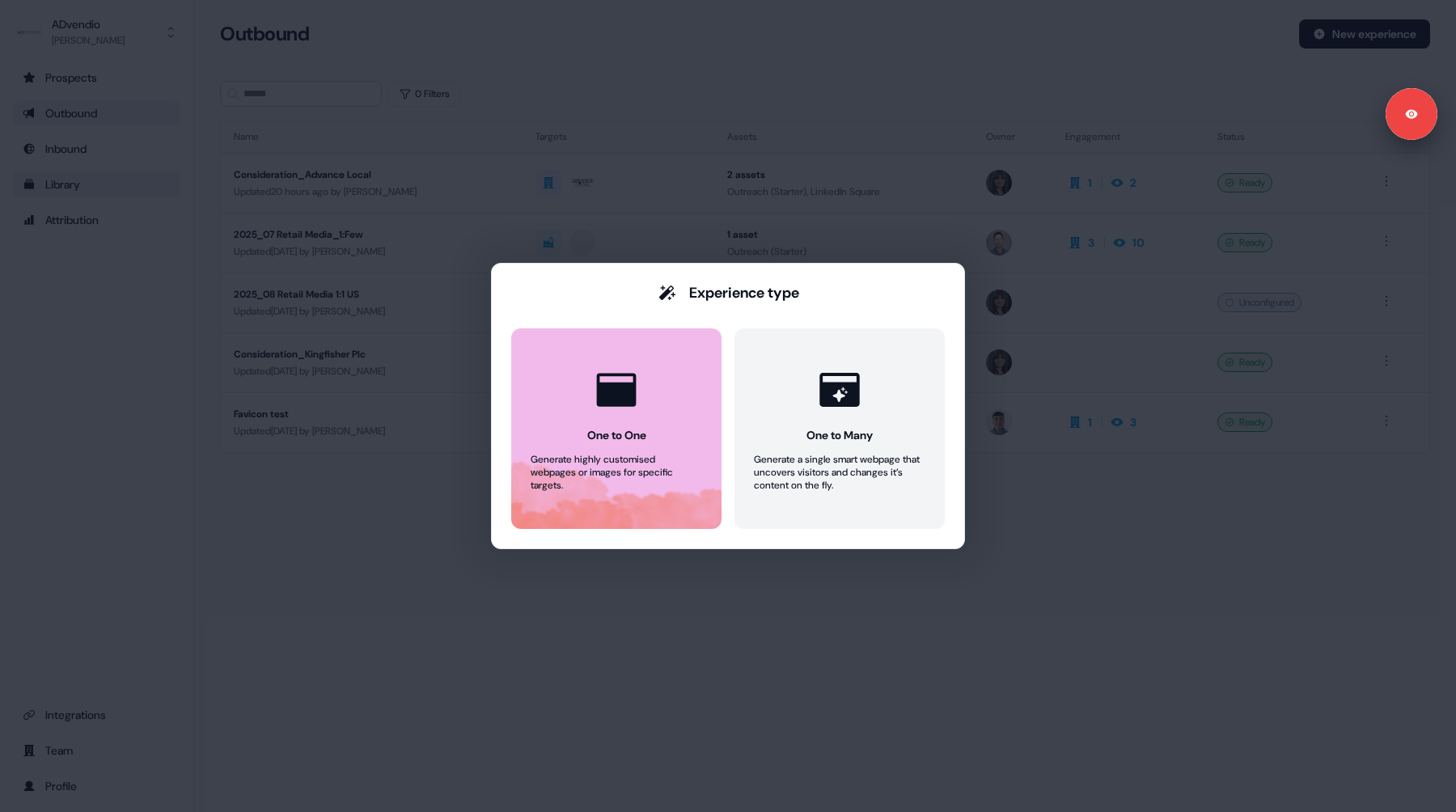
click at [604, 414] on div at bounding box center [616, 389] width 61 height 61
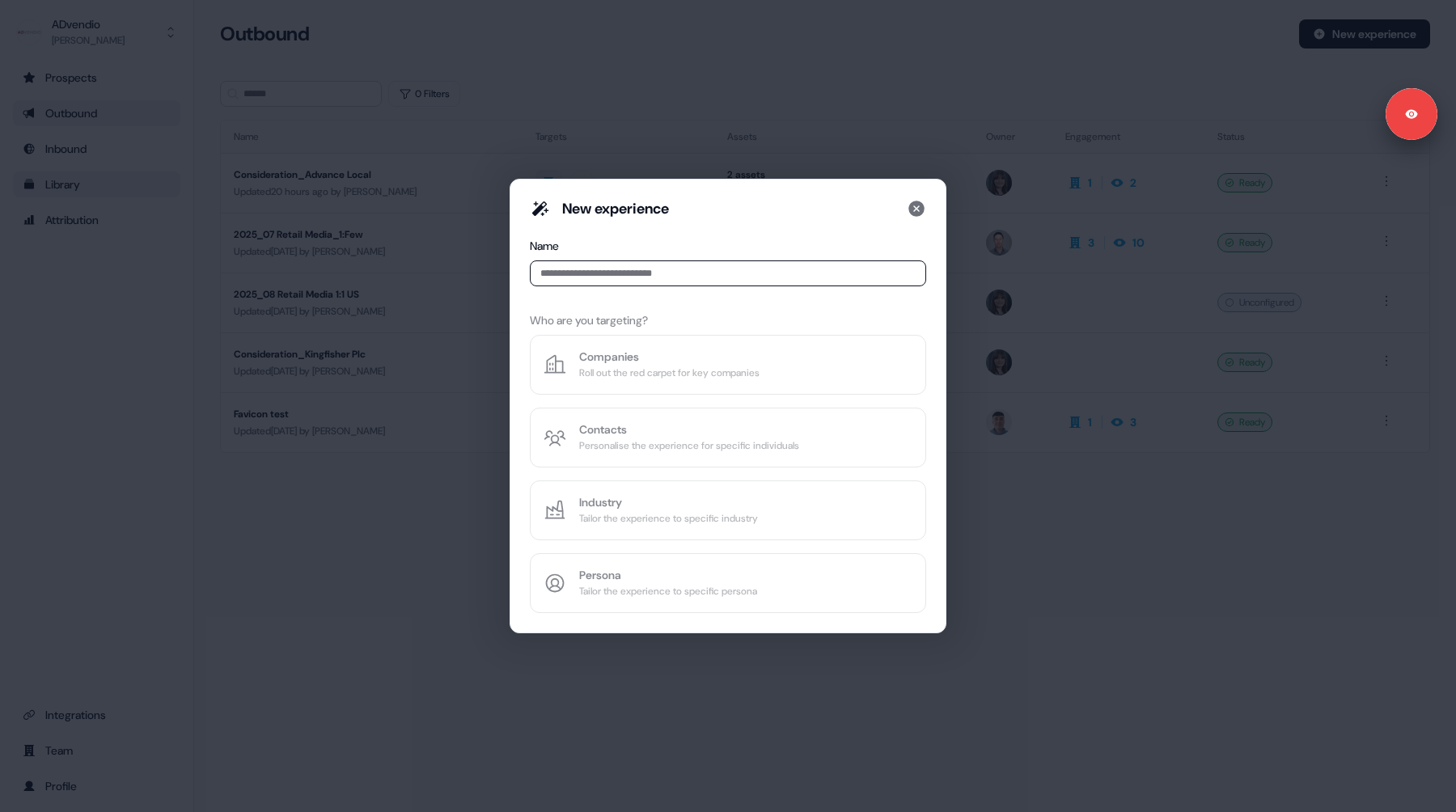
click at [616, 271] on input at bounding box center [728, 273] width 396 height 26
click at [914, 209] on icon at bounding box center [916, 208] width 16 height 16
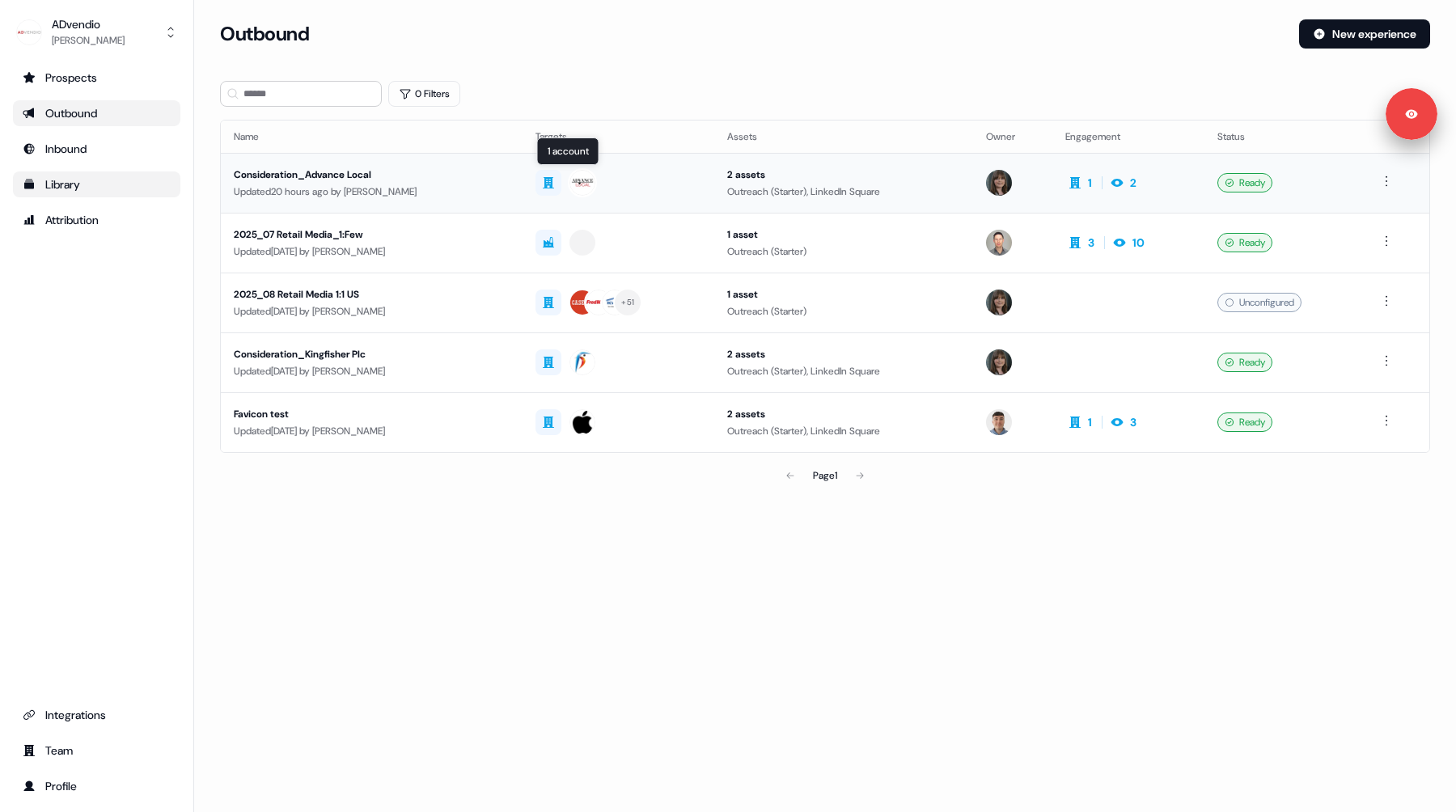
click at [658, 193] on div at bounding box center [619, 183] width 166 height 29
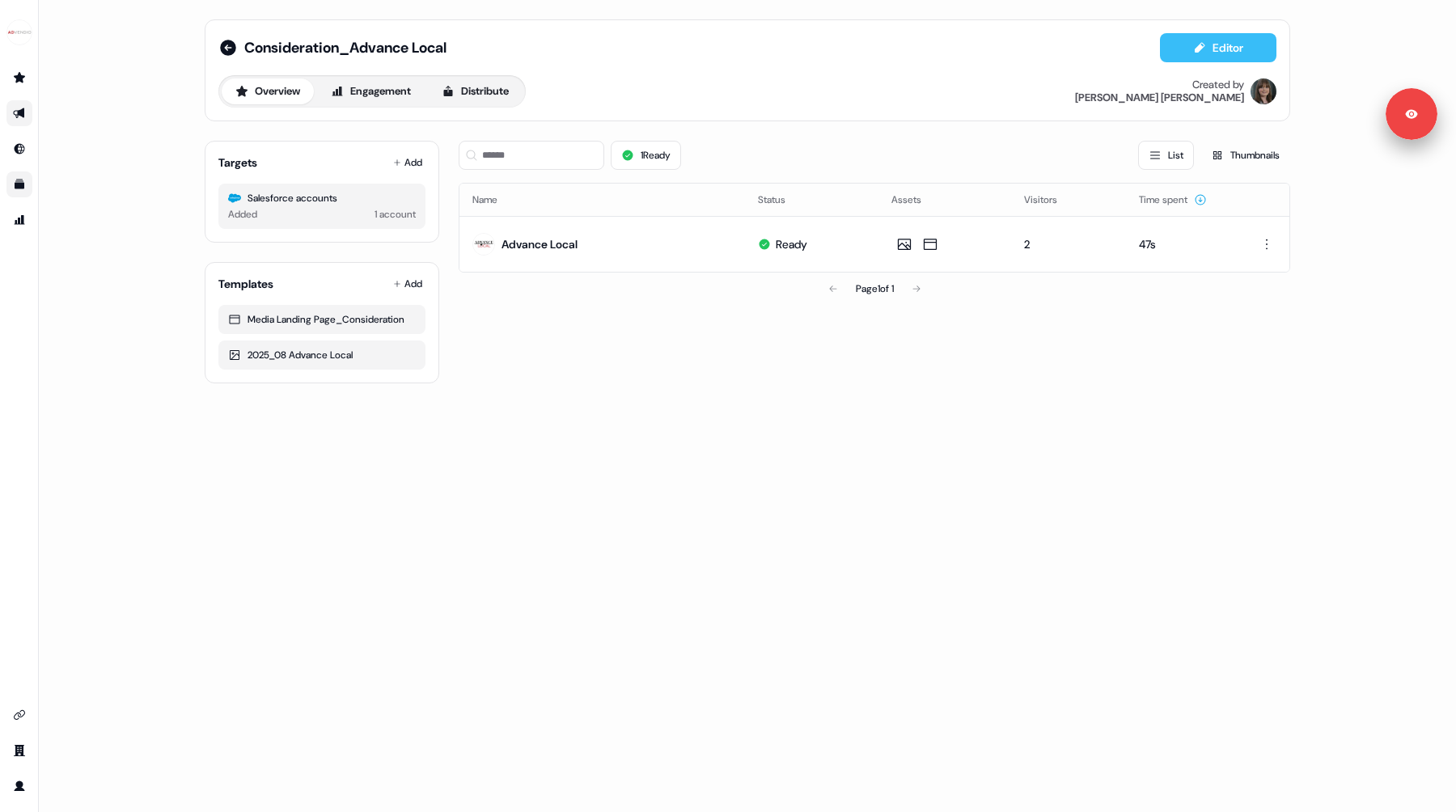
click at [1210, 54] on button "Editor" at bounding box center [1218, 47] width 116 height 29
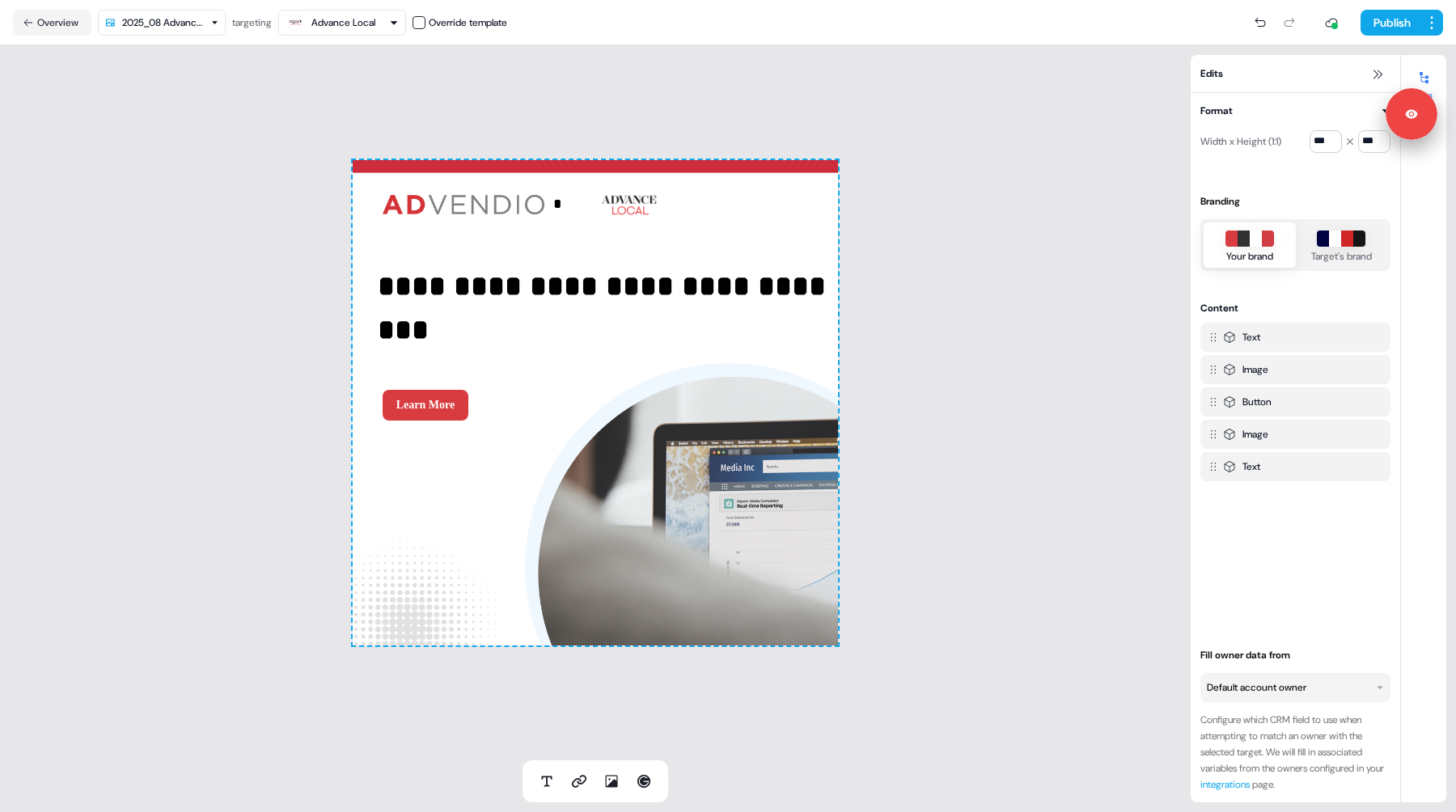
click at [175, 23] on html "**********" at bounding box center [728, 406] width 1456 height 812
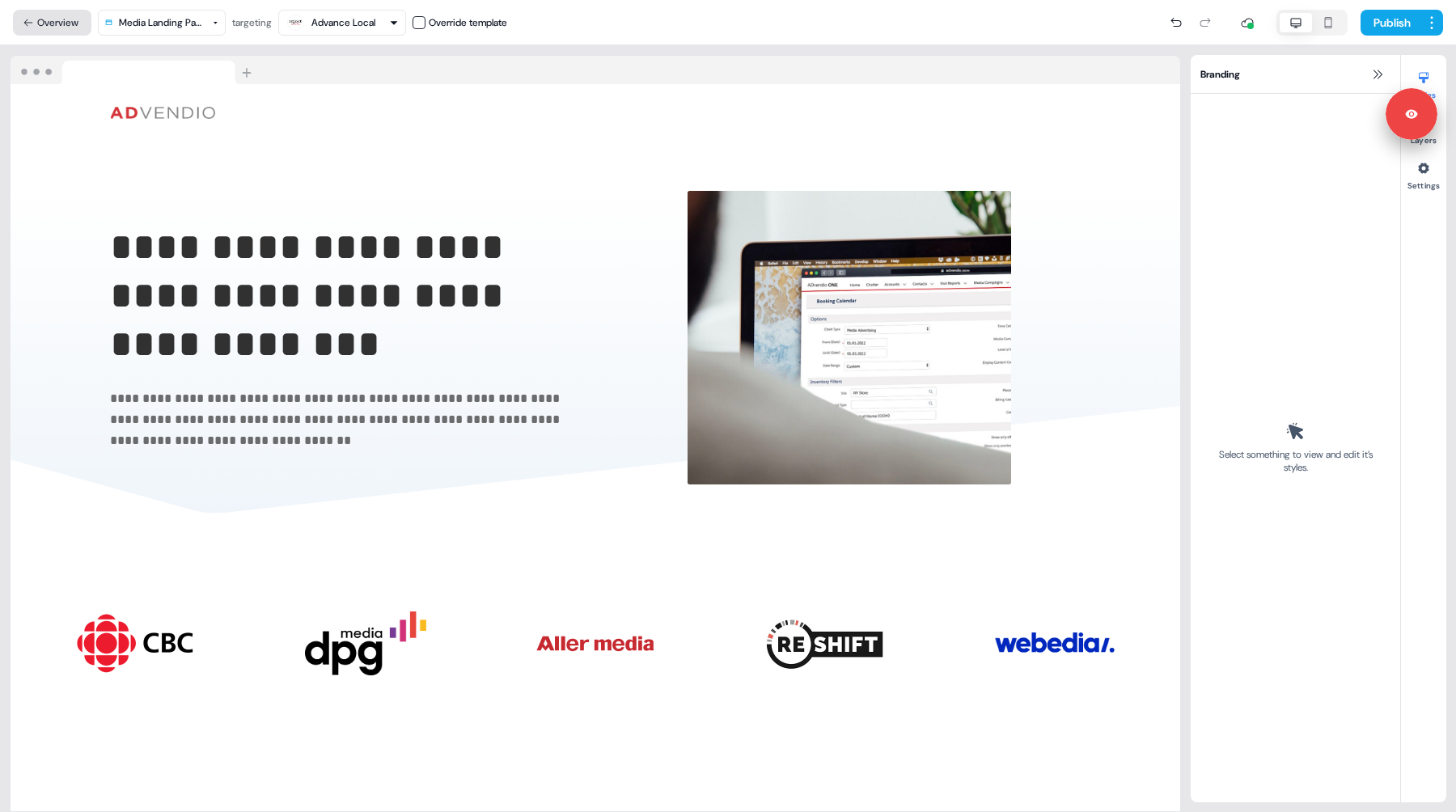
click at [66, 28] on button "Overview" at bounding box center [52, 22] width 78 height 26
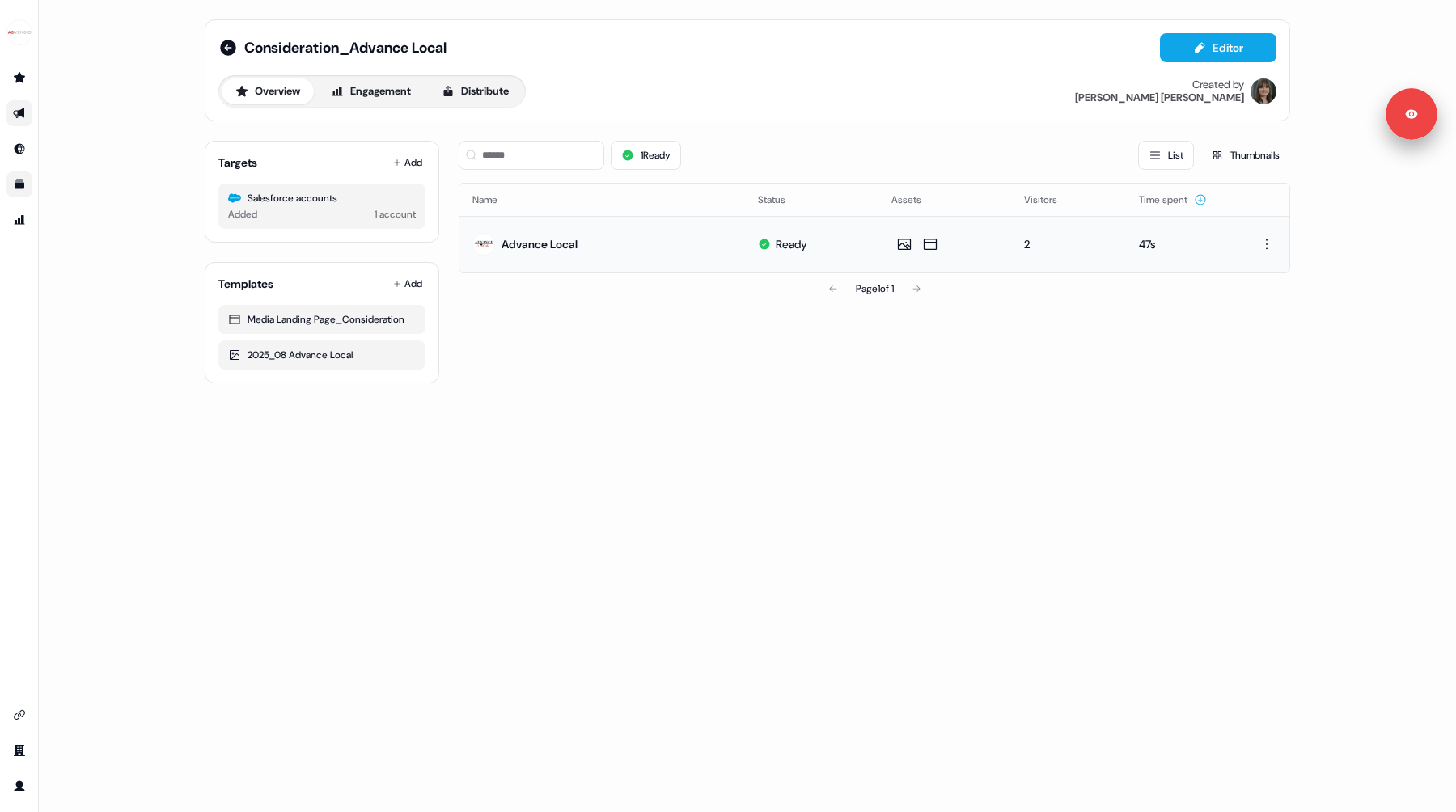
click at [681, 239] on td "Advance Local" at bounding box center [602, 243] width 286 height 56
click at [1185, 60] on button "Editor" at bounding box center [1218, 47] width 116 height 29
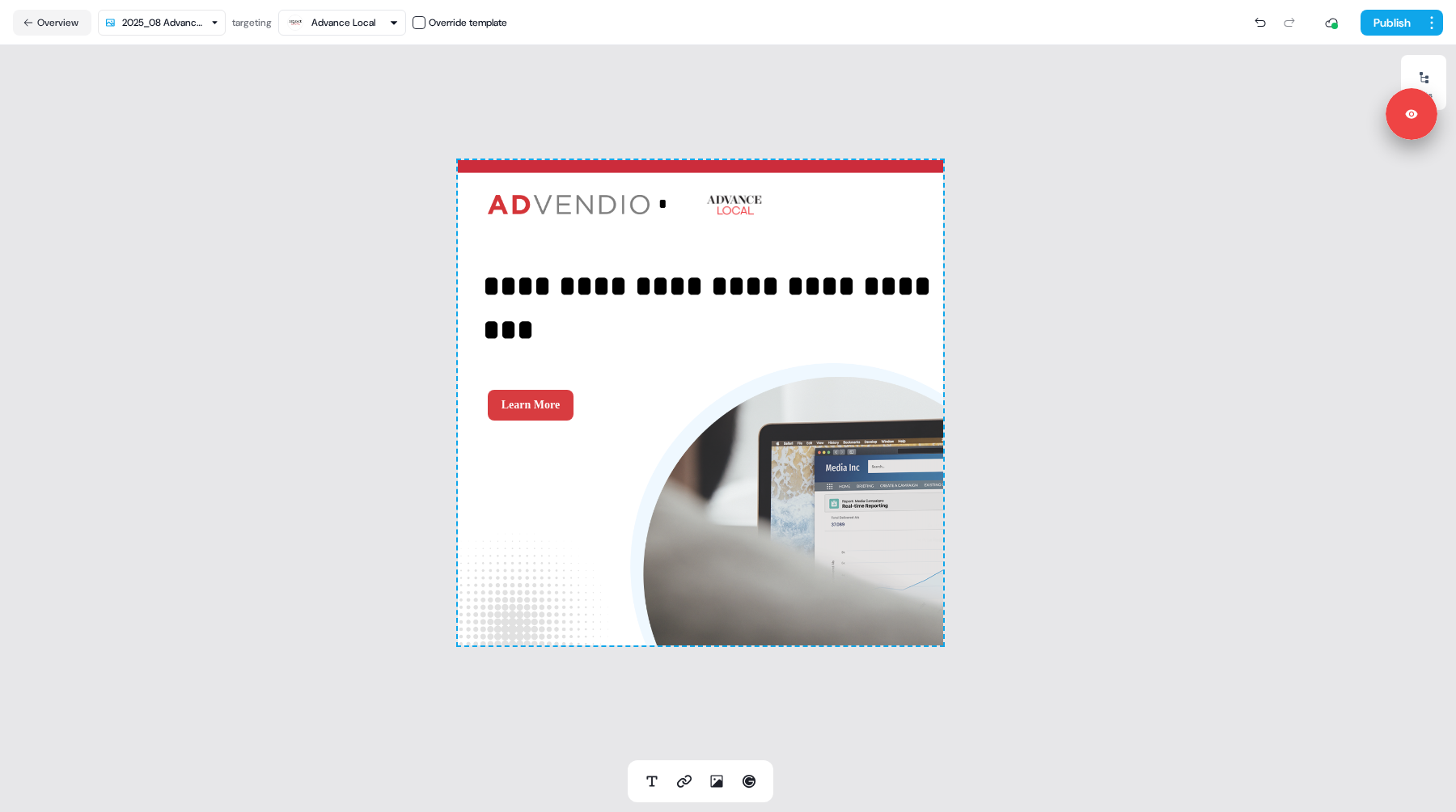
click at [174, 5] on nav "Overview 2025_08 Advance Local targeting Advance Local Override template Publish" at bounding box center [728, 22] width 1456 height 46
click at [174, 27] on html "**********" at bounding box center [728, 406] width 1456 height 812
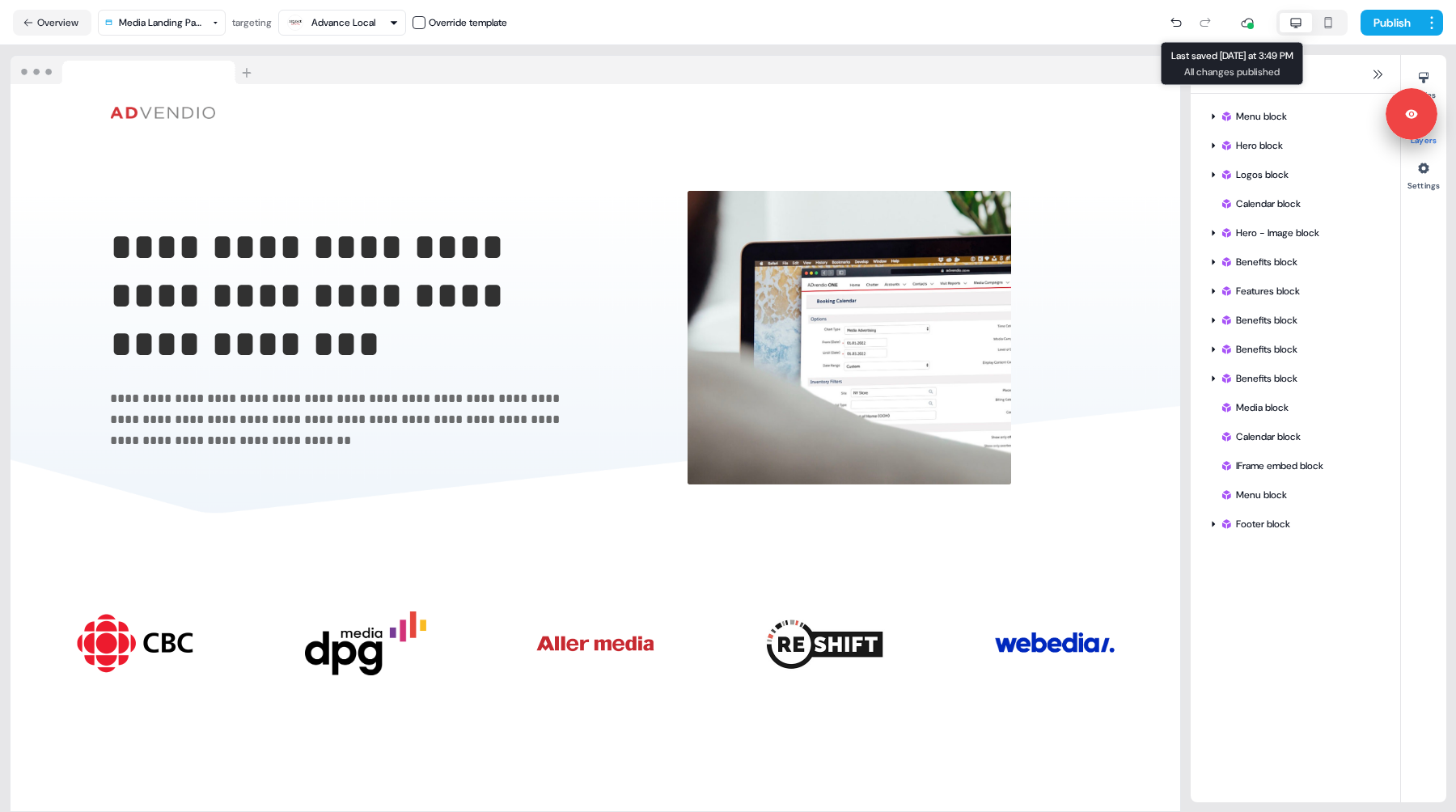
click at [1245, 21] on icon at bounding box center [1248, 22] width 13 height 13
click at [1242, 36] on div at bounding box center [1247, 22] width 32 height 32
click at [1242, 27] on icon at bounding box center [1248, 22] width 13 height 13
click at [63, 7] on nav "Overview Media Landing Page_Consideration targeting Advance Local Override temp…" at bounding box center [728, 22] width 1456 height 46
click at [62, 14] on button "Overview" at bounding box center [52, 22] width 78 height 26
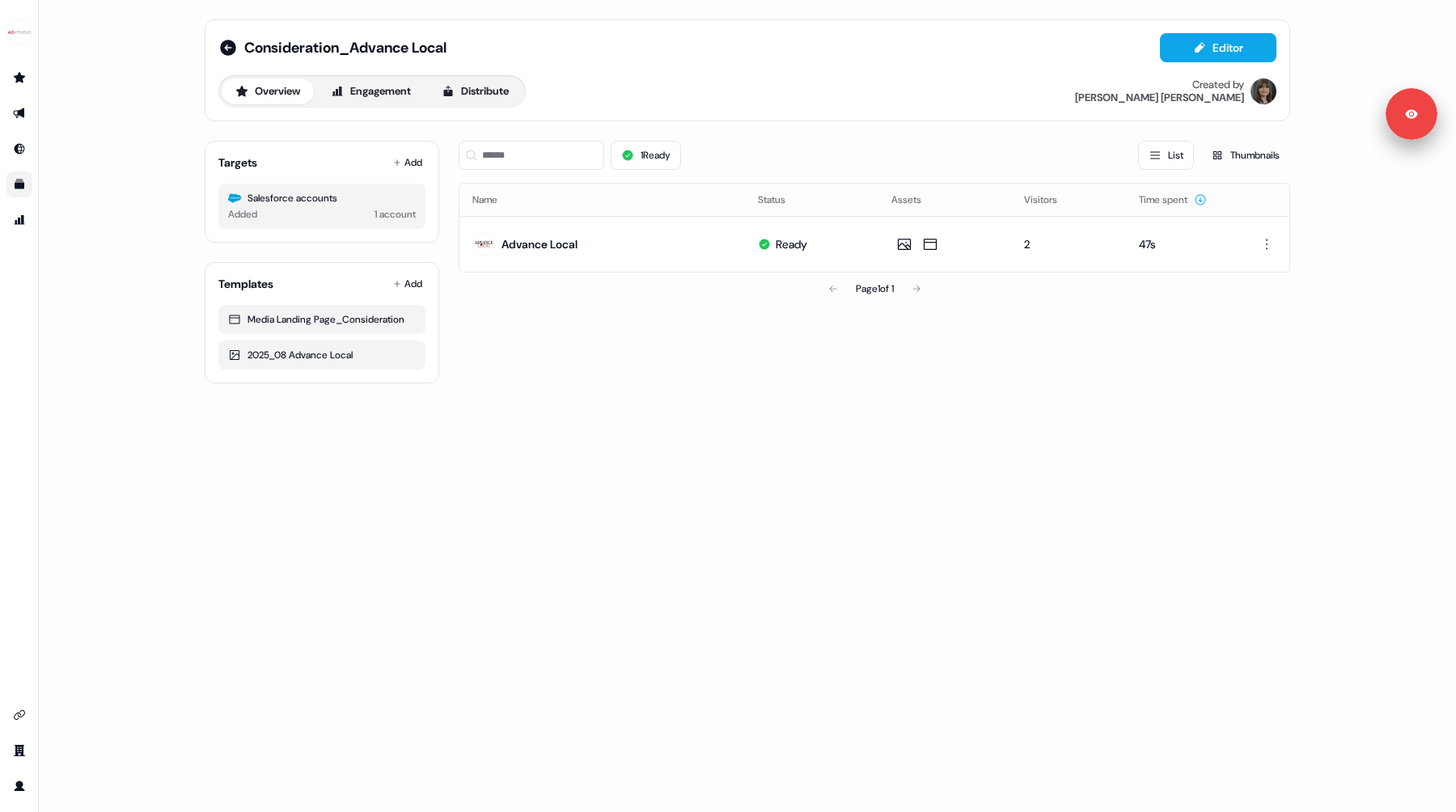
click at [22, 184] on icon "Go to templates" at bounding box center [20, 184] width 10 height 10
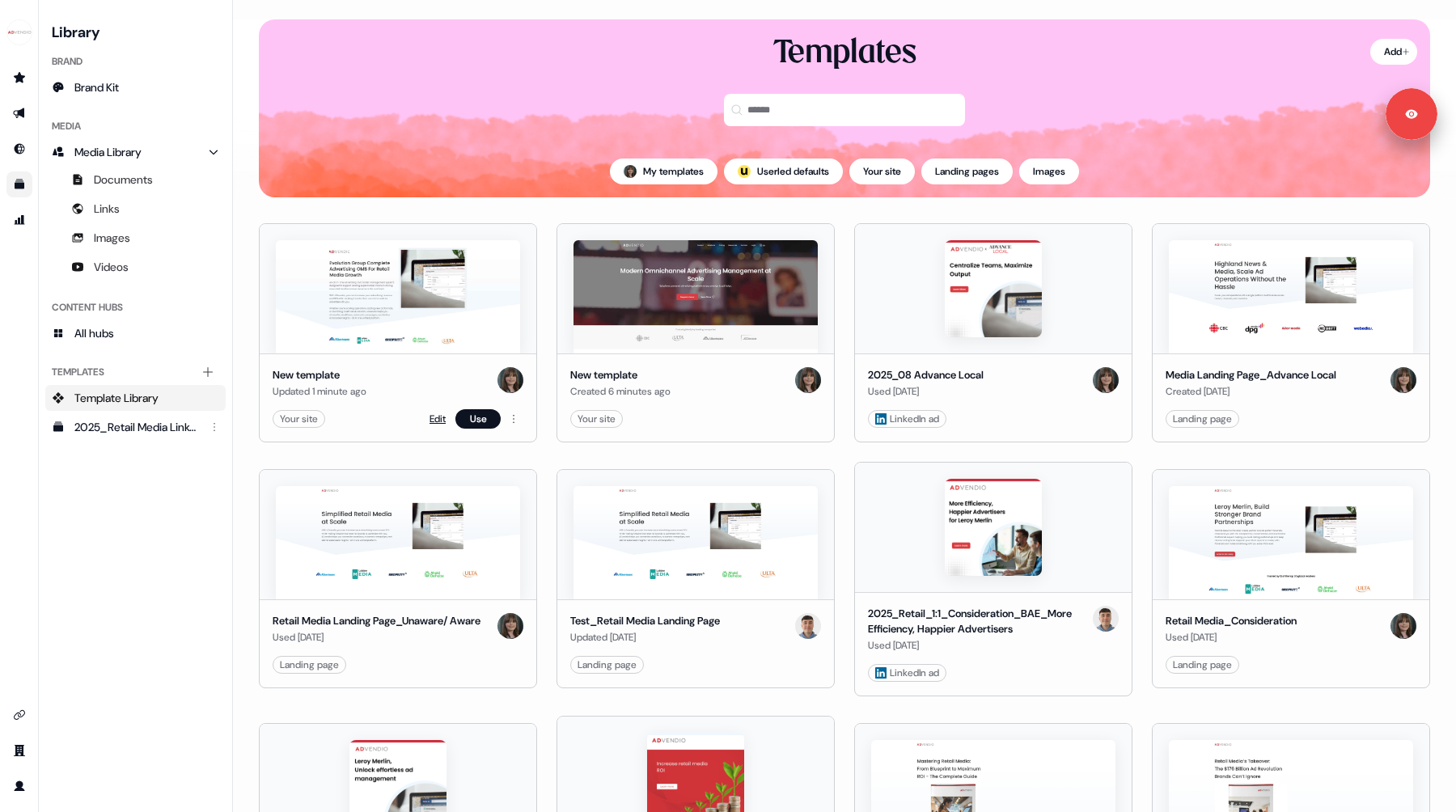
click at [438, 416] on link "Edit" at bounding box center [437, 418] width 16 height 16
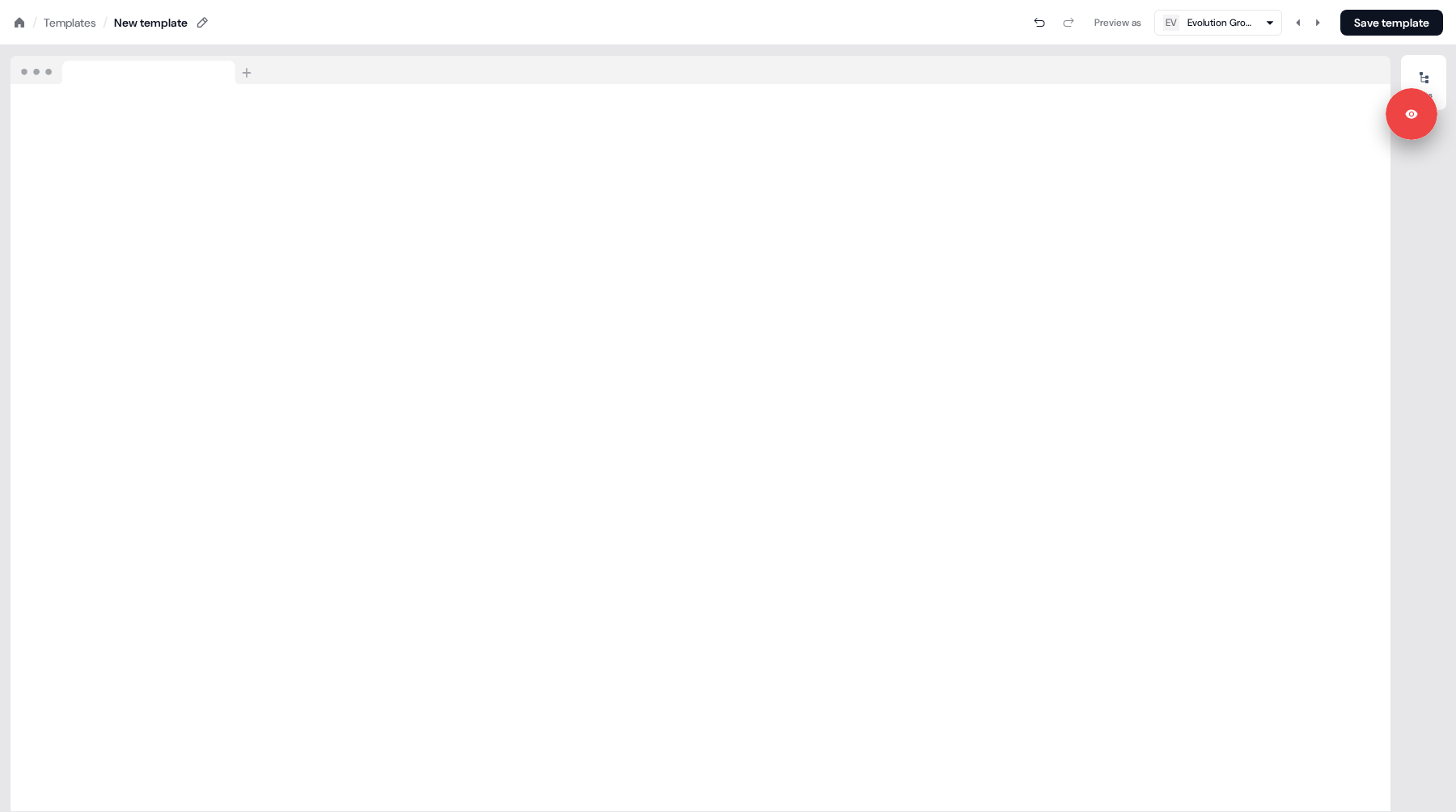
click at [13, 19] on icon at bounding box center [20, 22] width 13 height 13
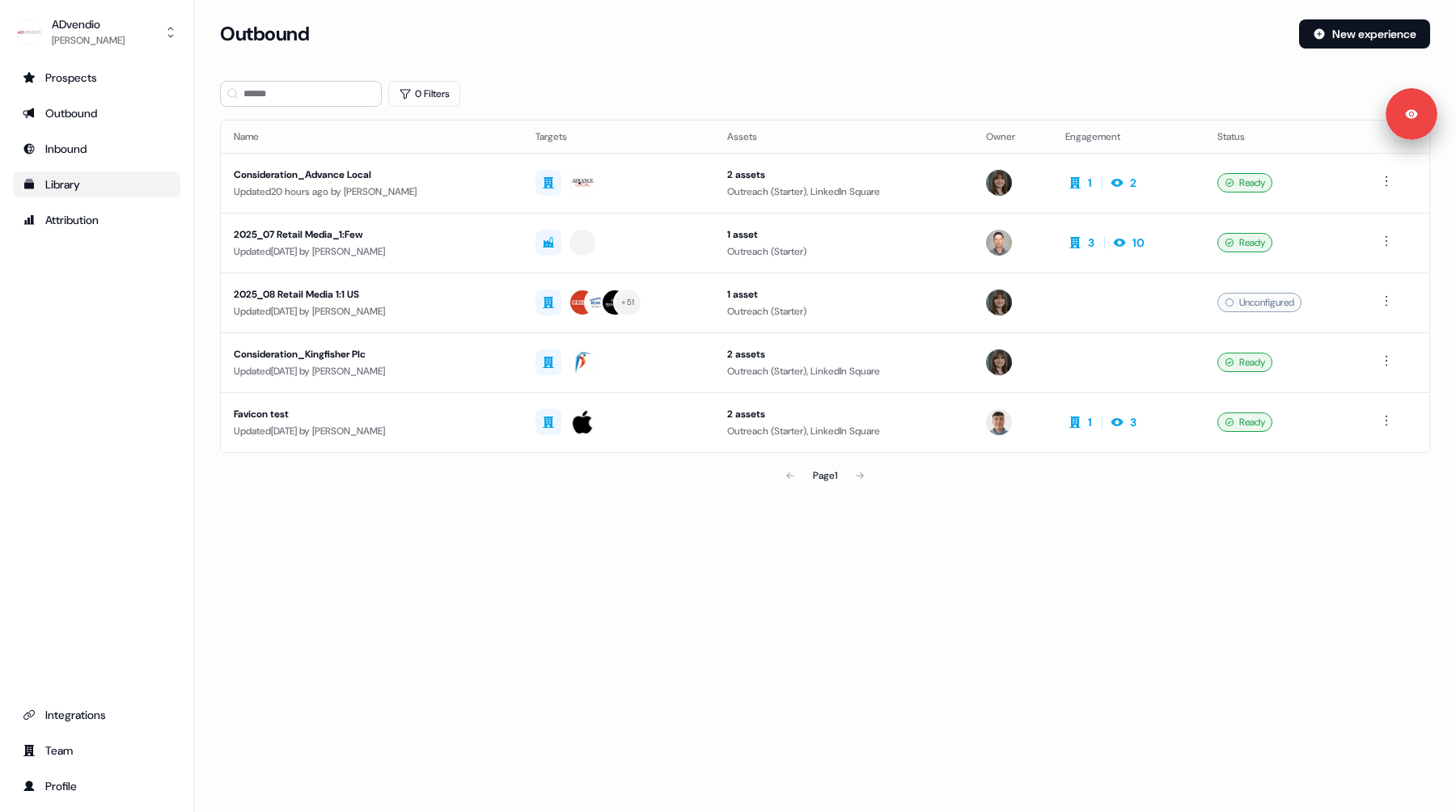
click at [77, 190] on div "Library" at bounding box center [96, 183] width 148 height 16
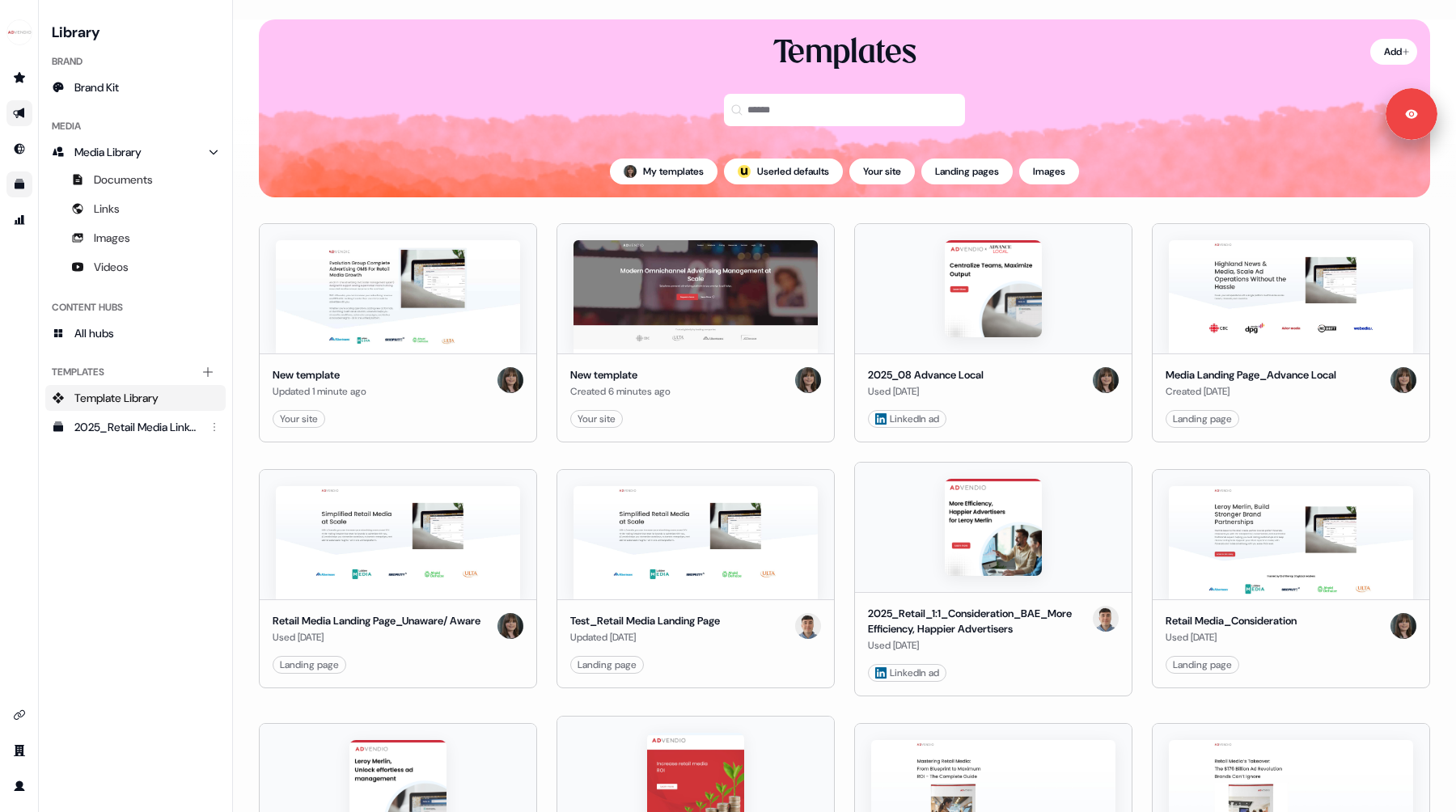
click at [21, 114] on icon "Go to outbound experience" at bounding box center [19, 114] width 12 height 11
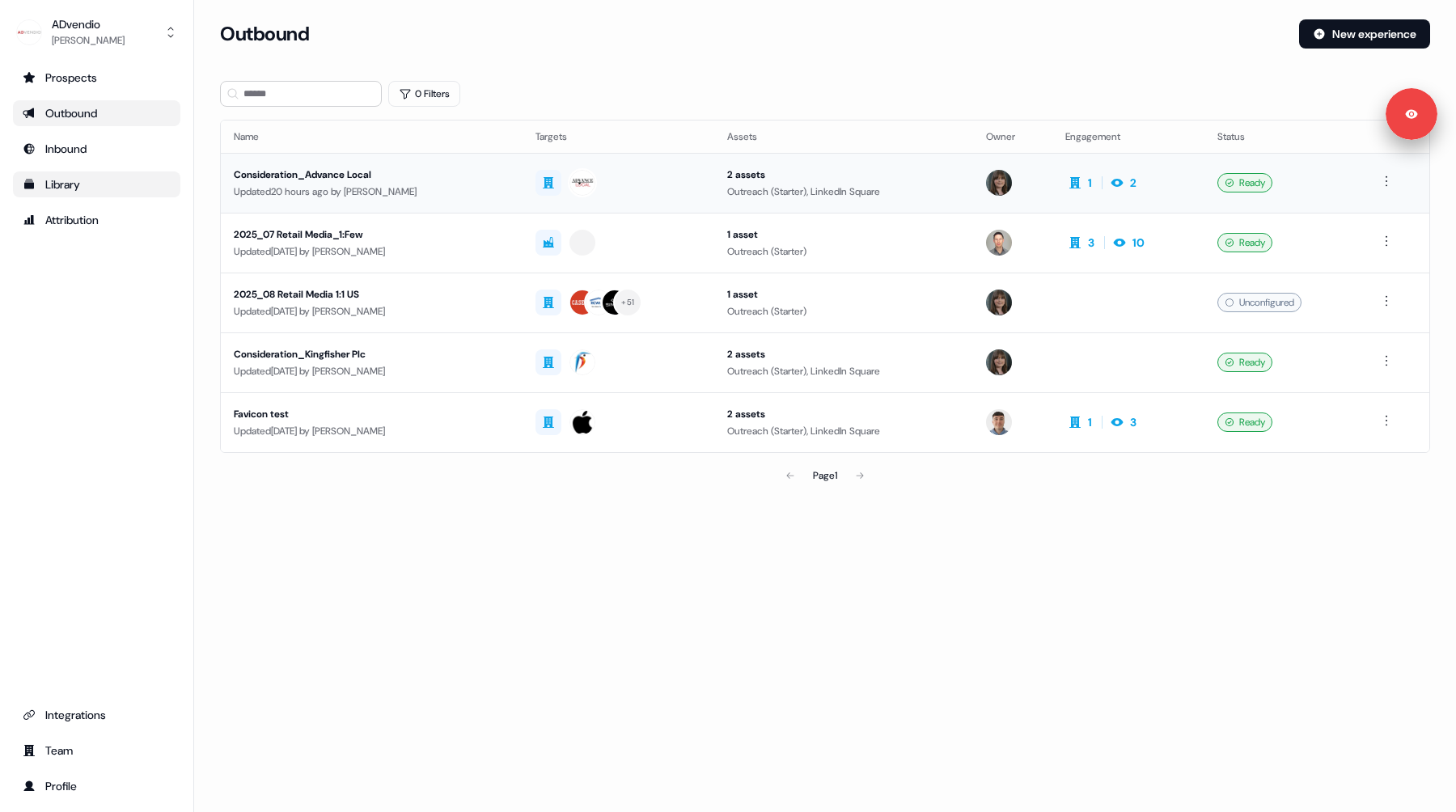
click at [455, 181] on div "Consideration_Advance Local" at bounding box center [371, 174] width 276 height 16
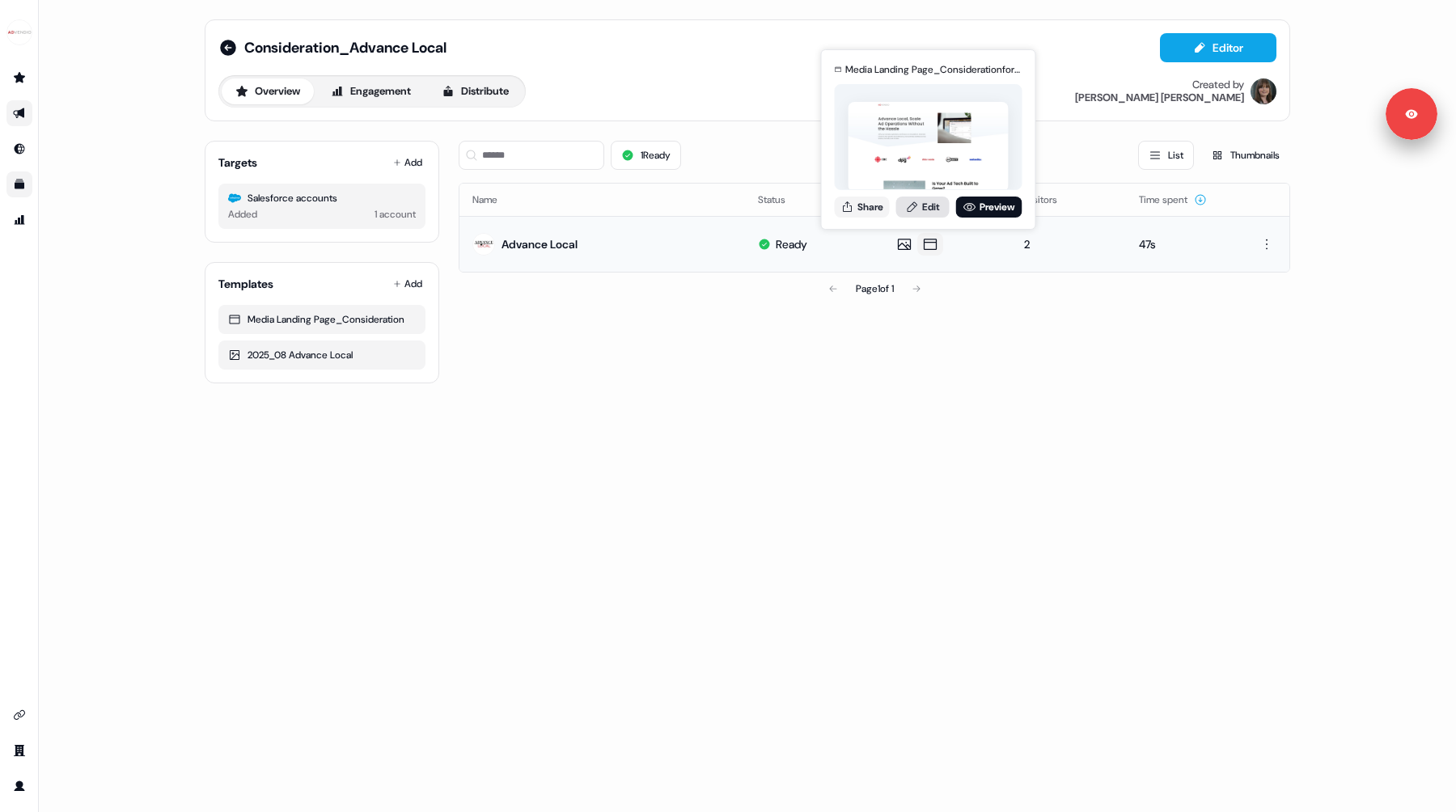
click at [924, 208] on link "Edit" at bounding box center [923, 207] width 53 height 21
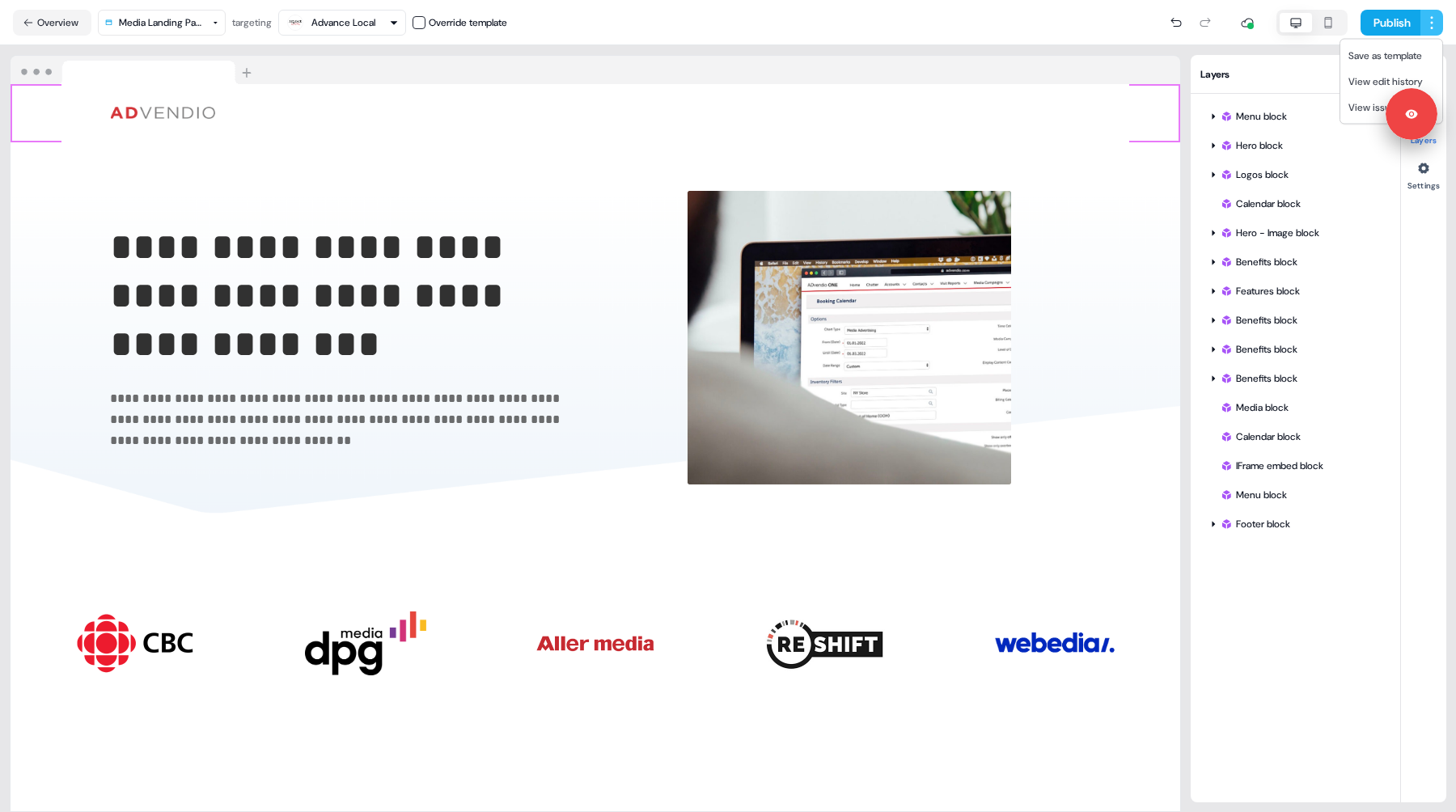
click at [1425, 23] on html "**********" at bounding box center [728, 406] width 1456 height 812
click at [816, 51] on html "**********" at bounding box center [728, 406] width 1456 height 812
click at [57, 22] on button "Overview" at bounding box center [52, 22] width 78 height 26
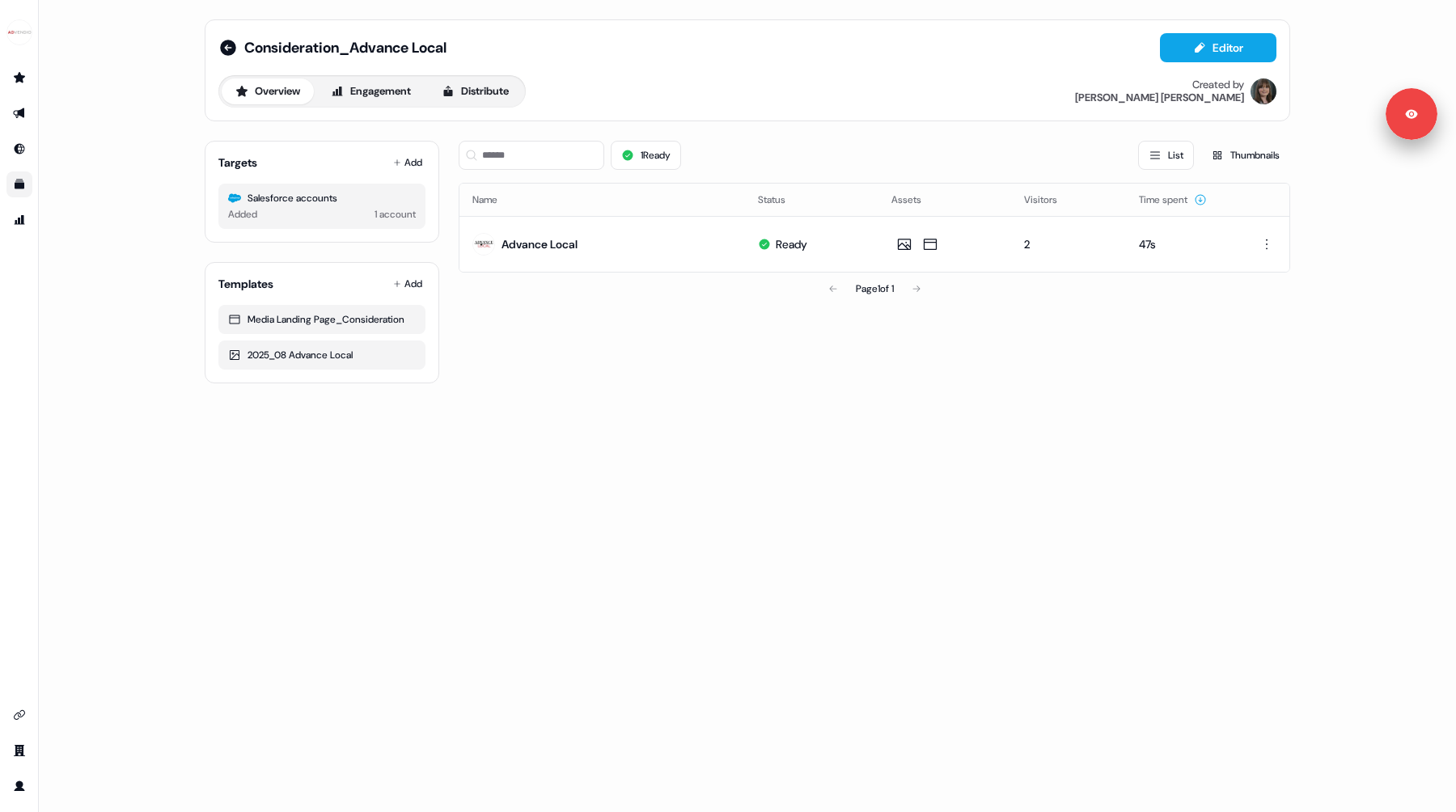
click at [163, 191] on div "Consideration_Advance Local Editor Overview Engagement Distribute Created by Mi…" at bounding box center [748, 406] width 1417 height 812
click at [16, 188] on icon "Go to templates" at bounding box center [20, 184] width 10 height 10
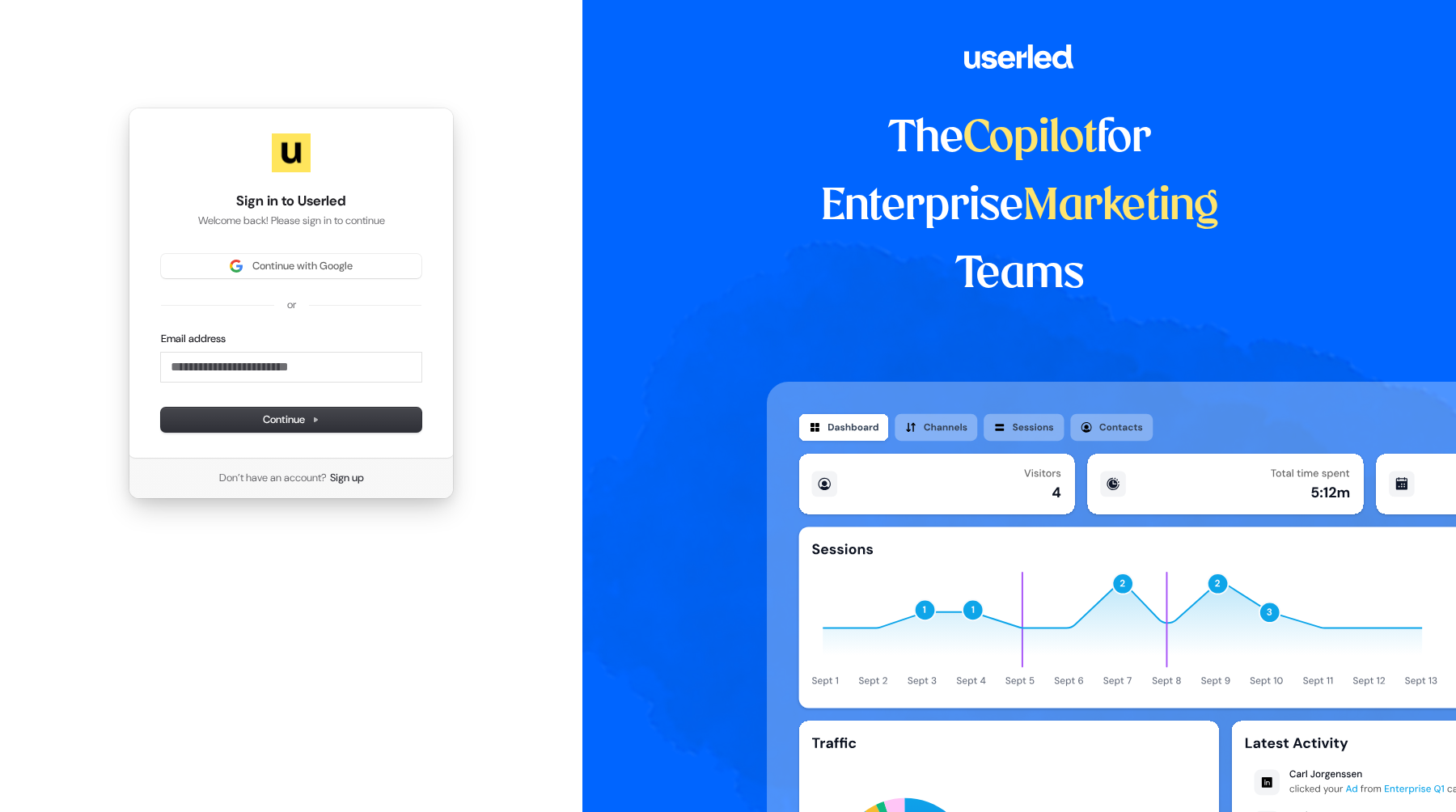
click at [328, 543] on div "Sign in to Userled Welcome back! Please sign in to continue Continue with Googl…" at bounding box center [291, 303] width 582 height 606
click at [257, 274] on button "Continue with Google" at bounding box center [292, 266] width 261 height 24
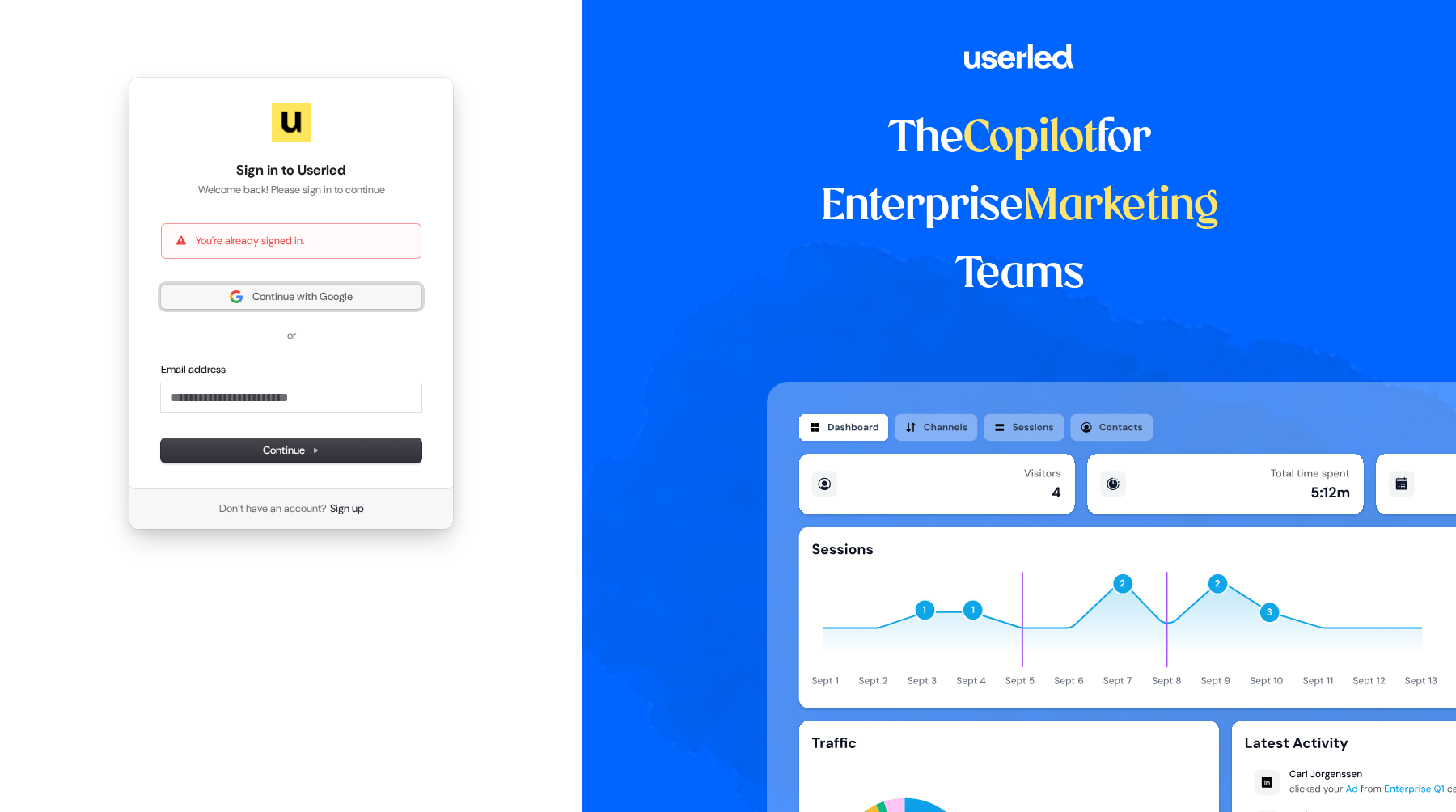
click at [278, 300] on span "Continue with Google" at bounding box center [302, 297] width 100 height 15
click at [261, 296] on span "Continue with Google" at bounding box center [302, 297] width 100 height 15
click at [252, 290] on span "Continue with Google" at bounding box center [302, 297] width 100 height 15
click at [318, 290] on span "Continue with Google" at bounding box center [302, 297] width 100 height 15
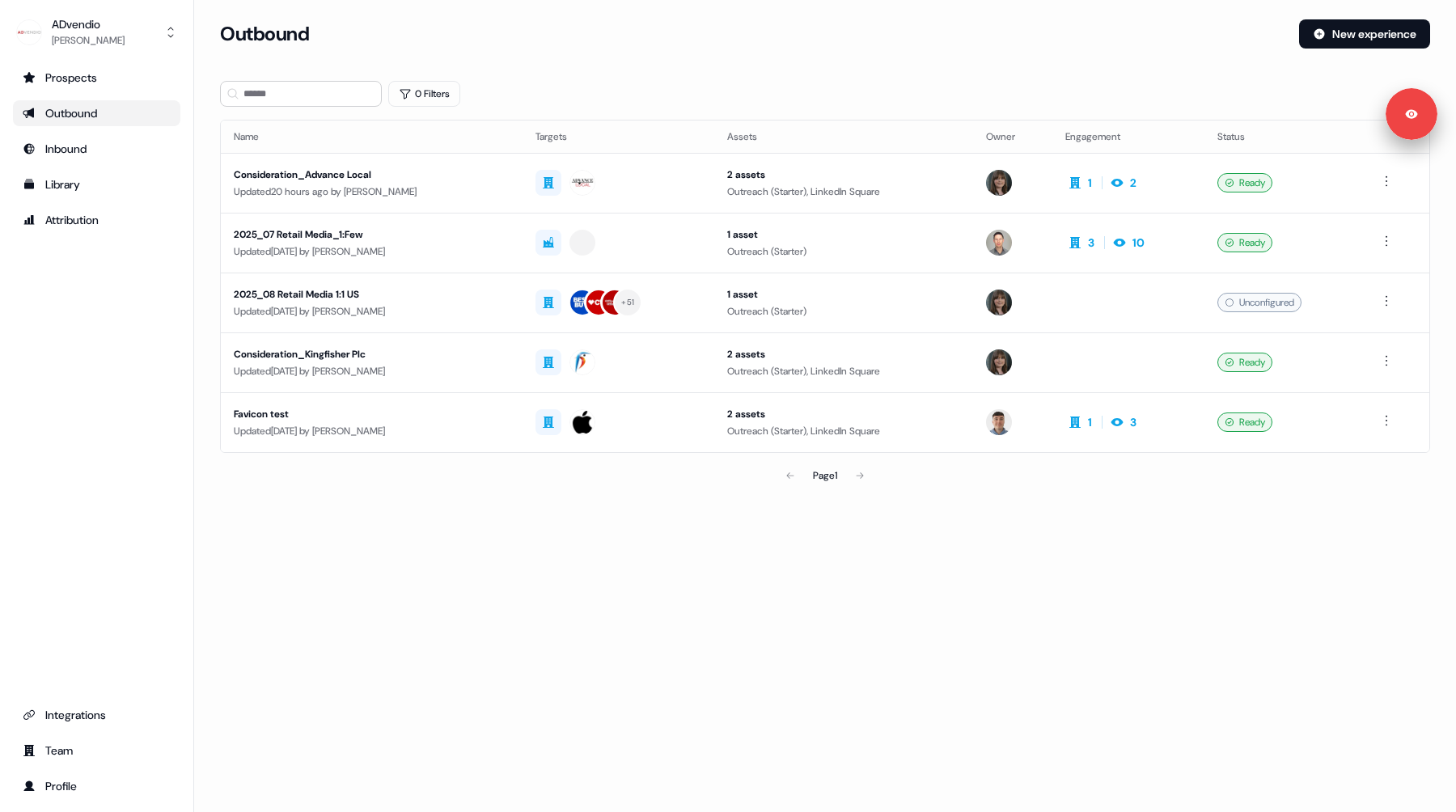
click at [423, 651] on div "Loading... Outbound New experience 0 Filters Name Targets Assets Owner Engageme…" at bounding box center [825, 406] width 1262 height 812
click at [77, 18] on div "ADvendio" at bounding box center [88, 23] width 73 height 16
click at [83, 139] on div "Logout" at bounding box center [96, 134] width 154 height 29
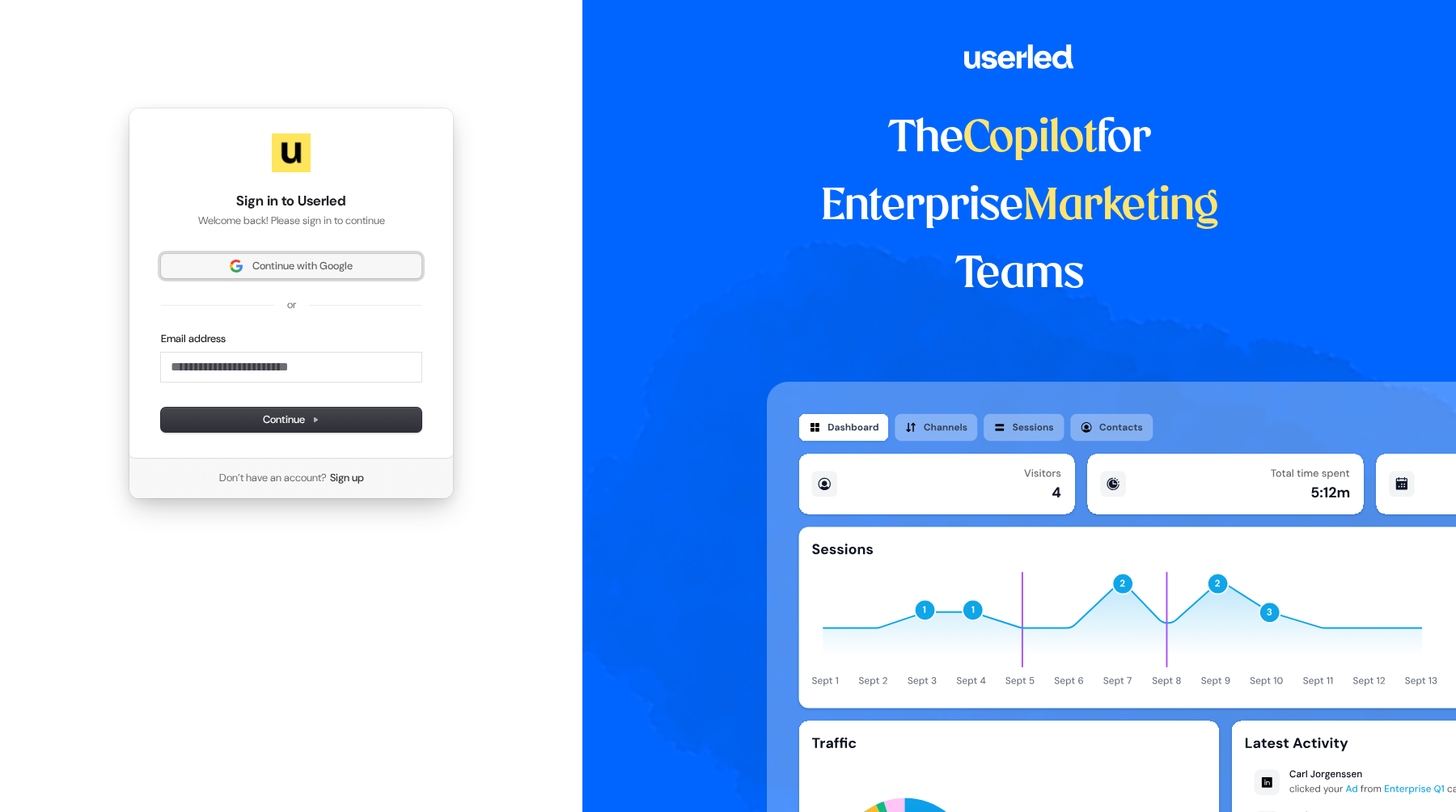
click at [306, 273] on button "Continue with Google" at bounding box center [292, 266] width 261 height 24
